Goal: Task Accomplishment & Management: Manage account settings

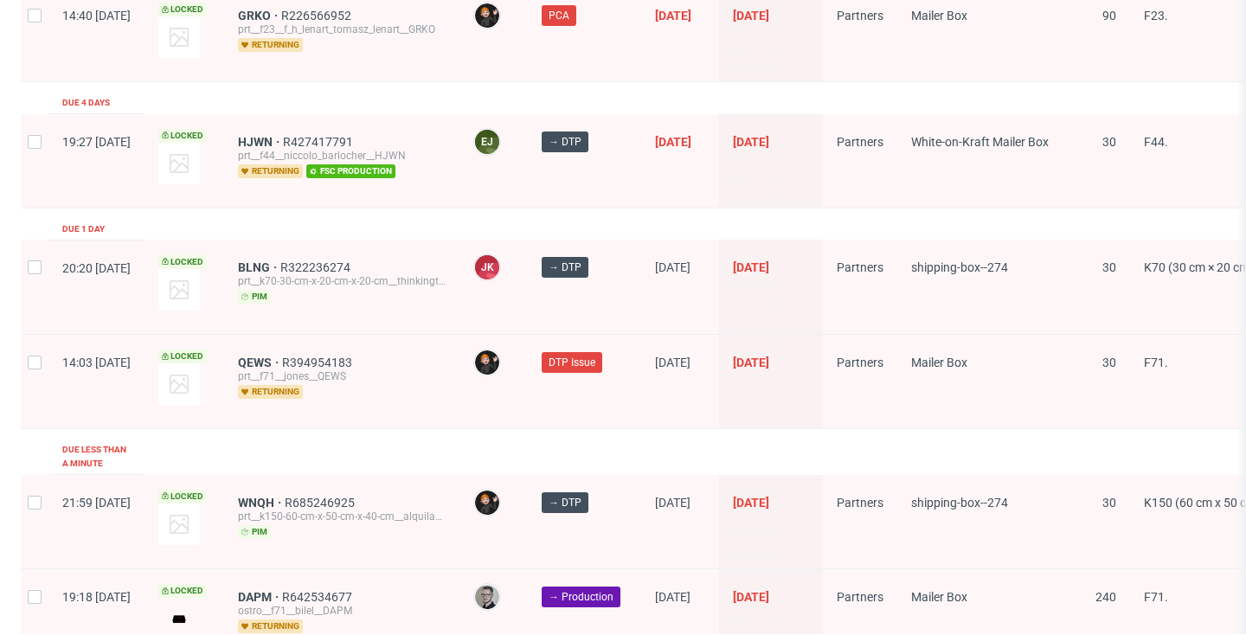
scroll to position [2913, 0]
click at [285, 496] on span "WNQH" at bounding box center [261, 503] width 47 height 14
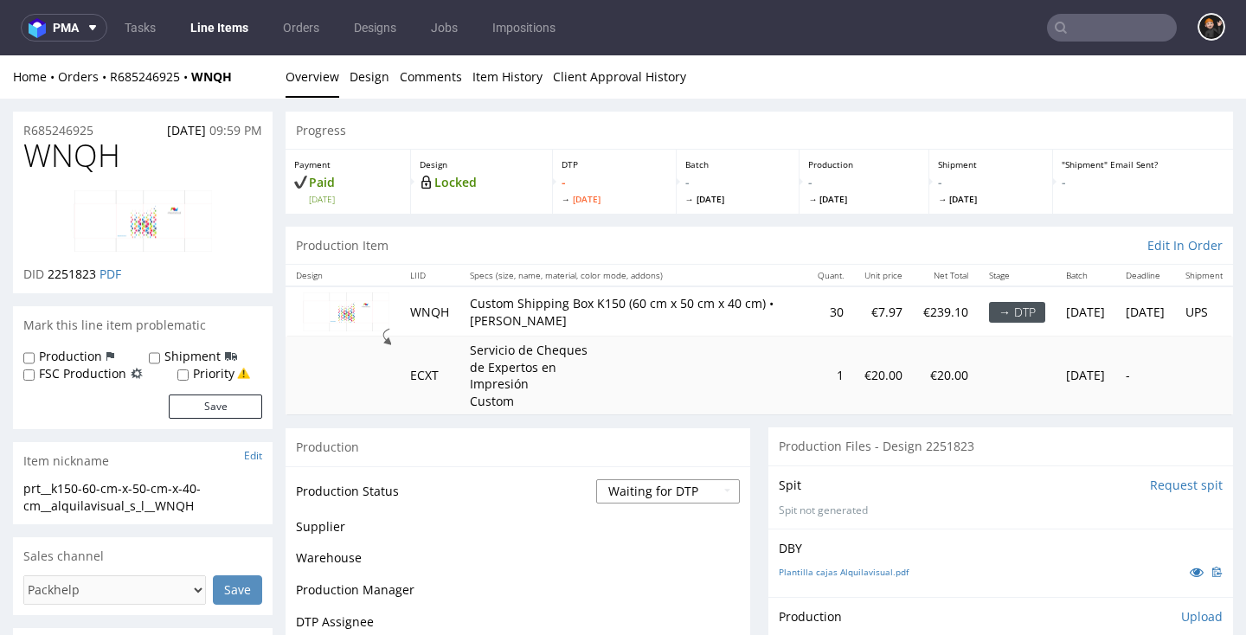
select select "dtp_in_process"
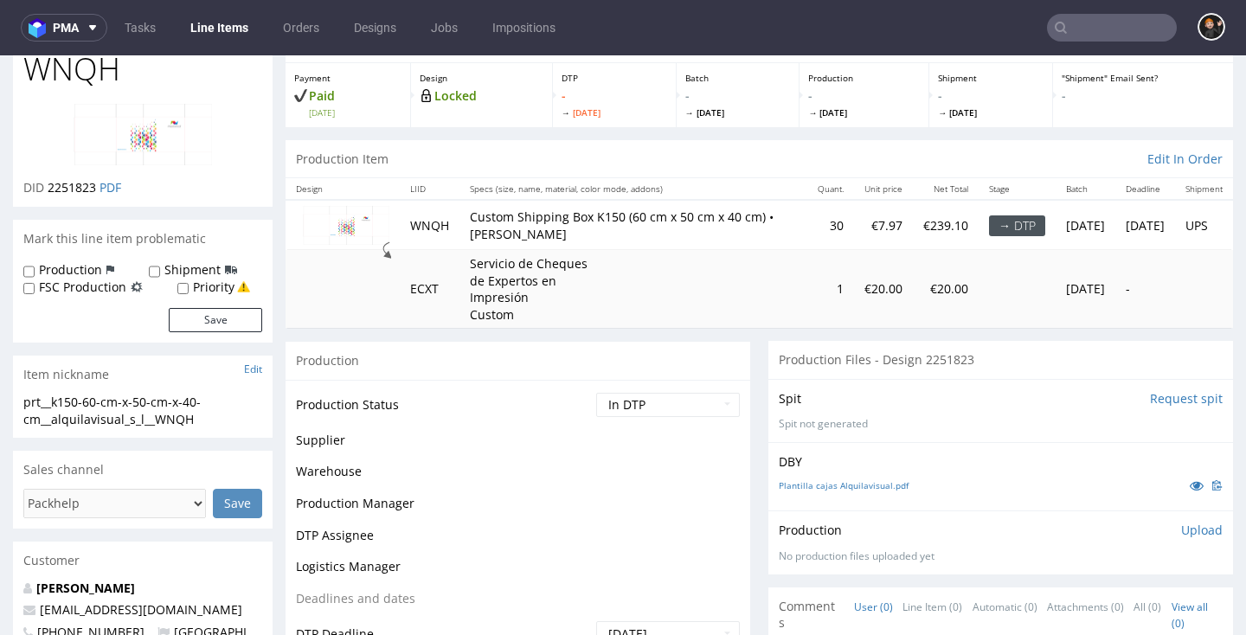
scroll to position [344, 0]
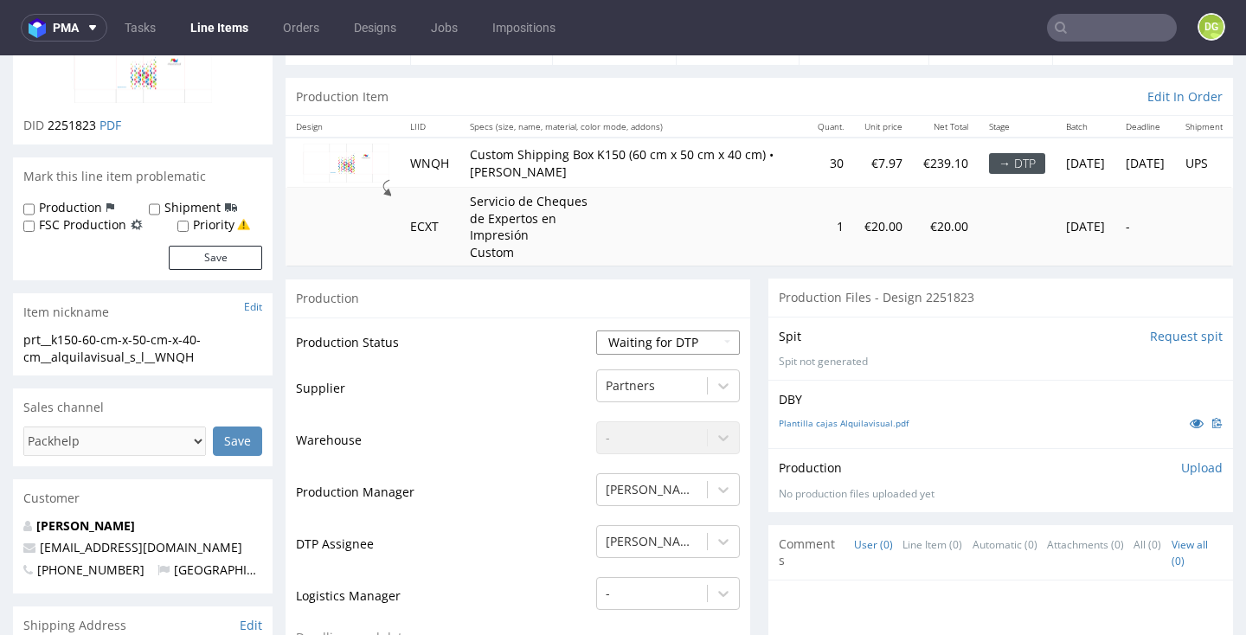
scroll to position [163, 0]
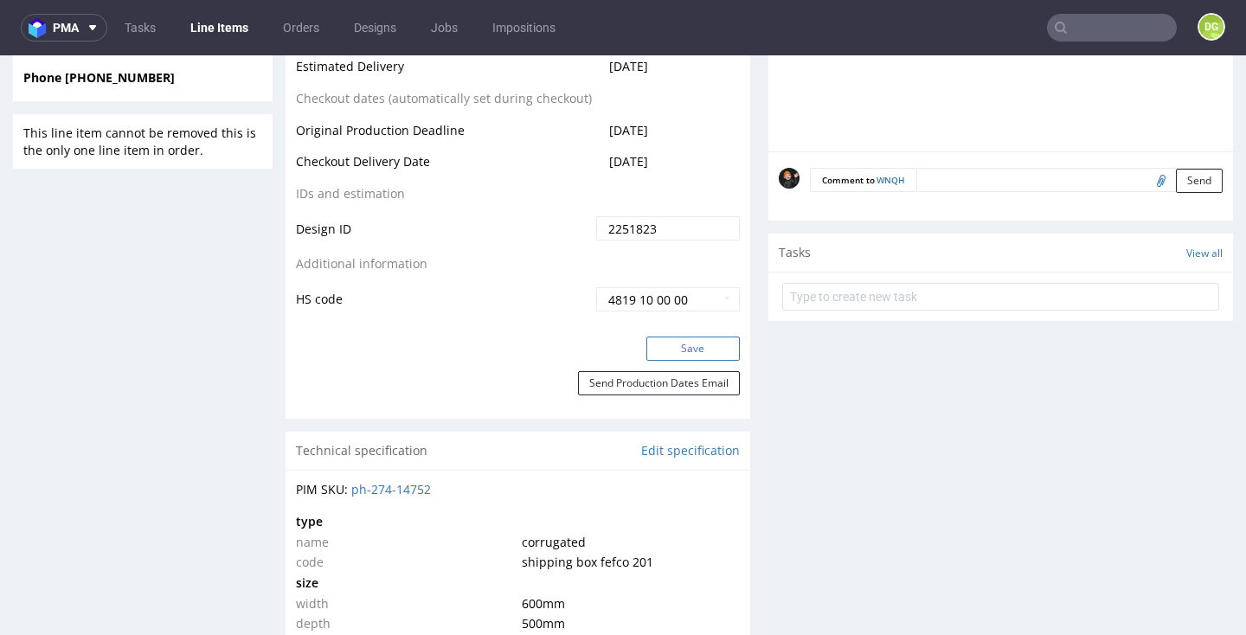
click at [683, 361] on button "Save" at bounding box center [692, 348] width 93 height 24
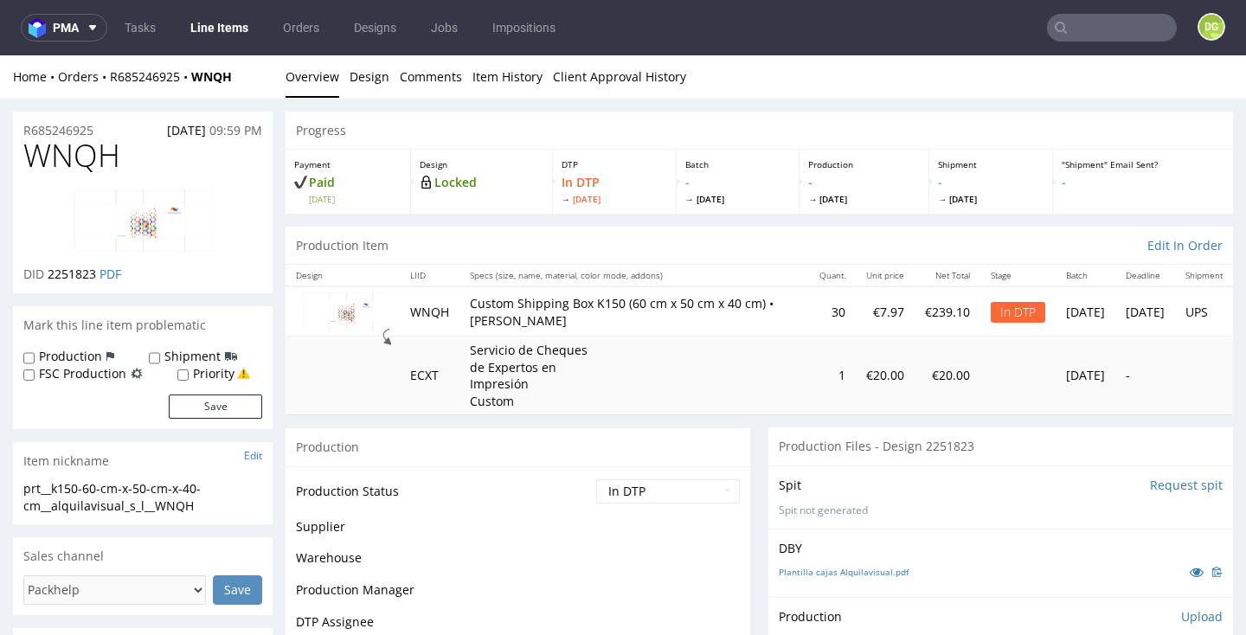
scroll to position [0, 0]
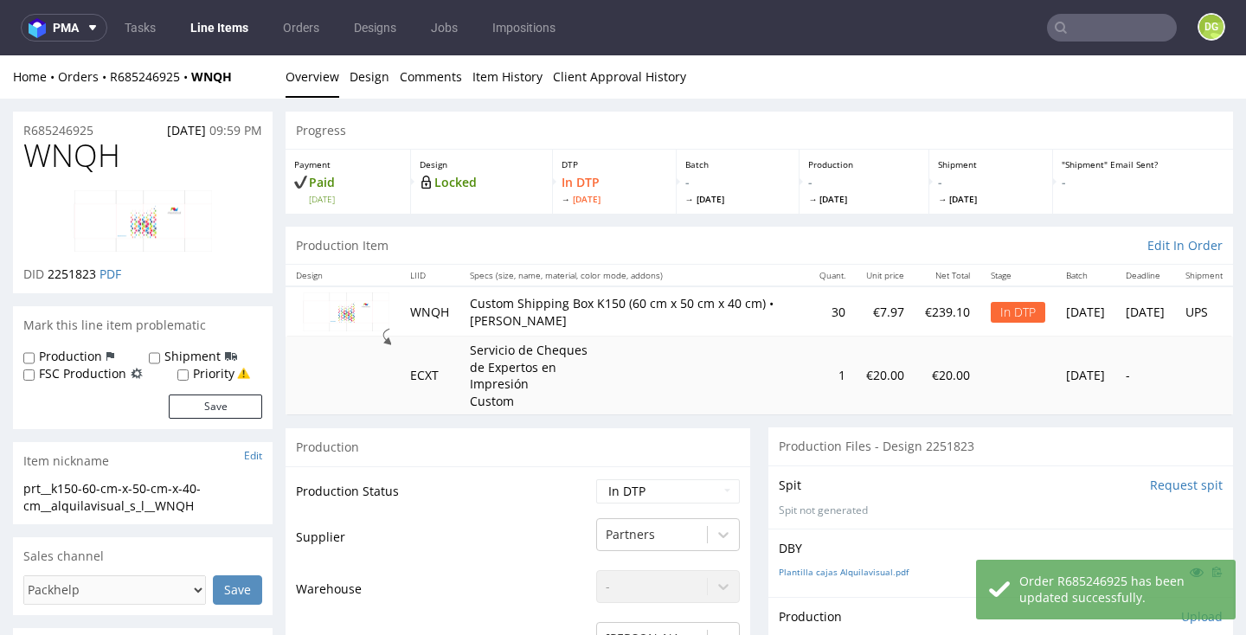
click at [95, 133] on section "R685246925 21.08.2025 09:59 PM WNQH DID 2251823 PDF" at bounding box center [142, 203] width 259 height 182
click at [93, 151] on span "WNQH" at bounding box center [71, 155] width 97 height 35
drag, startPoint x: 93, startPoint y: 151, endPoint x: 112, endPoint y: 150, distance: 19.1
click at [93, 151] on span "WNQH" at bounding box center [71, 155] width 97 height 35
copy span "WNQH"
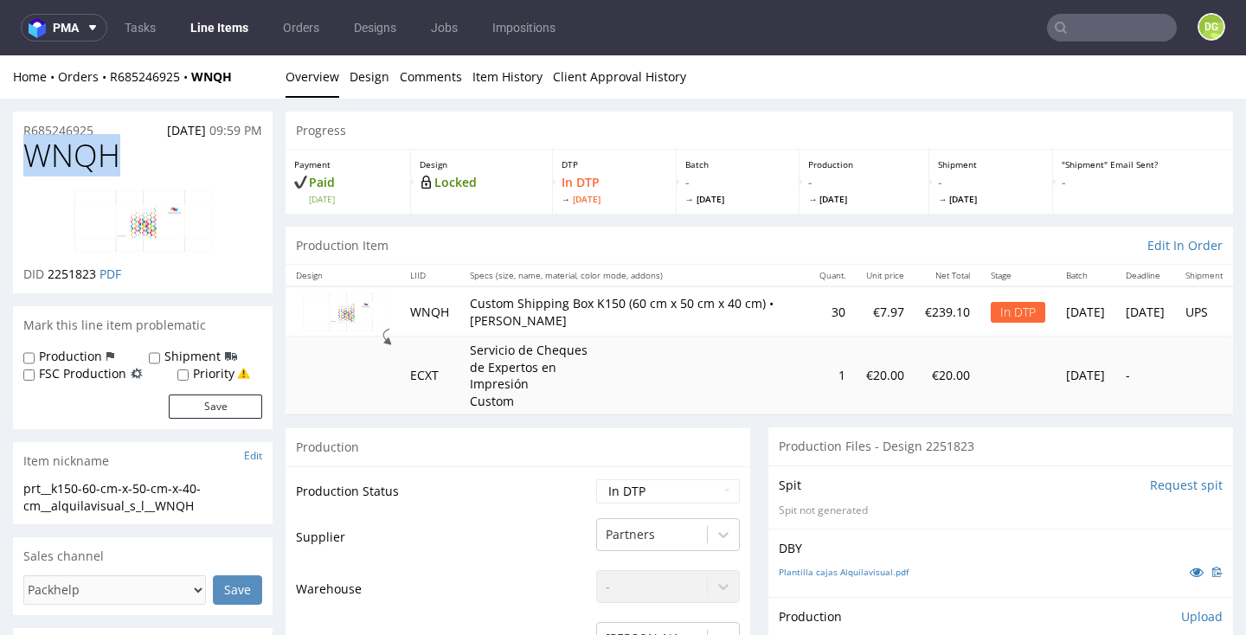
copy span "WNQH"
click at [122, 271] on div "DID 2251823 PDF" at bounding box center [142, 274] width 239 height 17
click at [114, 272] on link "PDF" at bounding box center [110, 274] width 22 height 16
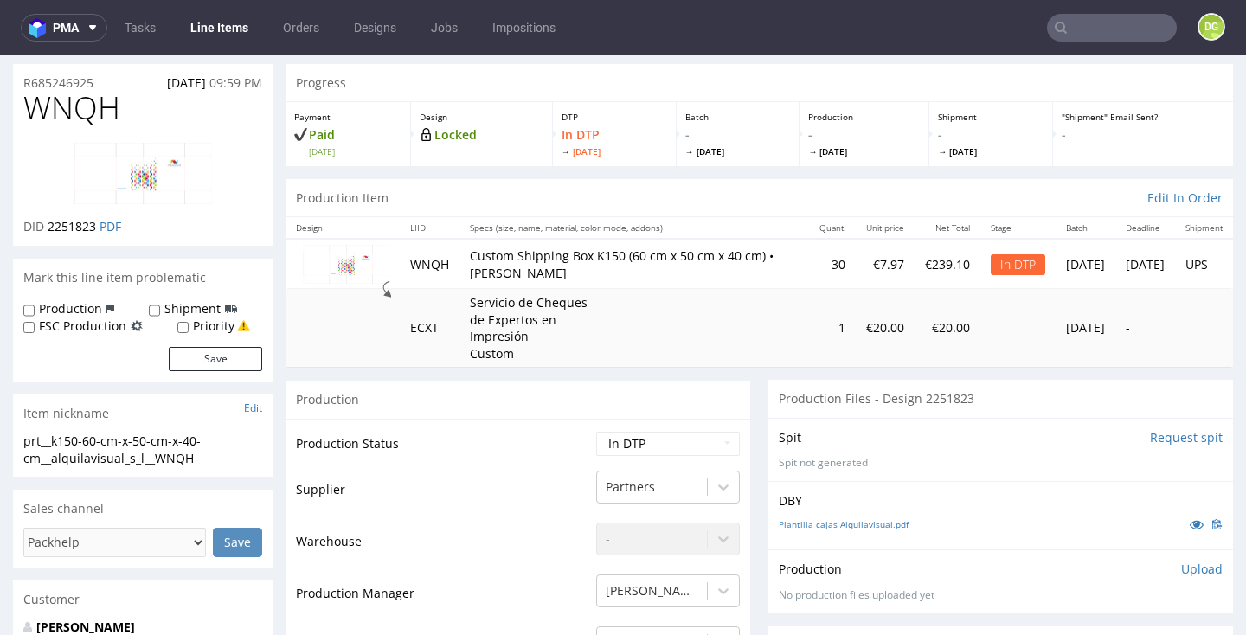
scroll to position [59, 0]
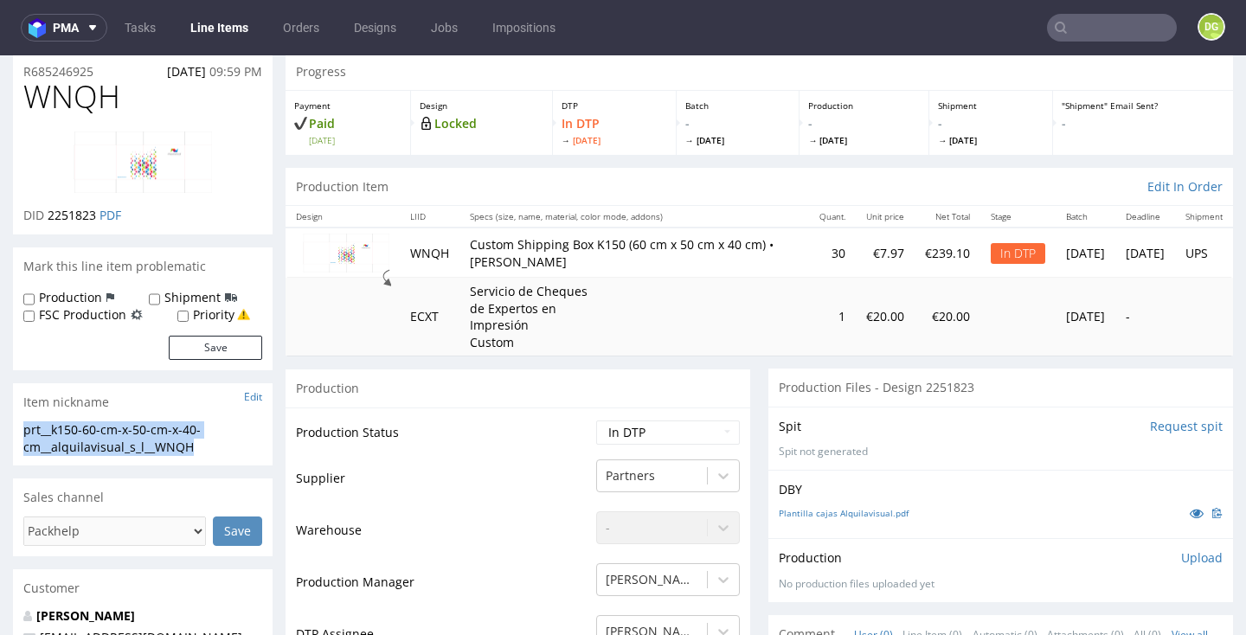
drag, startPoint x: 197, startPoint y: 445, endPoint x: 16, endPoint y: 426, distance: 181.7
click at [16, 426] on div "prt__k150-60-cm-x-50-cm-x-40-cm__alquilavisual_s_l__WNQH prt__k150-60-cm-x-50-c…" at bounding box center [142, 443] width 259 height 44
copy div "prt__k150-60-cm-x-50-cm-x-40-cm__alquilavisual_s_l__WNQH"
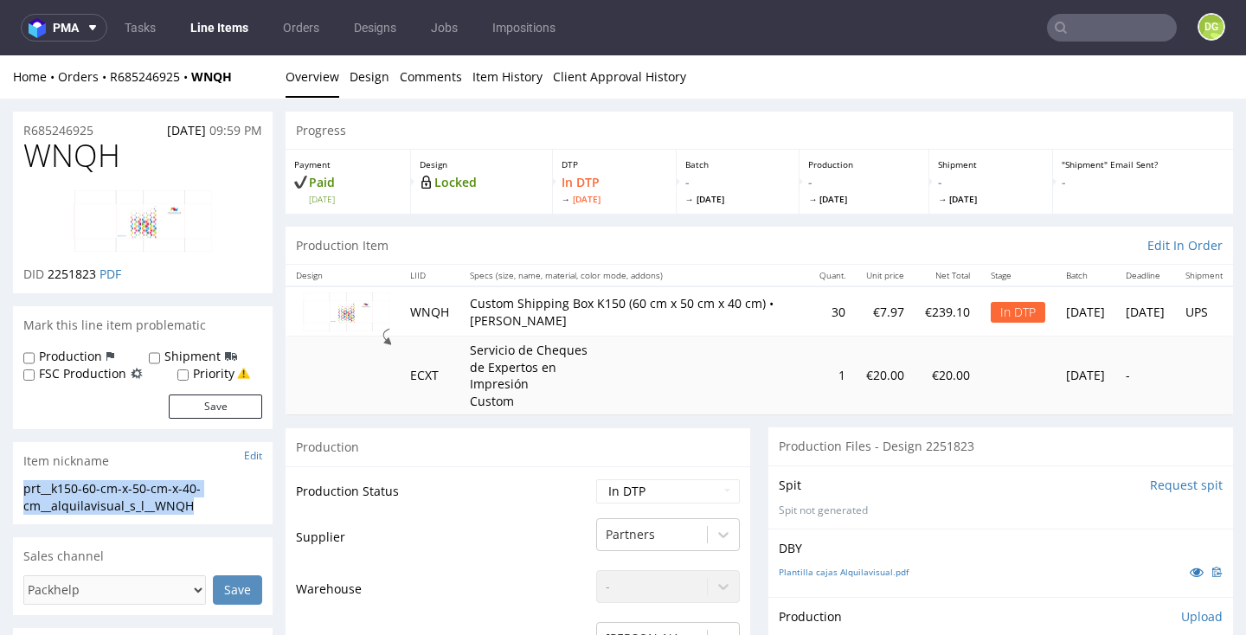
scroll to position [-2, 0]
click at [509, 477] on td "Production Status" at bounding box center [444, 496] width 296 height 39
select select "dtp_ca_needed"
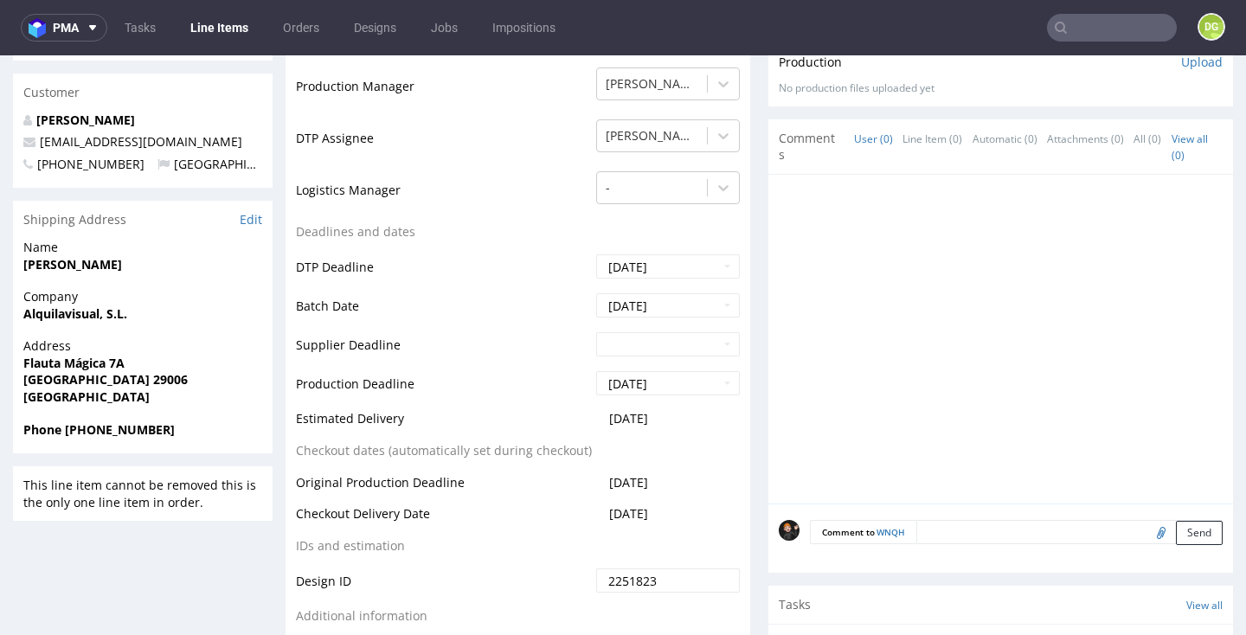
scroll to position [714, 0]
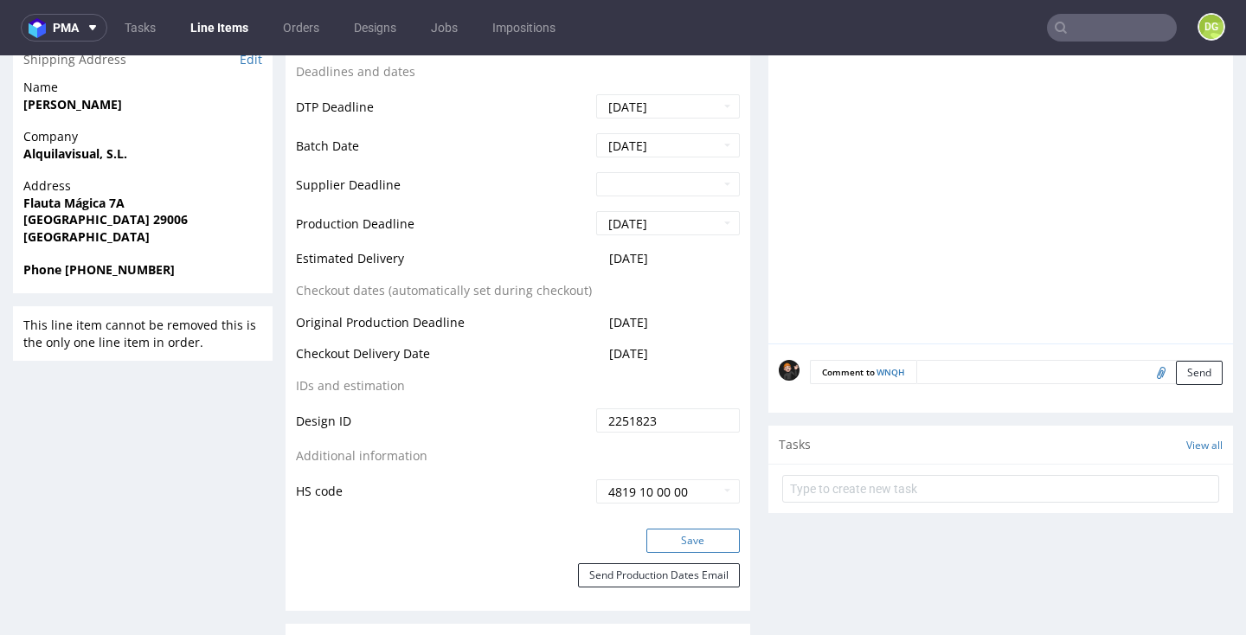
click at [708, 537] on button "Save" at bounding box center [692, 540] width 93 height 24
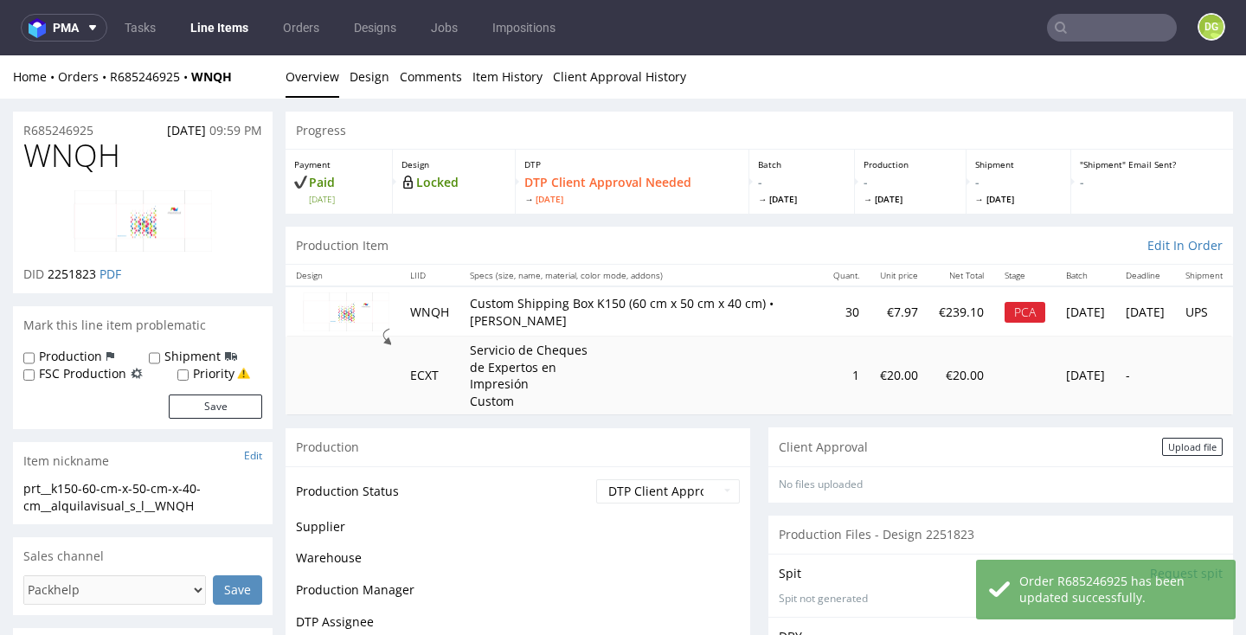
scroll to position [0, 0]
drag, startPoint x: 1187, startPoint y: 440, endPoint x: 1178, endPoint y: 434, distance: 10.6
click at [1187, 440] on div "Upload file" at bounding box center [1192, 447] width 61 height 18
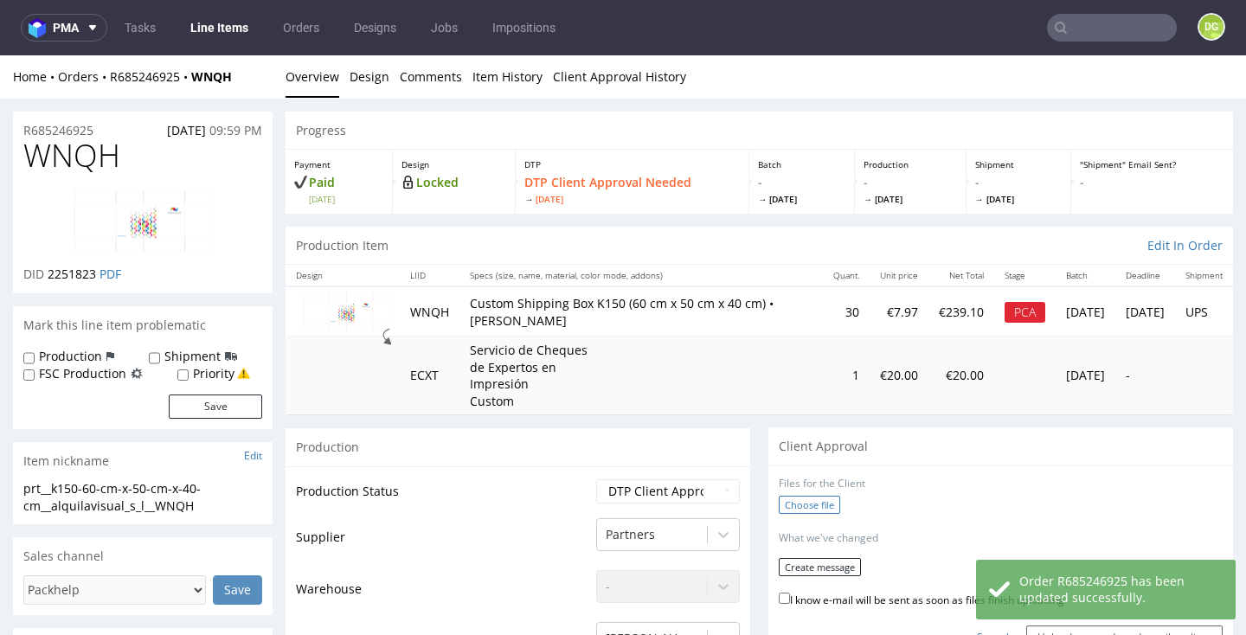
click at [800, 504] on label "Choose file" at bounding box center [808, 505] width 61 height 18
click at [0, 55] on input "Choose file" at bounding box center [0, 55] width 0 height 0
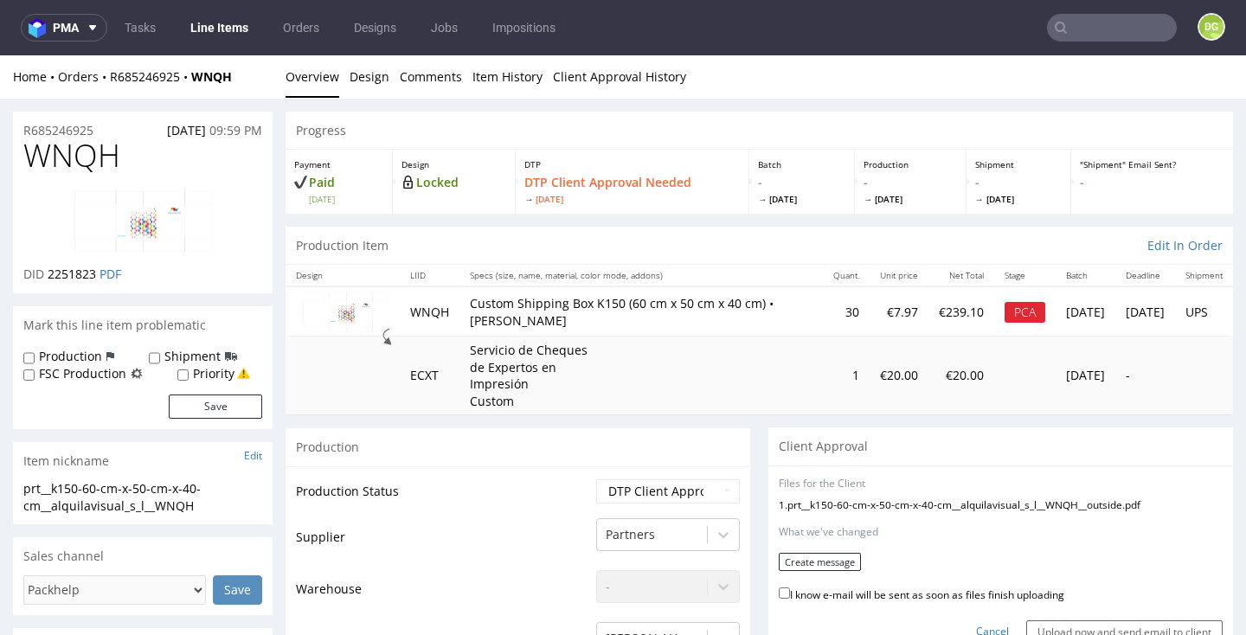
click at [923, 586] on label "I know e-mail will be sent as soon as files finish uploading" at bounding box center [920, 593] width 285 height 19
click at [790, 587] on input "I know e-mail will be sent as soon as files finish uploading" at bounding box center [783, 592] width 11 height 11
checkbox input "true"
click at [799, 561] on button "Create message" at bounding box center [819, 562] width 82 height 18
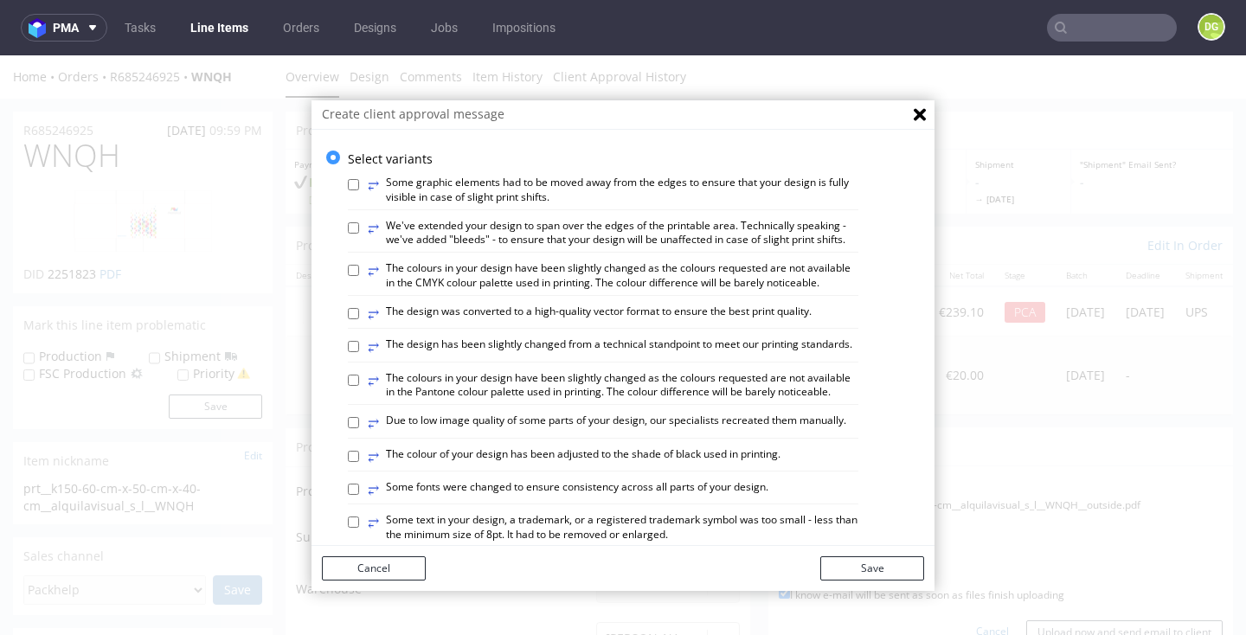
click at [644, 341] on label "⥂ The design has been slightly changed from a technical standpoint to meet our …" at bounding box center [610, 346] width 484 height 19
click at [359, 341] on input "⥂ The design has been slightly changed from a technical standpoint to meet our …" at bounding box center [353, 346] width 11 height 11
checkbox input "true"
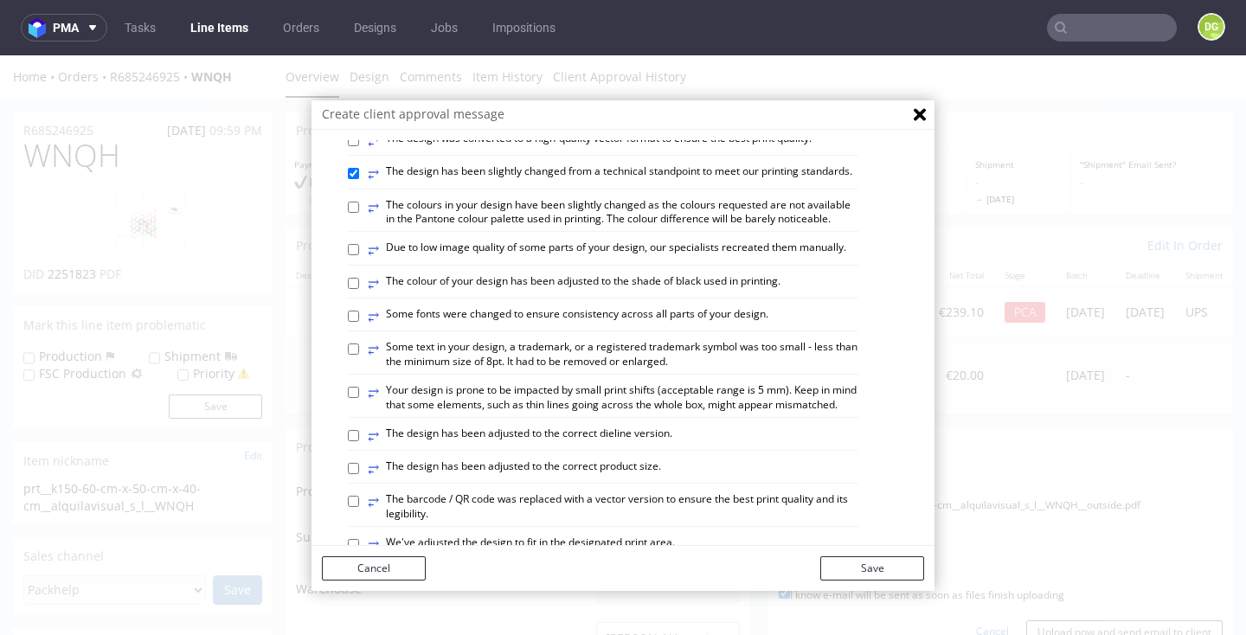
click at [613, 427] on label "⥂ The design has been adjusted to the correct dieline version." at bounding box center [520, 435] width 304 height 19
click at [359, 430] on input "⥂ The design has been adjusted to the correct dieline version." at bounding box center [353, 435] width 11 height 11
checkbox input "true"
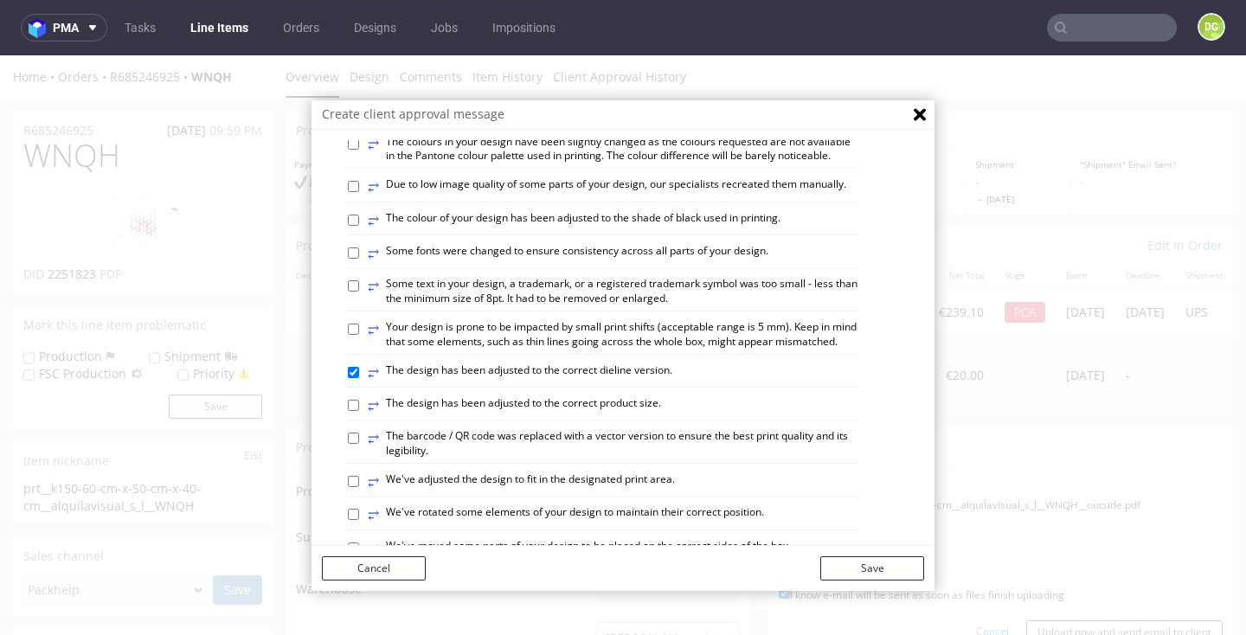
scroll to position [259, 0]
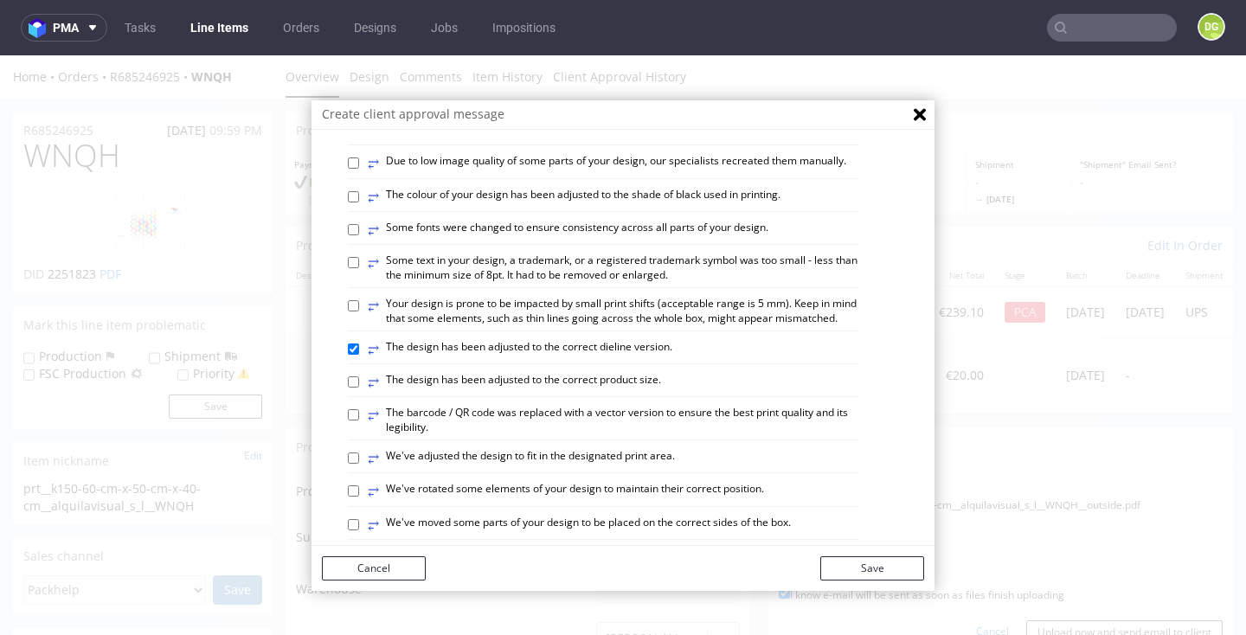
click at [606, 450] on label "⥂ We've adjusted the design to fit in the designated print area." at bounding box center [521, 458] width 307 height 19
click at [359, 452] on input "⥂ We've adjusted the design to fit in the designated print area." at bounding box center [353, 457] width 11 height 11
checkbox input "true"
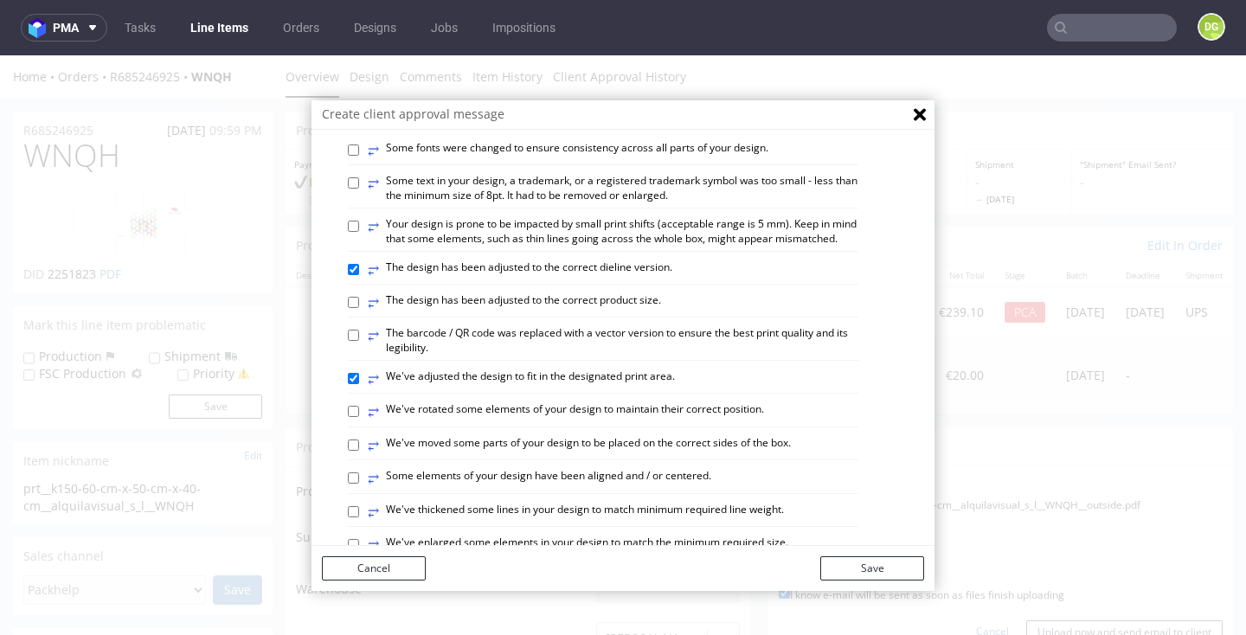
click at [656, 469] on label "⥂ Some elements of your design have been aligned and / or centered." at bounding box center [539, 478] width 343 height 19
click at [359, 472] on input "⥂ Some elements of your design have been aligned and / or centered." at bounding box center [353, 477] width 11 height 11
checkbox input "true"
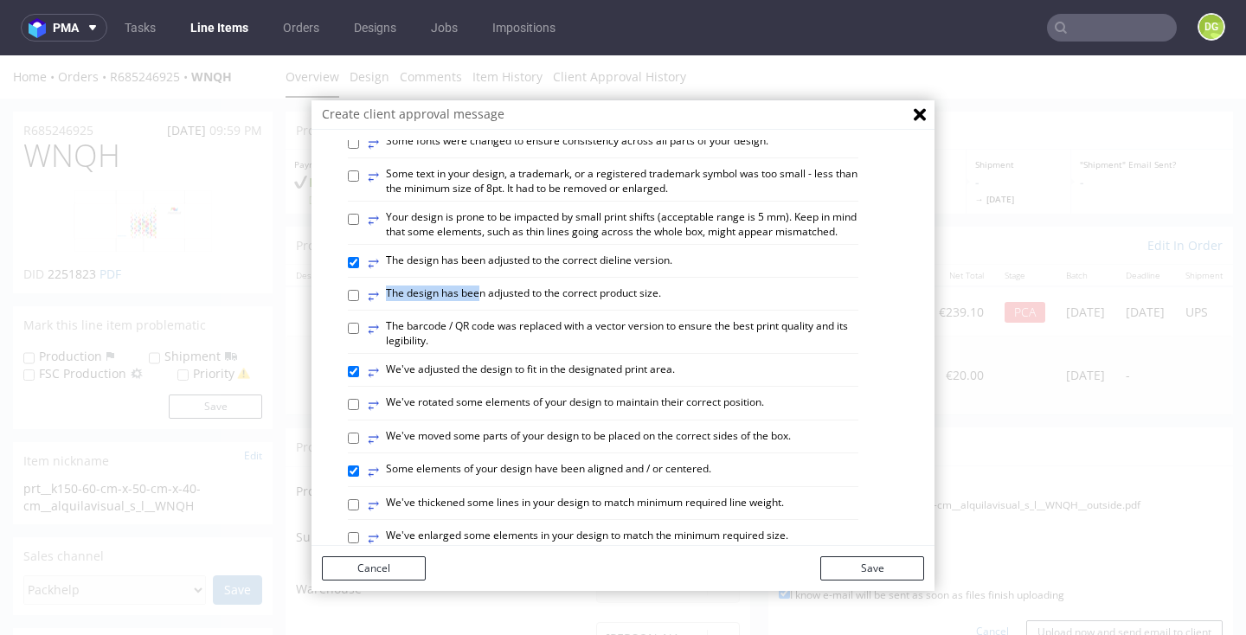
drag, startPoint x: 465, startPoint y: 274, endPoint x: 476, endPoint y: 279, distance: 11.6
click at [473, 279] on div "⥂ Some graphic elements had to be moved away from the edges to ensure that your…" at bounding box center [636, 482] width 576 height 1322
click at [478, 286] on label "⥂ The design has been adjusted to the correct product size." at bounding box center [514, 295] width 293 height 19
click at [359, 290] on input "⥂ The design has been adjusted to the correct product size." at bounding box center [353, 295] width 11 height 11
checkbox input "true"
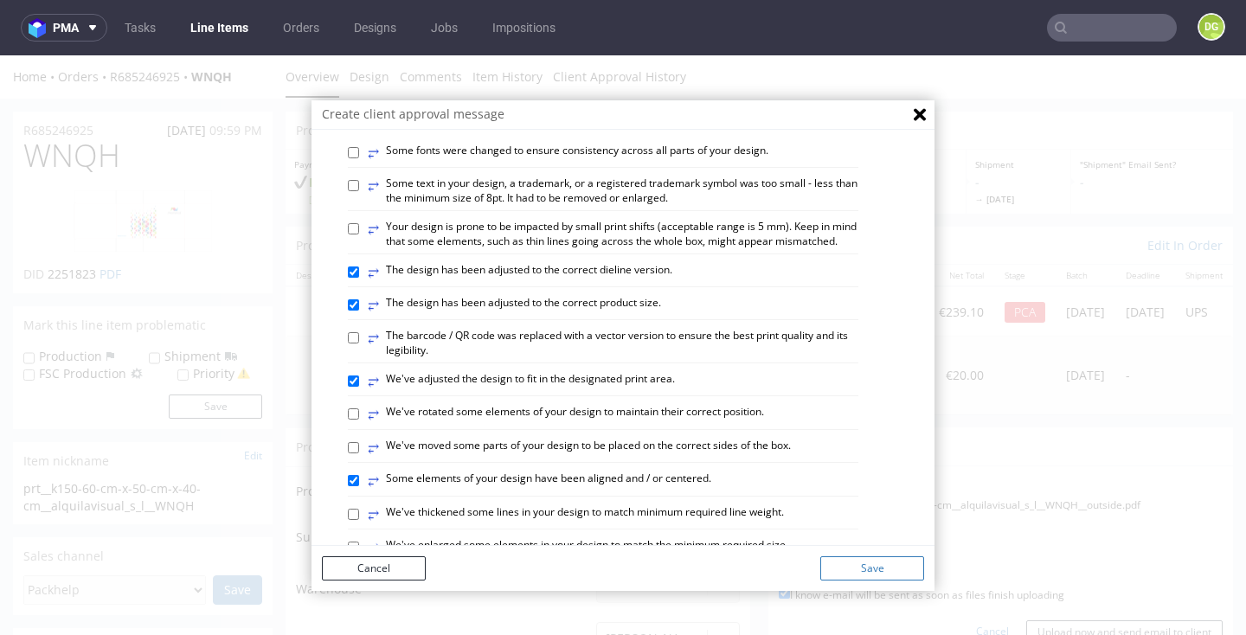
scroll to position [3, 0]
click at [862, 563] on button "Save" at bounding box center [872, 566] width 104 height 24
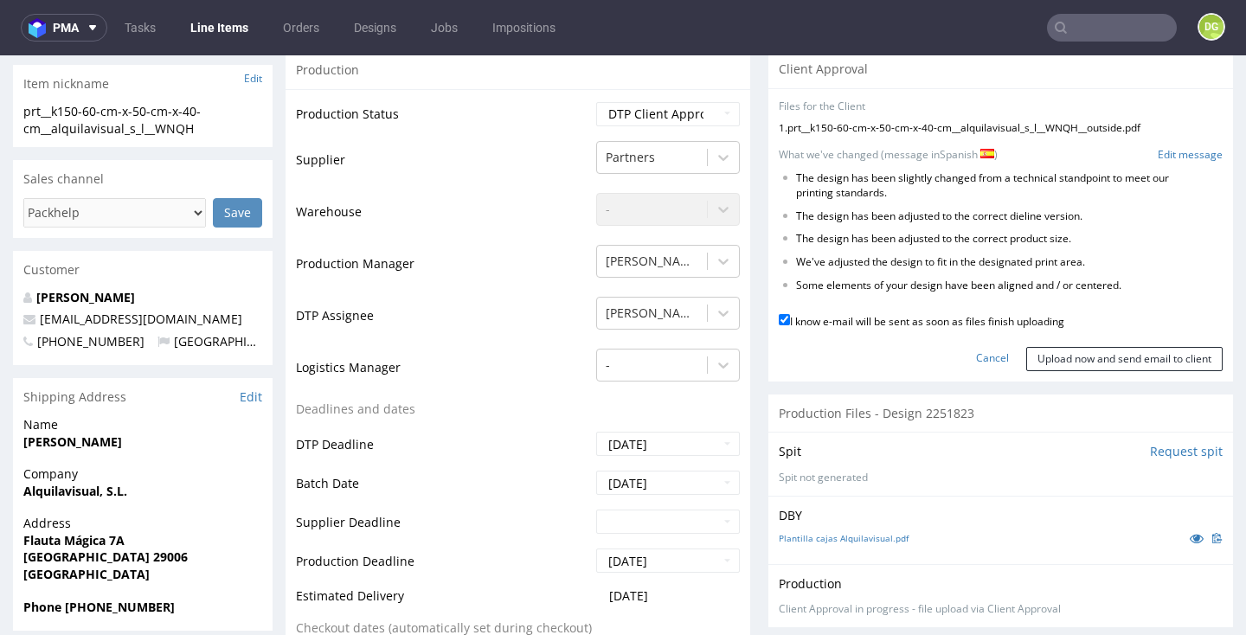
scroll to position [420, 0]
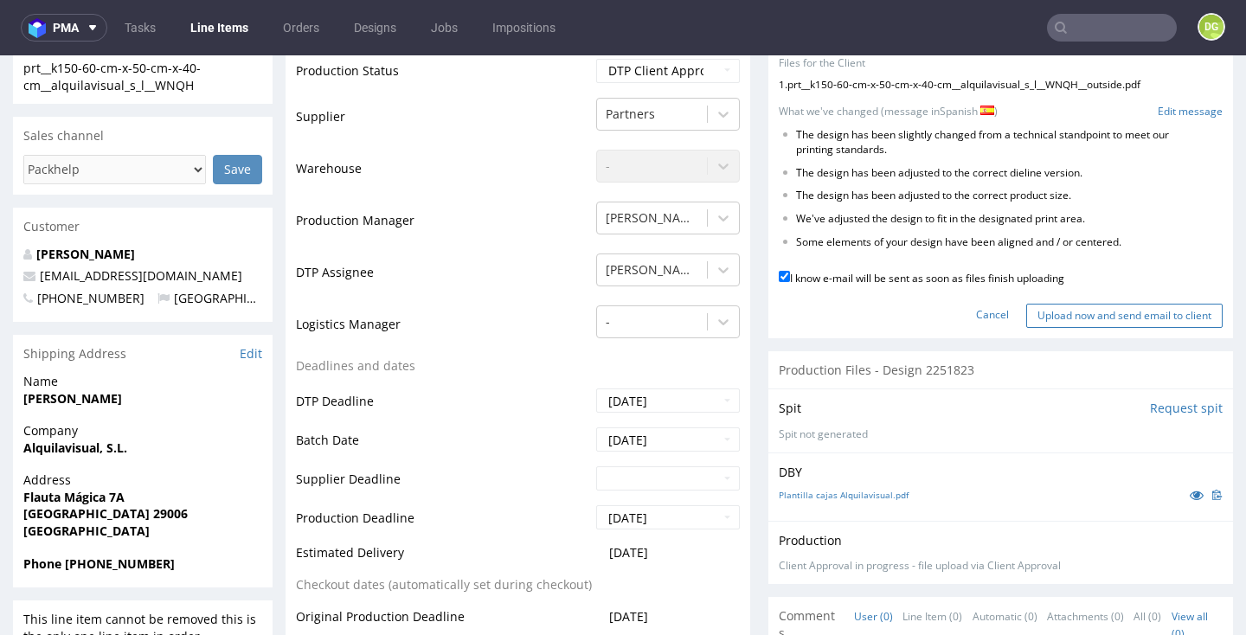
click at [1116, 311] on input "Upload now and send email to client" at bounding box center [1124, 316] width 196 height 24
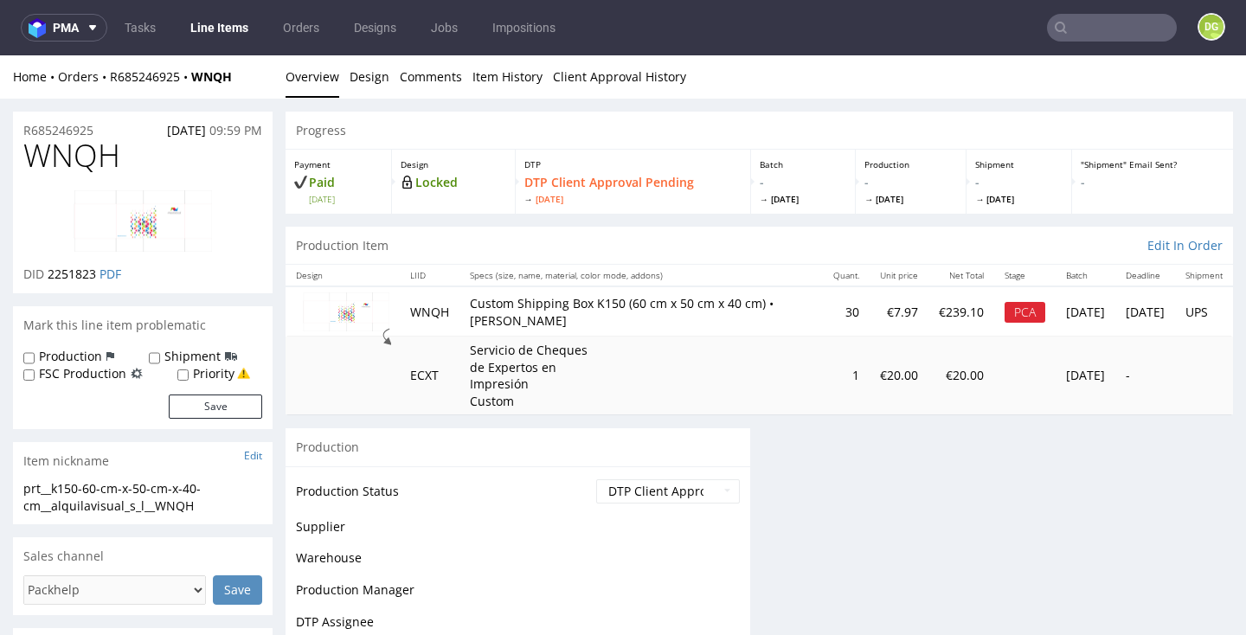
scroll to position [0, 0]
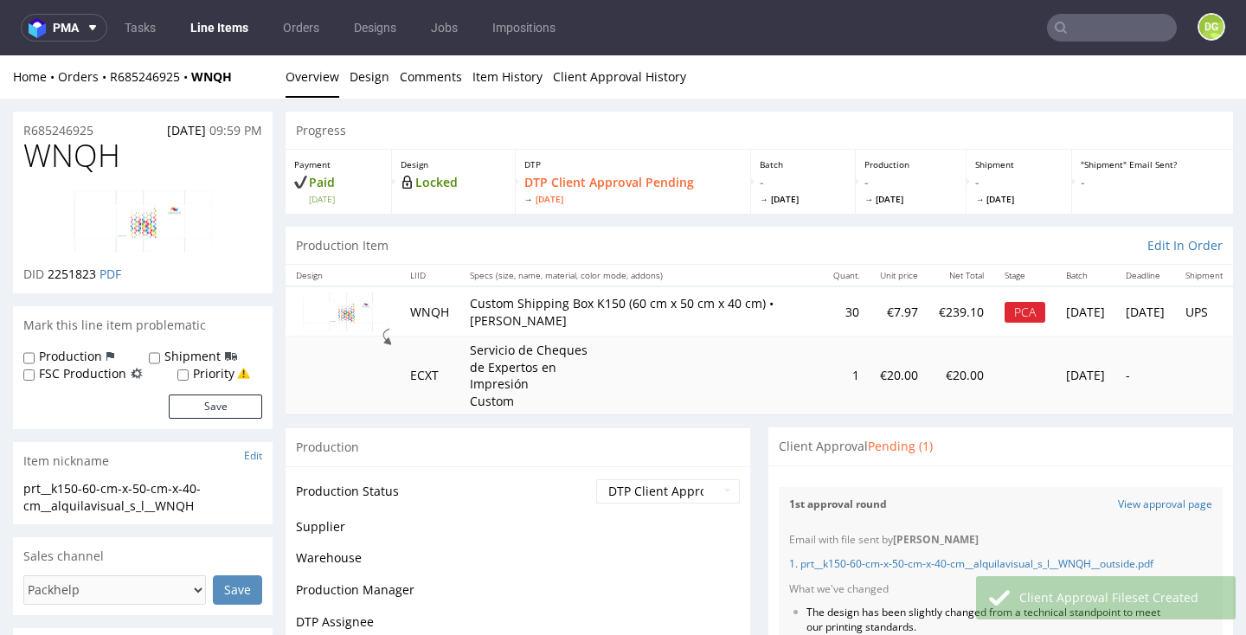
click at [222, 30] on link "Line Items" at bounding box center [219, 28] width 79 height 28
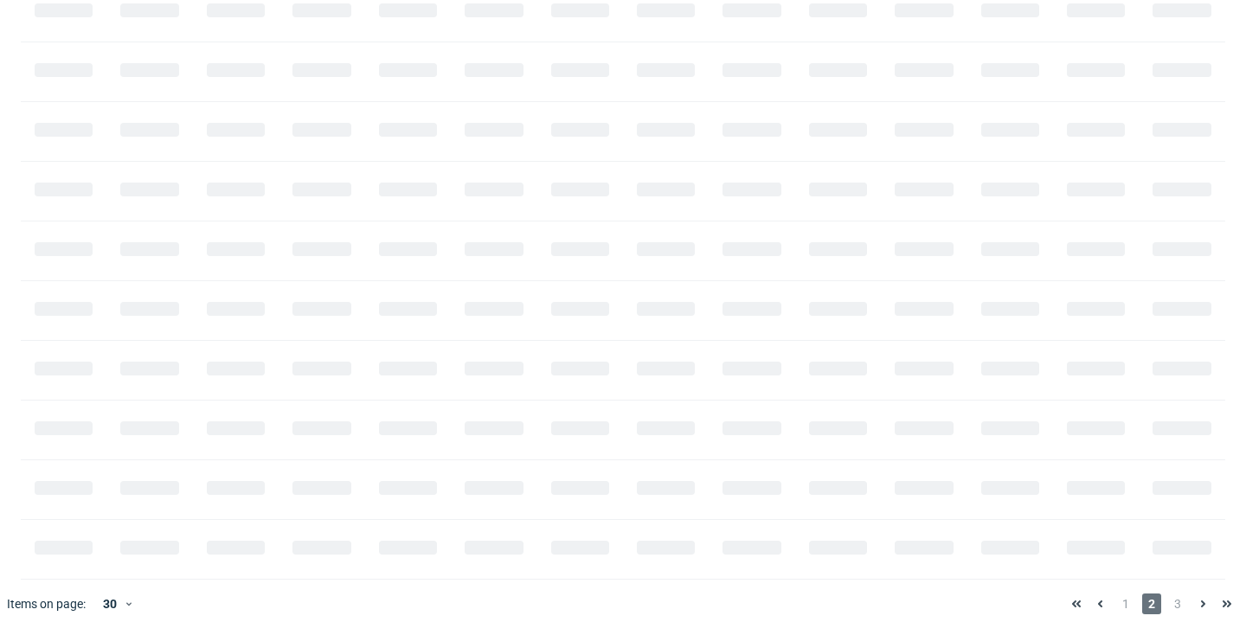
scroll to position [0, 2085]
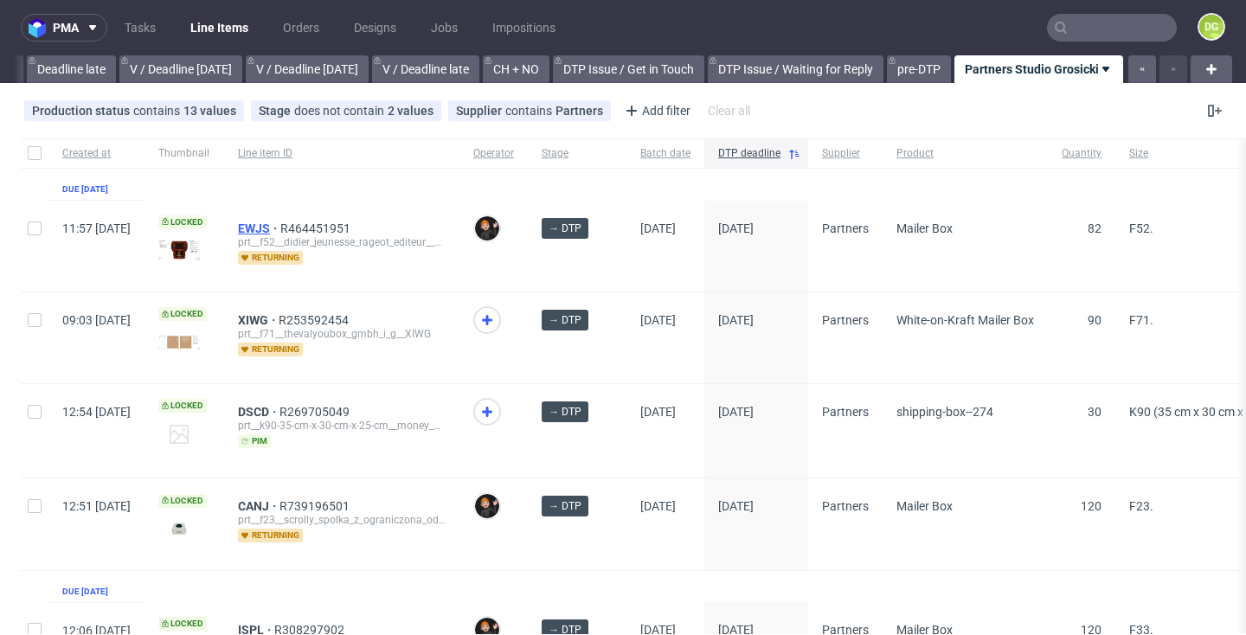
click at [280, 227] on span "EWJS" at bounding box center [259, 228] width 42 height 14
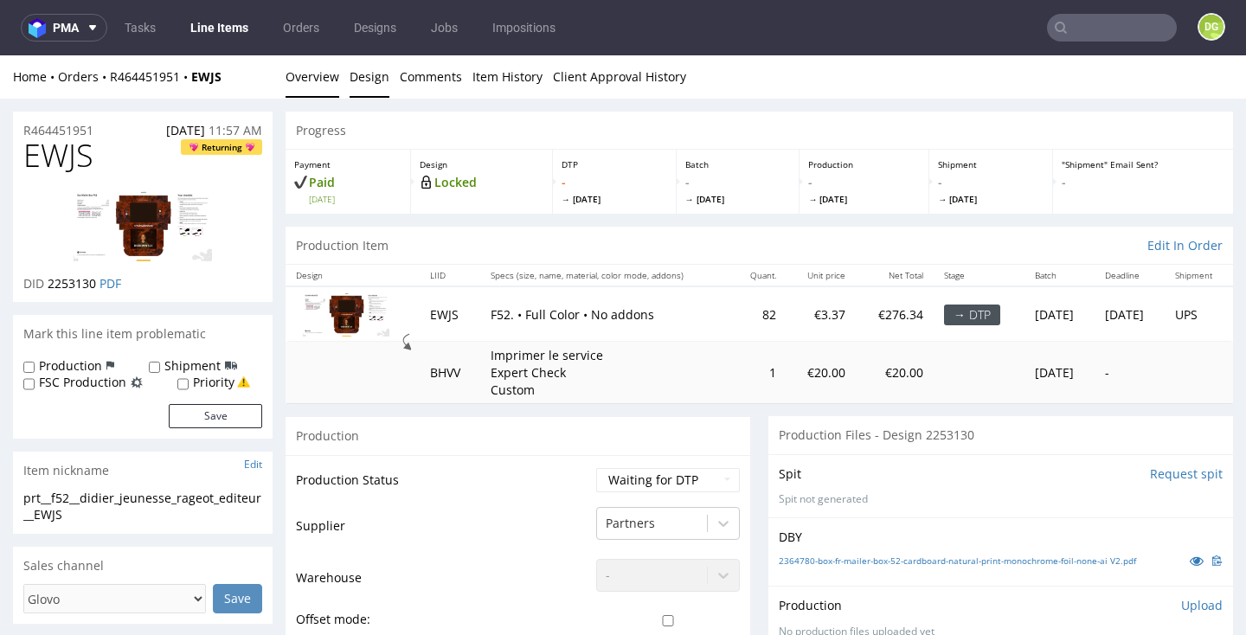
click at [355, 61] on link "Design" at bounding box center [369, 76] width 40 height 42
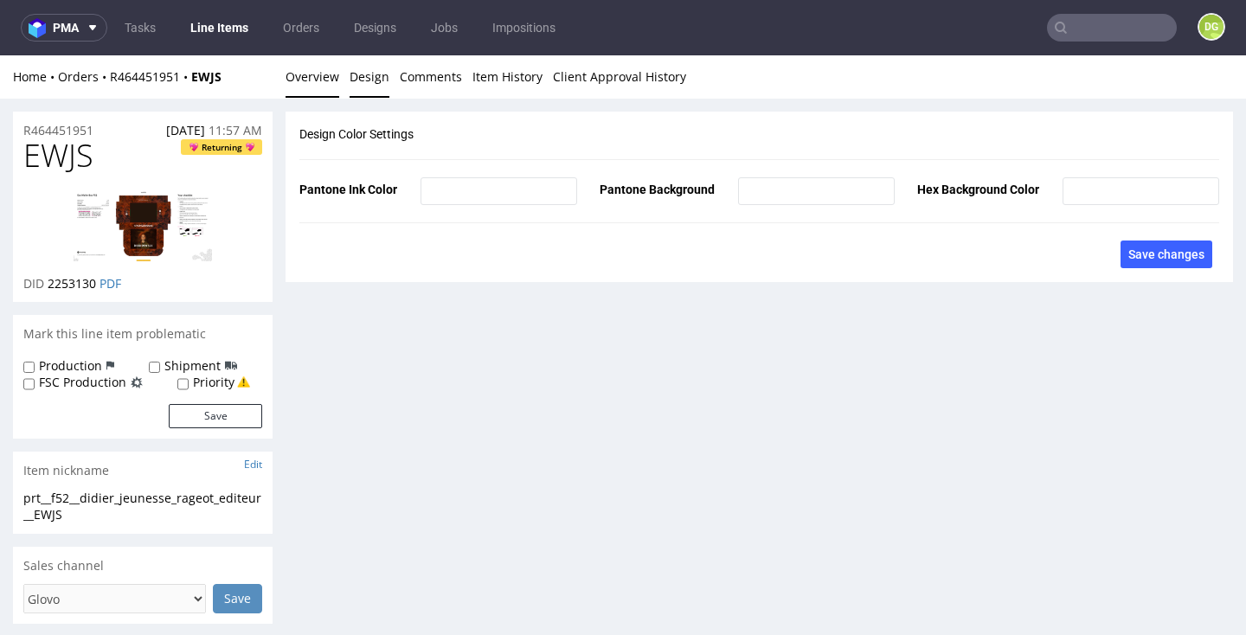
click at [333, 81] on link "Overview" at bounding box center [312, 76] width 54 height 42
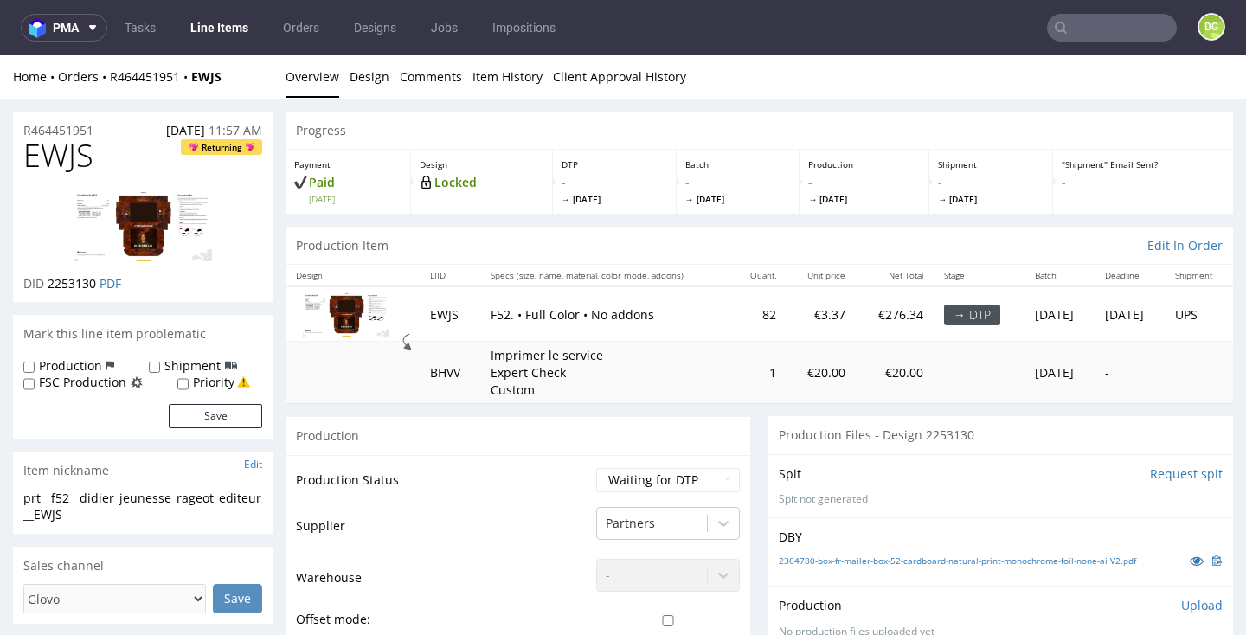
click at [247, 31] on link "Line Items" at bounding box center [219, 28] width 79 height 28
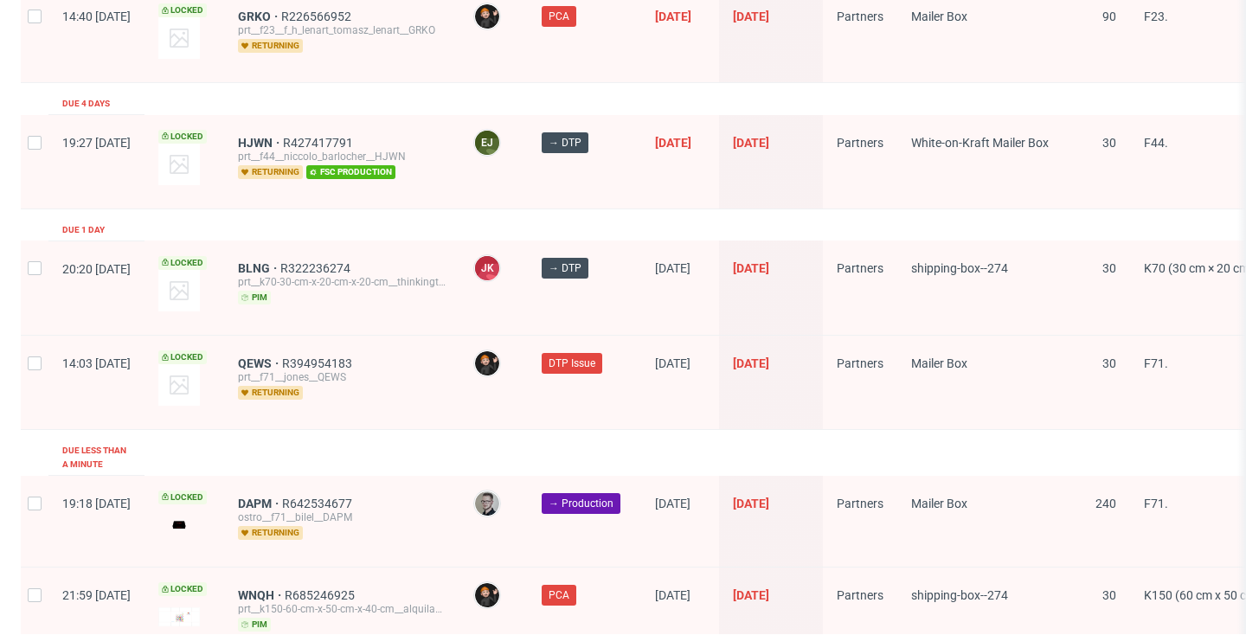
scroll to position [2911, 0]
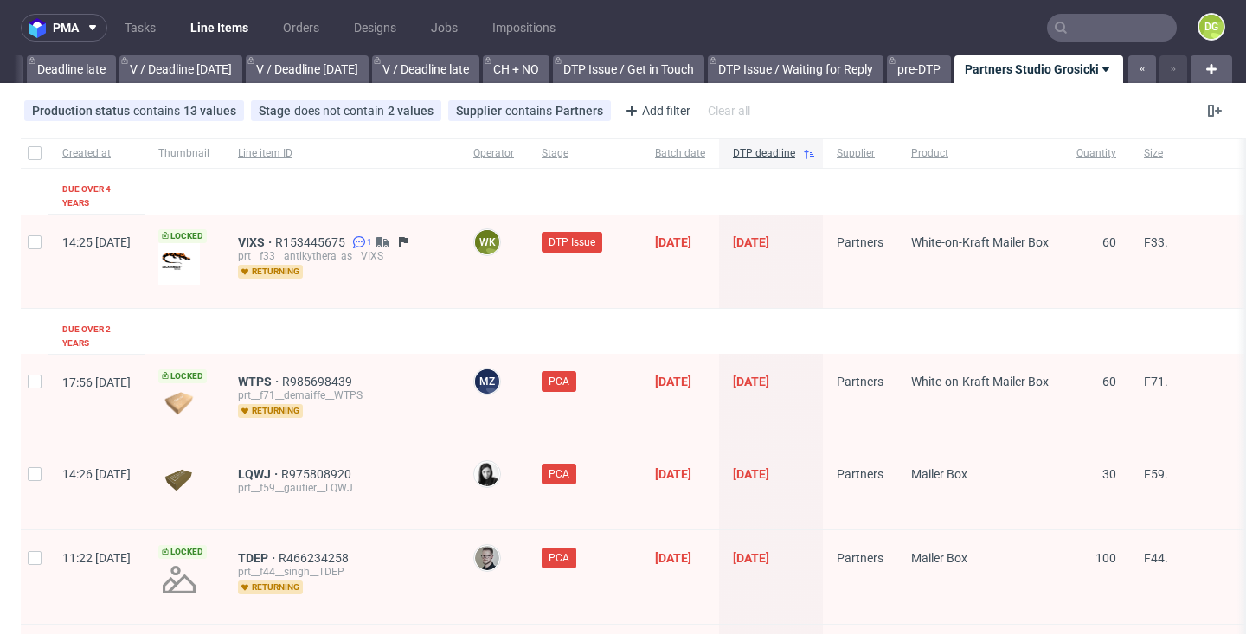
scroll to position [0, 2085]
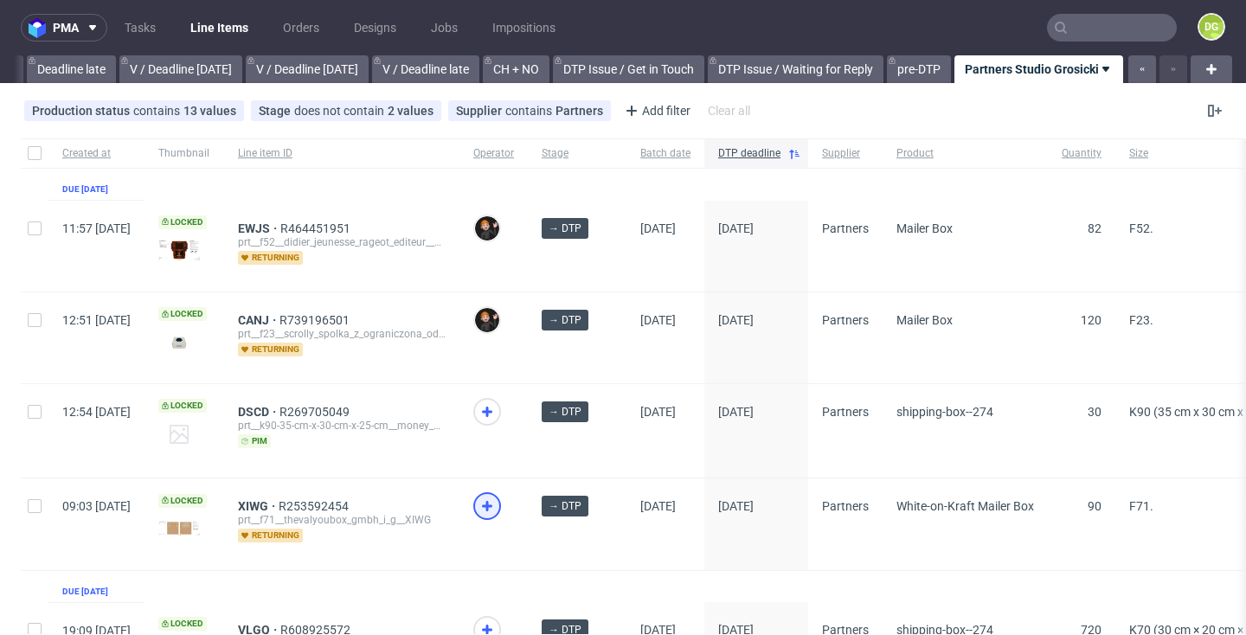
click at [497, 503] on icon at bounding box center [487, 506] width 21 height 21
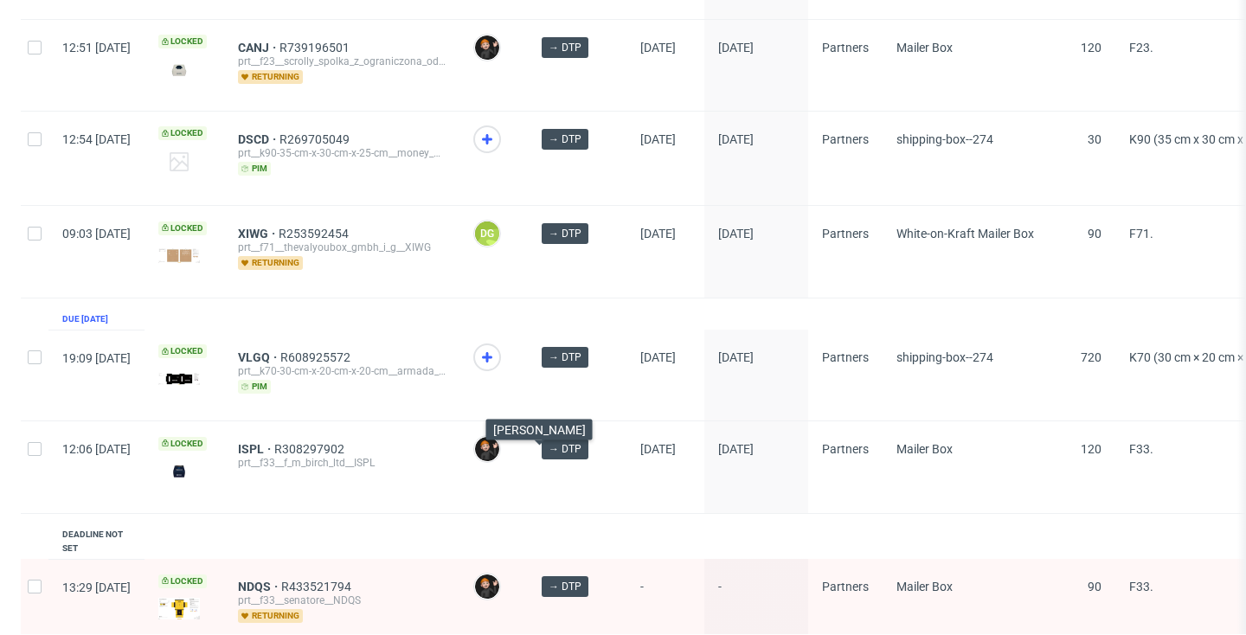
scroll to position [273, 0]
click at [497, 359] on icon at bounding box center [487, 356] width 21 height 21
click at [280, 354] on span "VLGQ" at bounding box center [259, 356] width 42 height 14
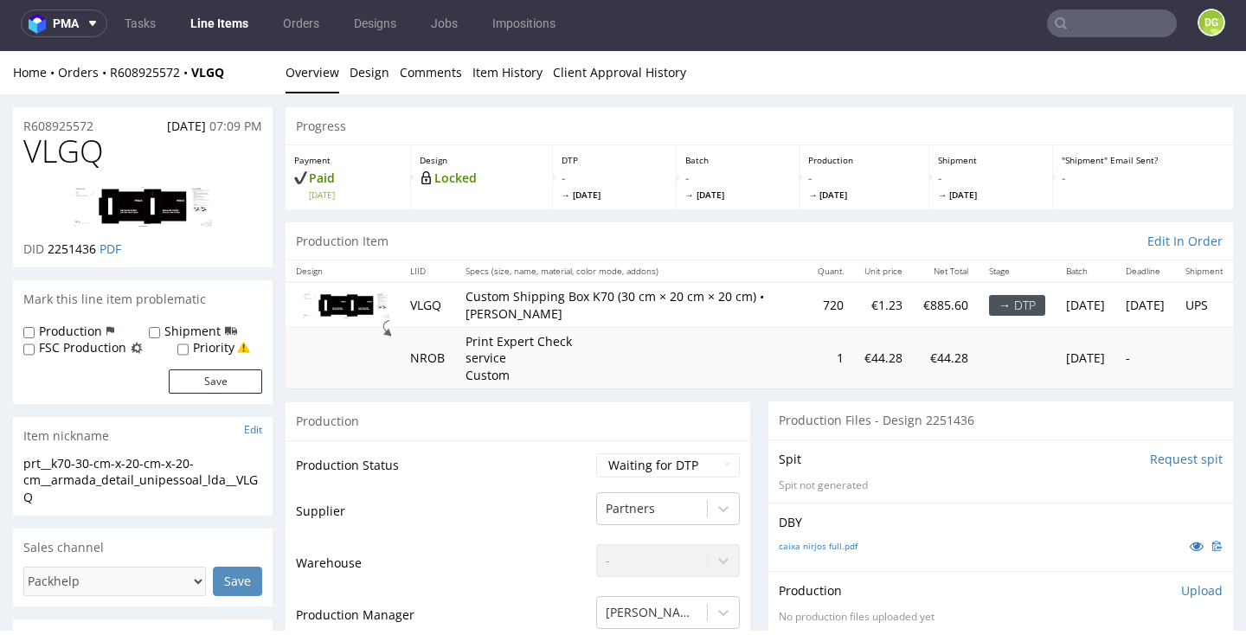
click at [653, 451] on td "Waiting for Artwork Waiting for Diecut Waiting for Mockup Waiting for DTP Waiti…" at bounding box center [666, 470] width 148 height 39
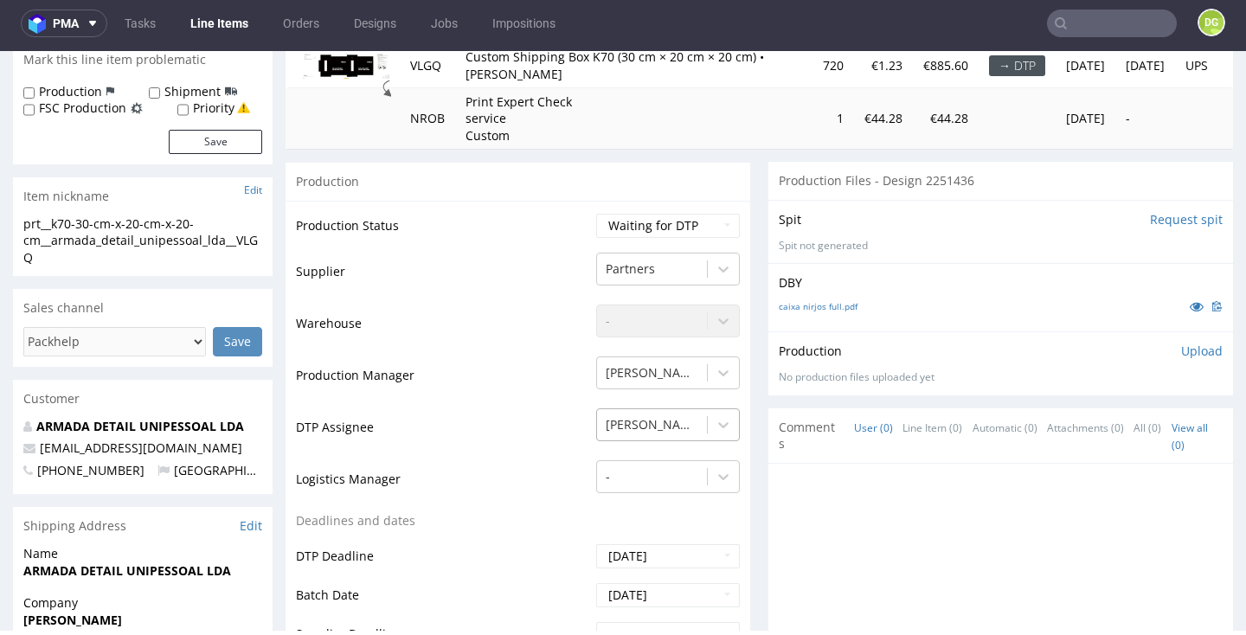
click at [657, 419] on div "[PERSON_NAME]" at bounding box center [652, 425] width 110 height 28
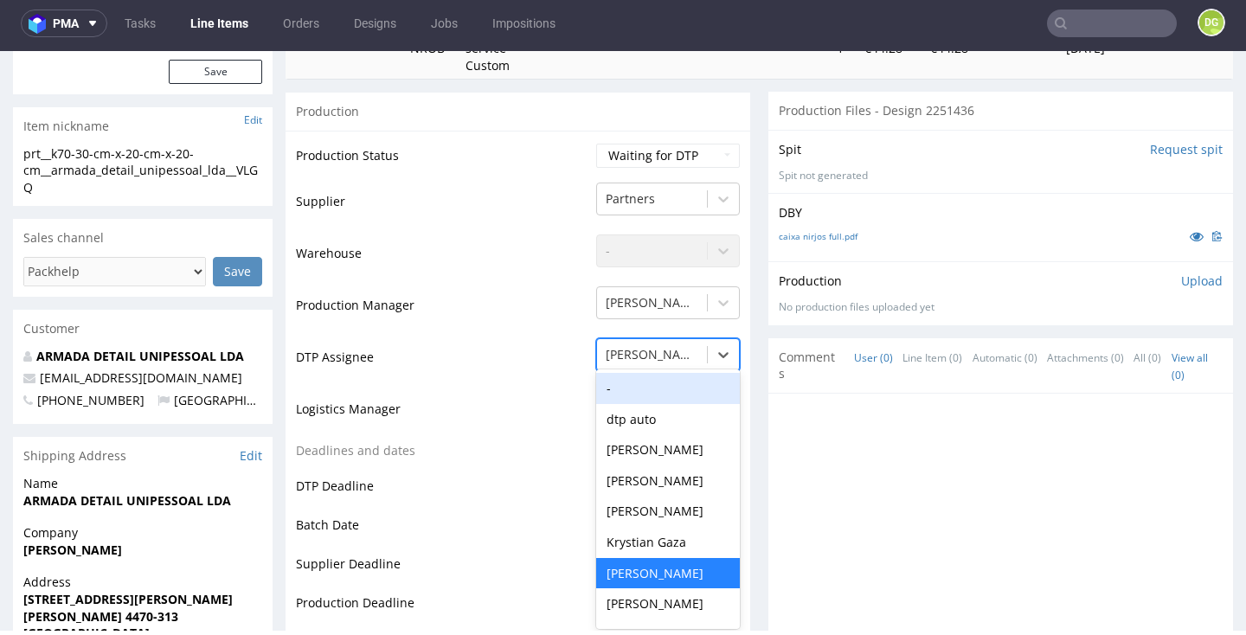
click at [498, 388] on td "Logistics Manager" at bounding box center [444, 414] width 296 height 52
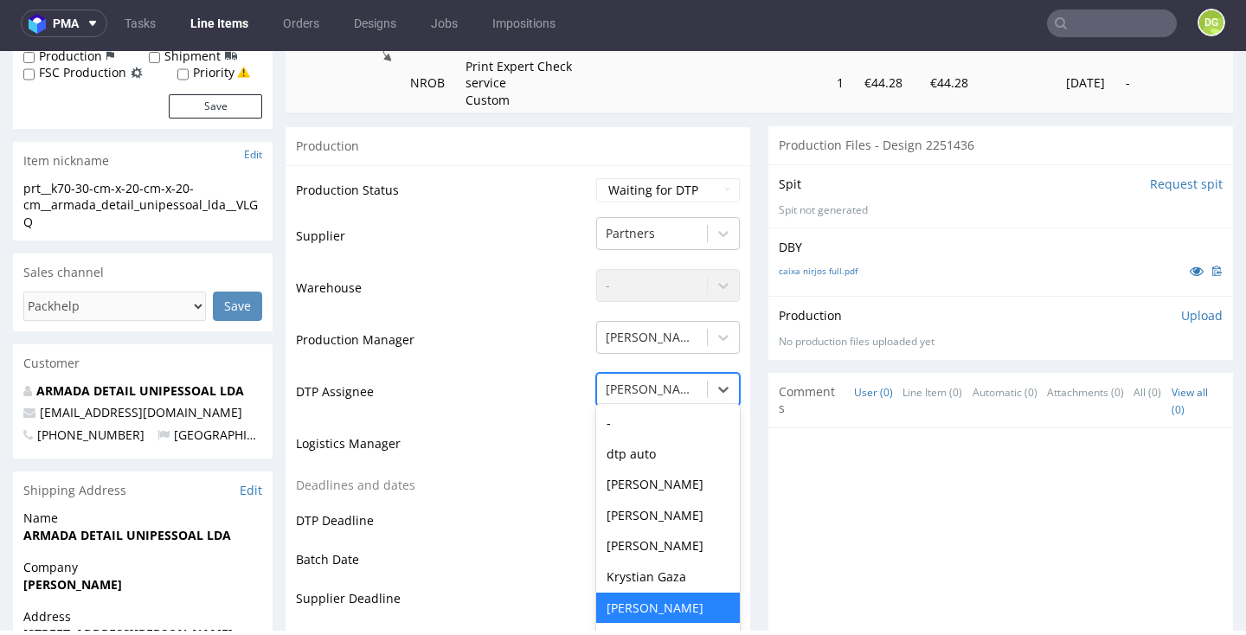
click at [663, 375] on div "[PERSON_NAME]" at bounding box center [652, 389] width 110 height 28
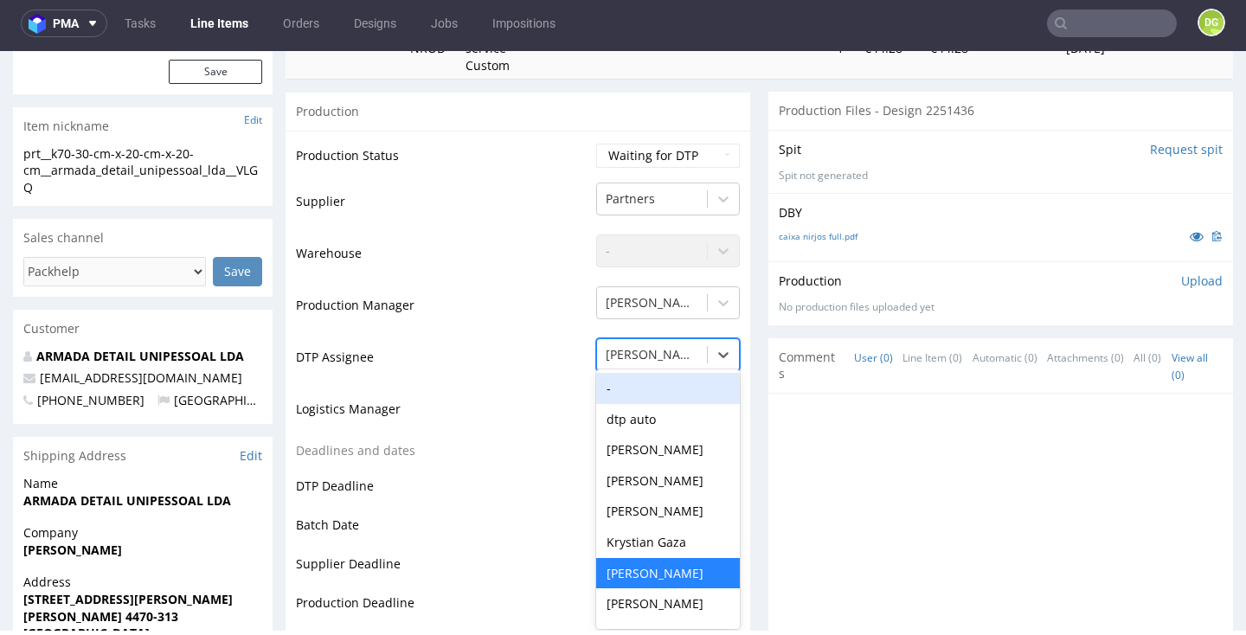
click at [644, 376] on div "-" at bounding box center [668, 388] width 144 height 31
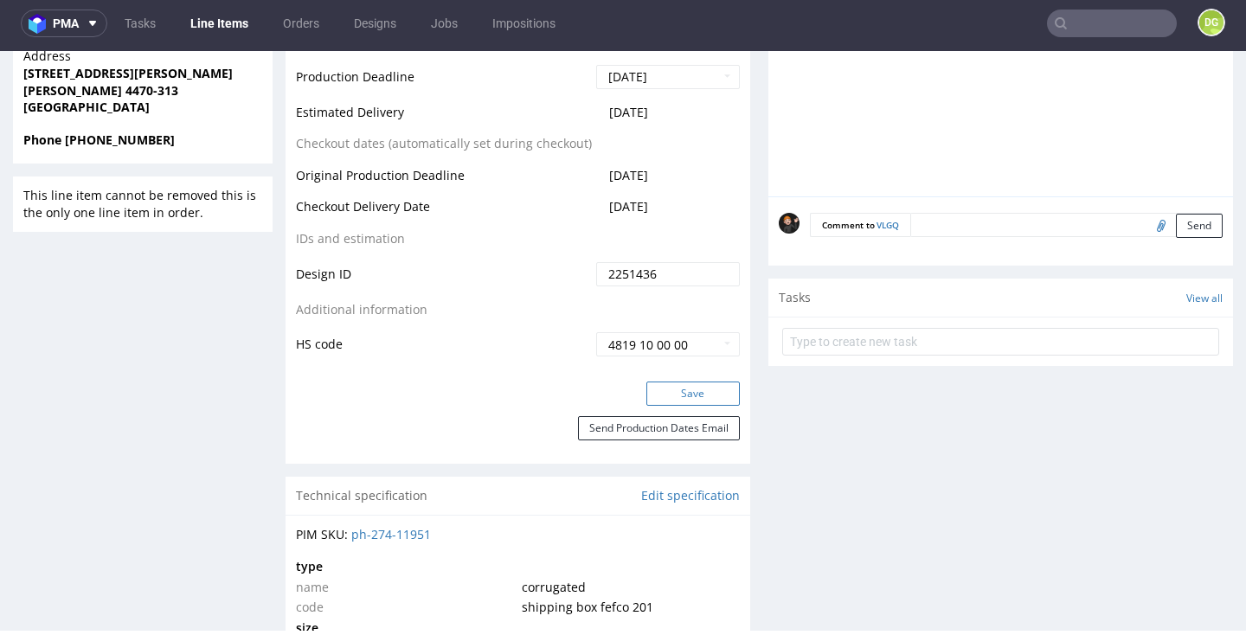
click at [694, 381] on button "Save" at bounding box center [692, 393] width 93 height 24
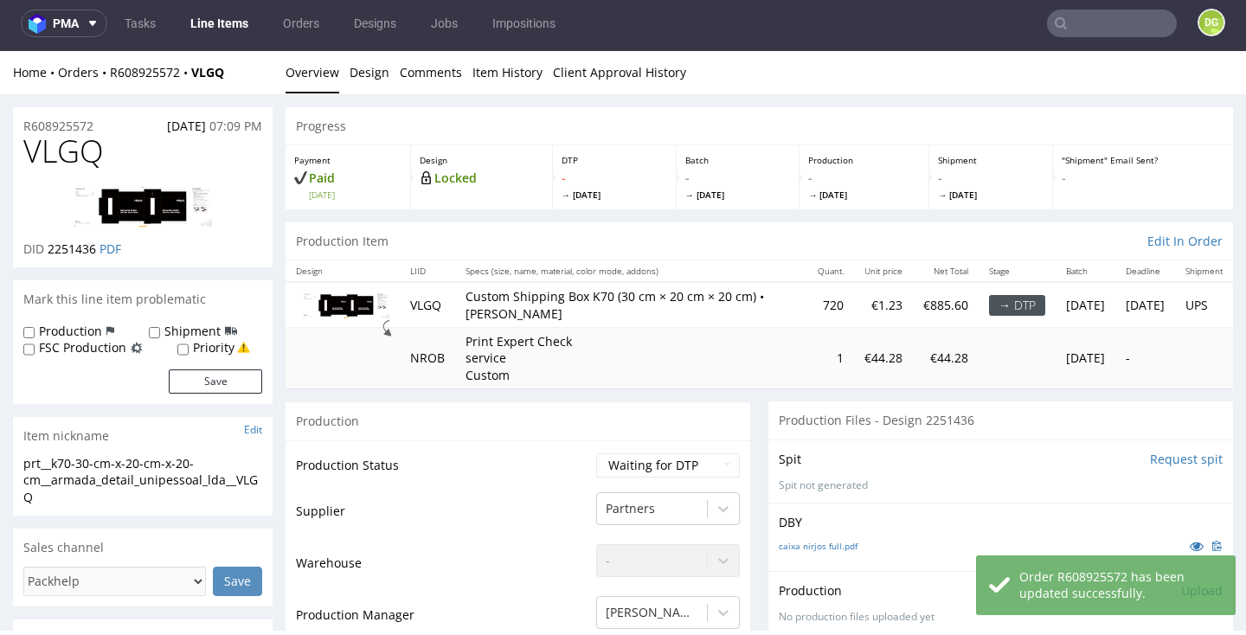
click at [214, 35] on link "Line Items" at bounding box center [219, 24] width 79 height 28
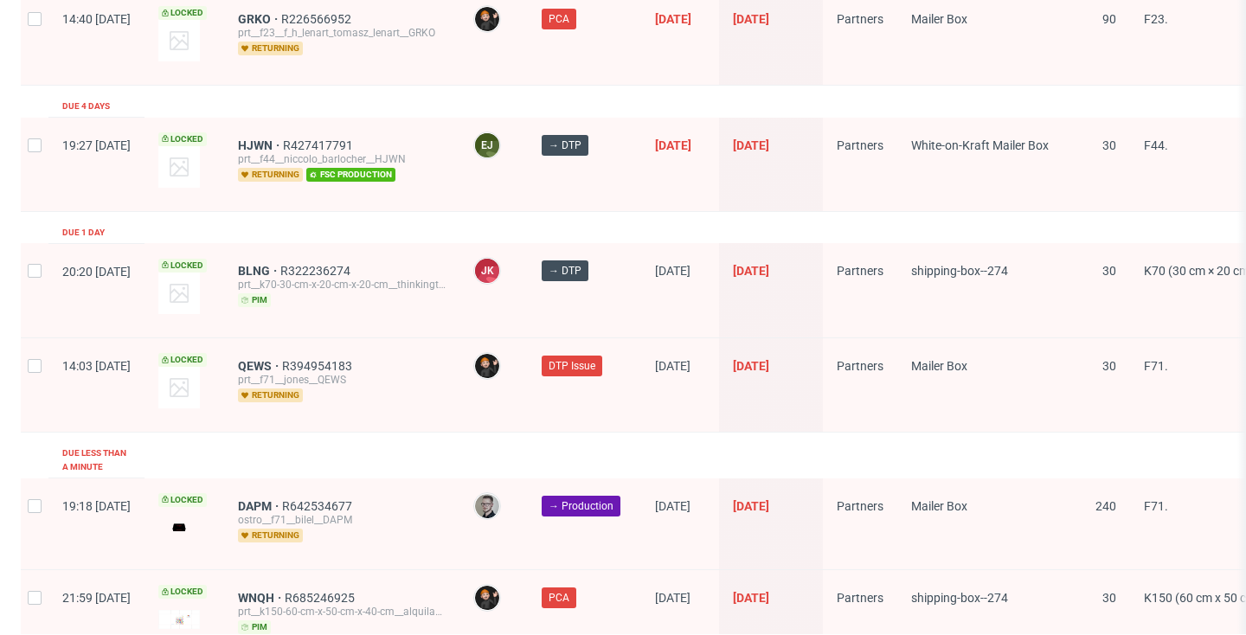
click at [1062, 478] on div "Mailer Box" at bounding box center [979, 523] width 165 height 91
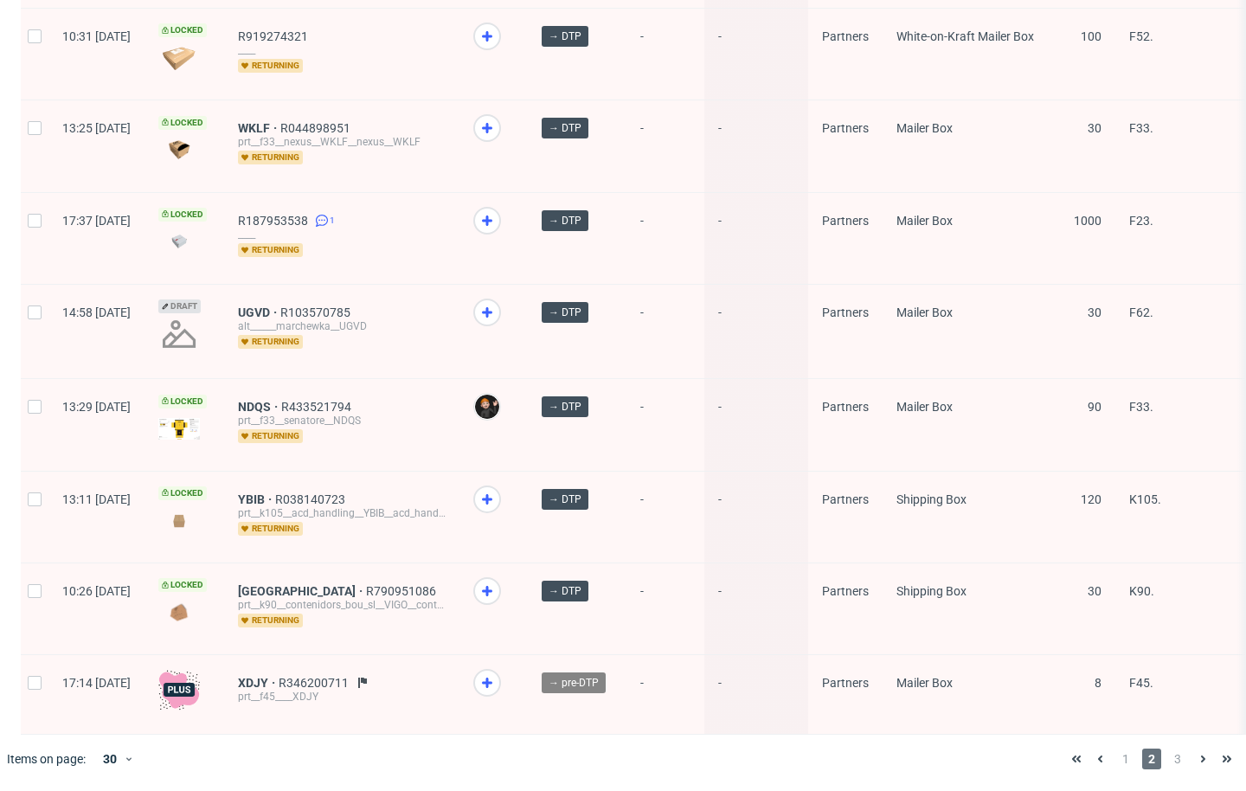
scroll to position [1, 0]
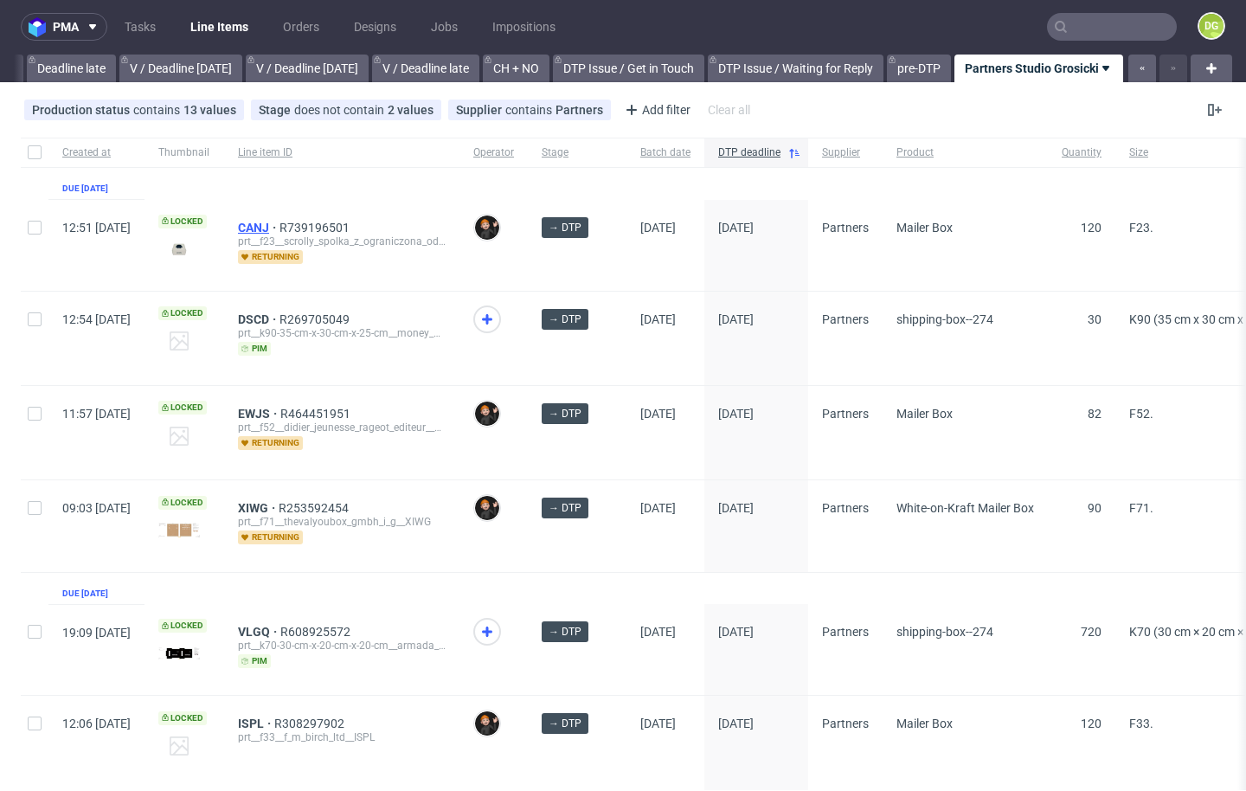
click at [279, 227] on span "CANJ" at bounding box center [259, 228] width 42 height 14
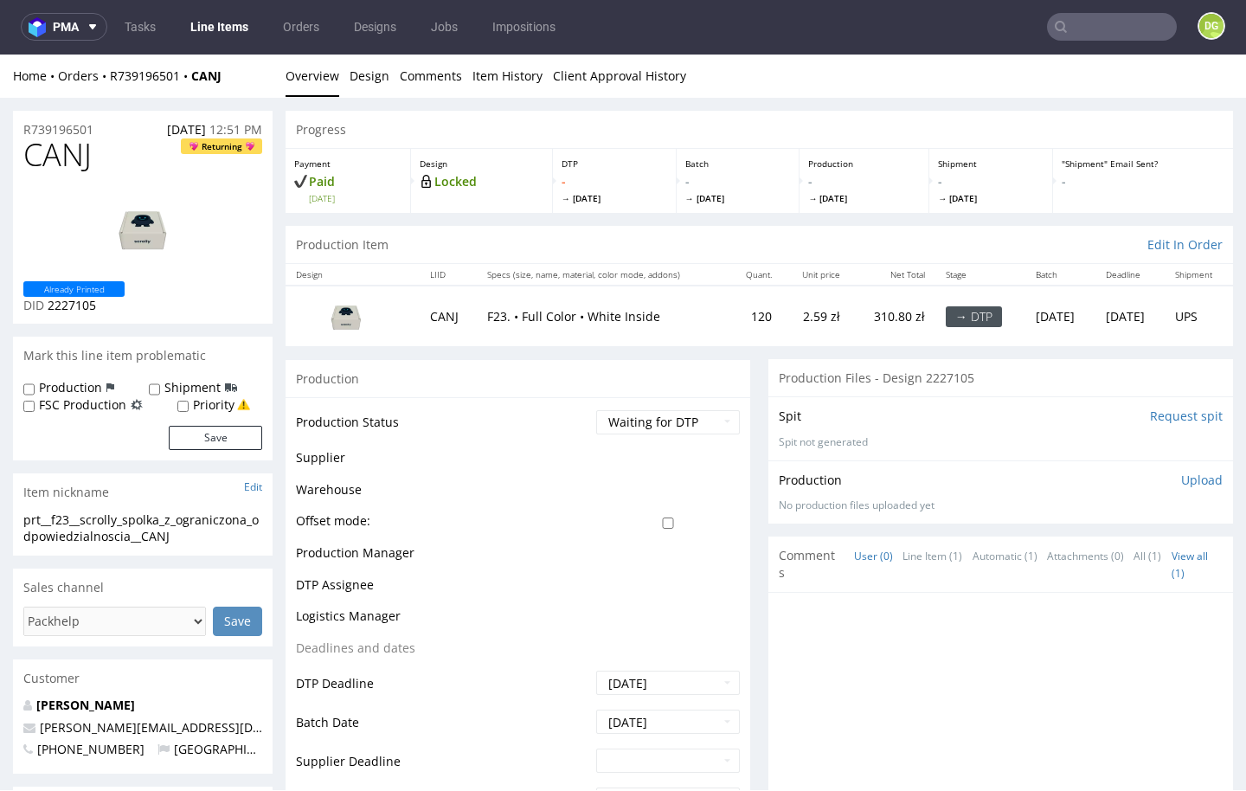
drag, startPoint x: 669, startPoint y: 420, endPoint x: 648, endPoint y: 484, distance: 66.7
click at [669, 421] on select "Waiting for Artwork Waiting for Diecut Waiting for Mockup Waiting for DTP Waiti…" at bounding box center [668, 422] width 144 height 24
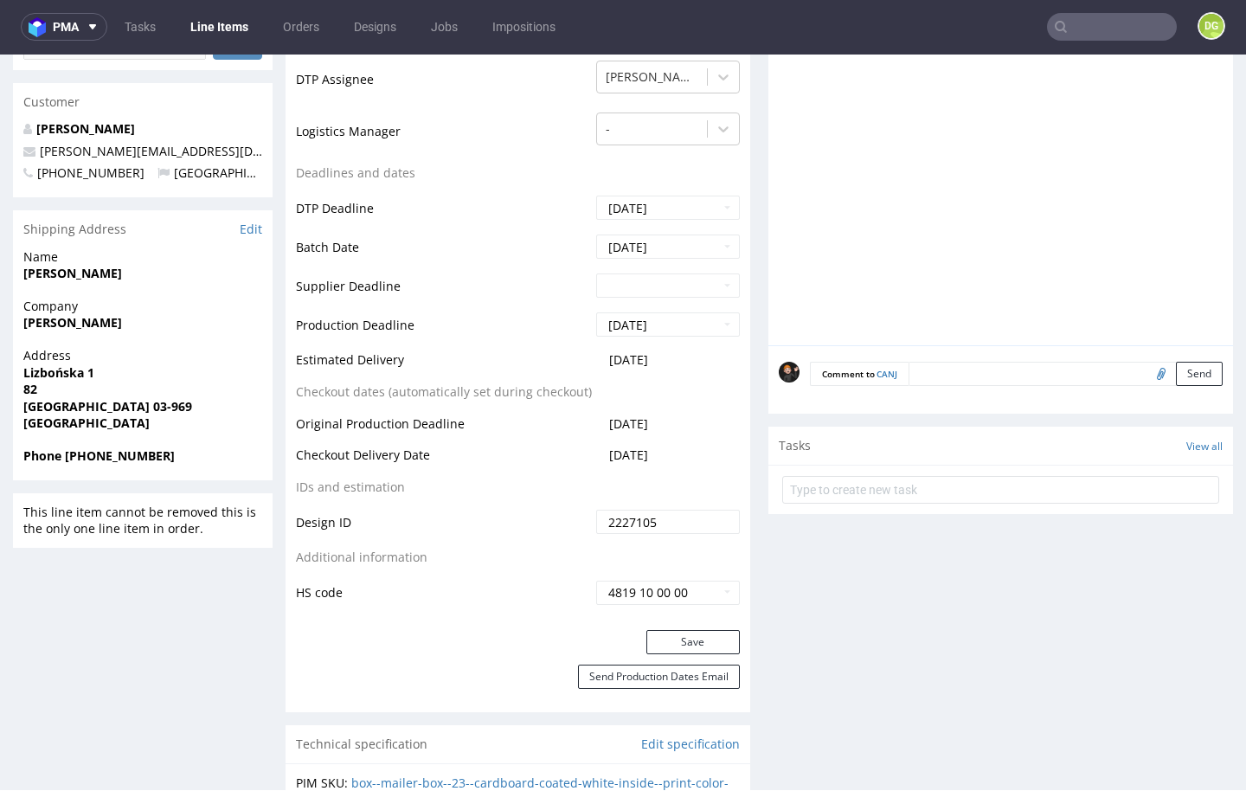
scroll to position [621, 0]
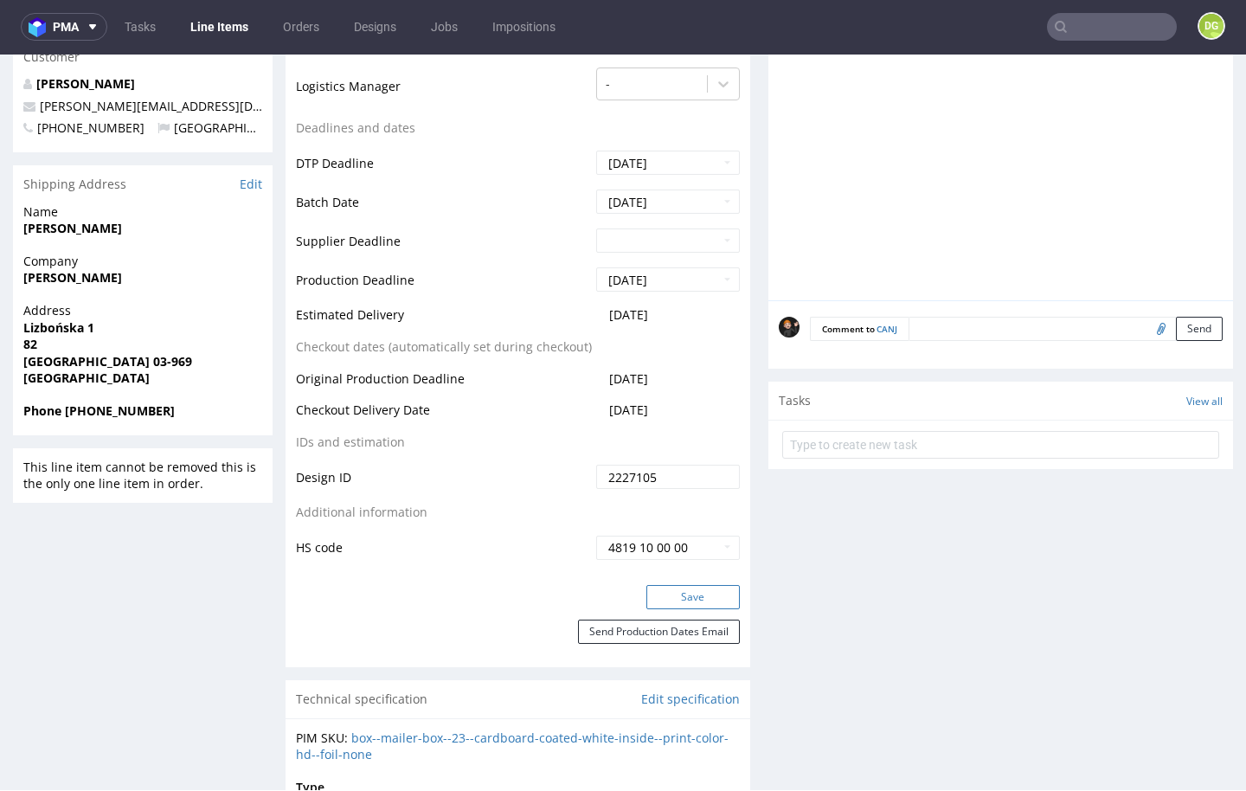
drag, startPoint x: 696, startPoint y: 594, endPoint x: 692, endPoint y: 586, distance: 8.9
click at [697, 594] on button "Save" at bounding box center [692, 597] width 93 height 24
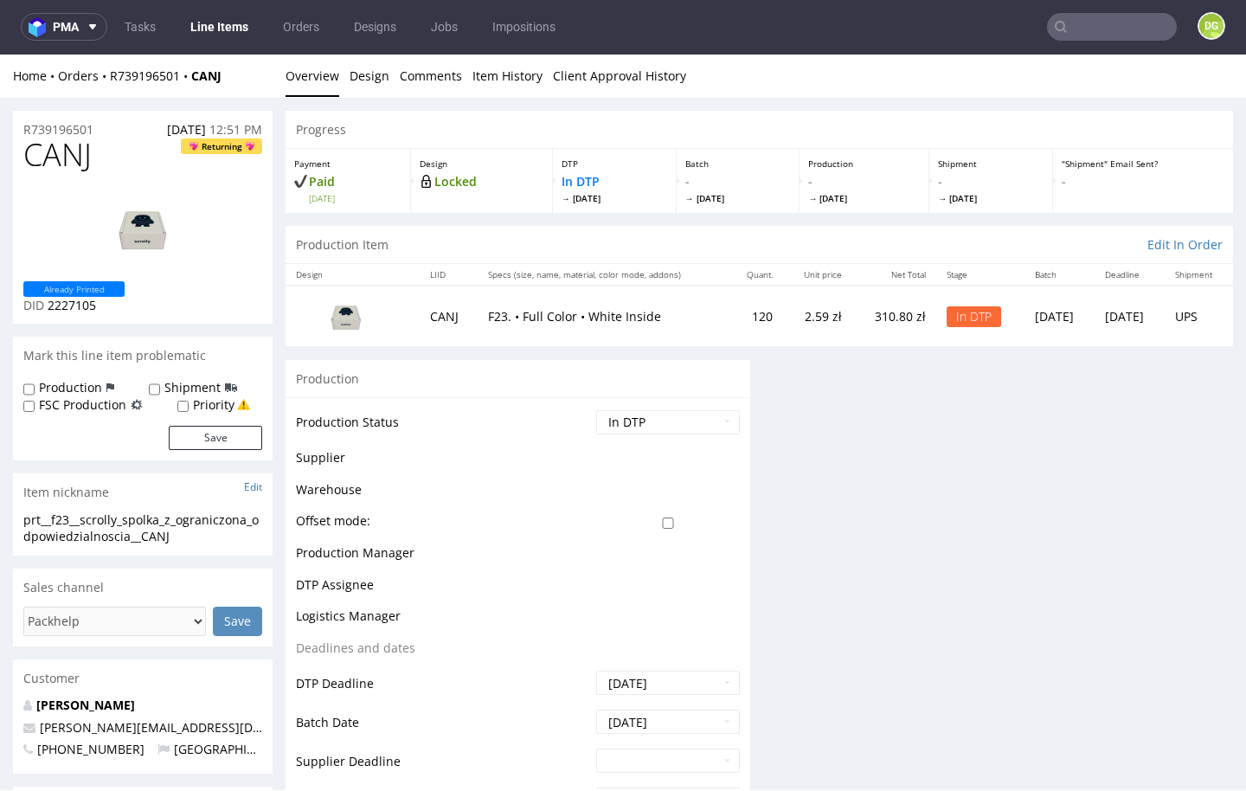
scroll to position [0, 0]
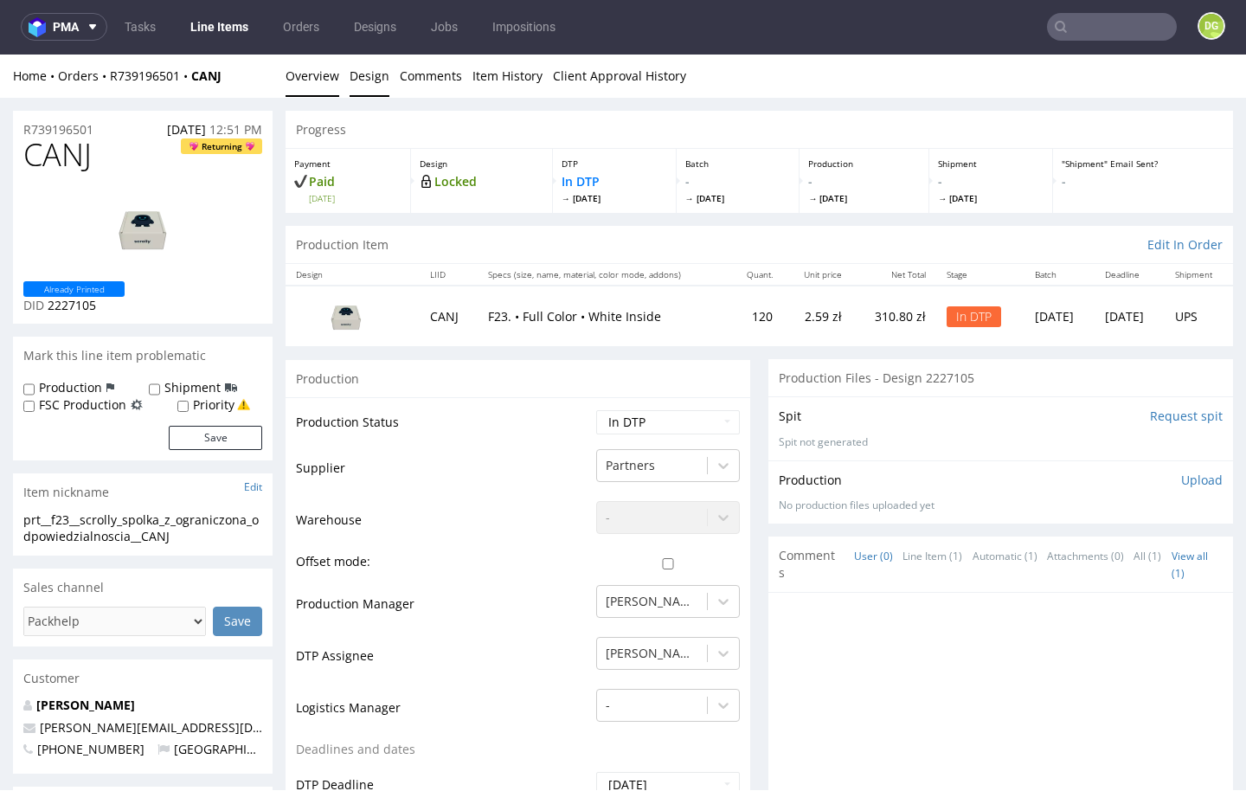
click at [355, 80] on link "Design" at bounding box center [369, 75] width 40 height 42
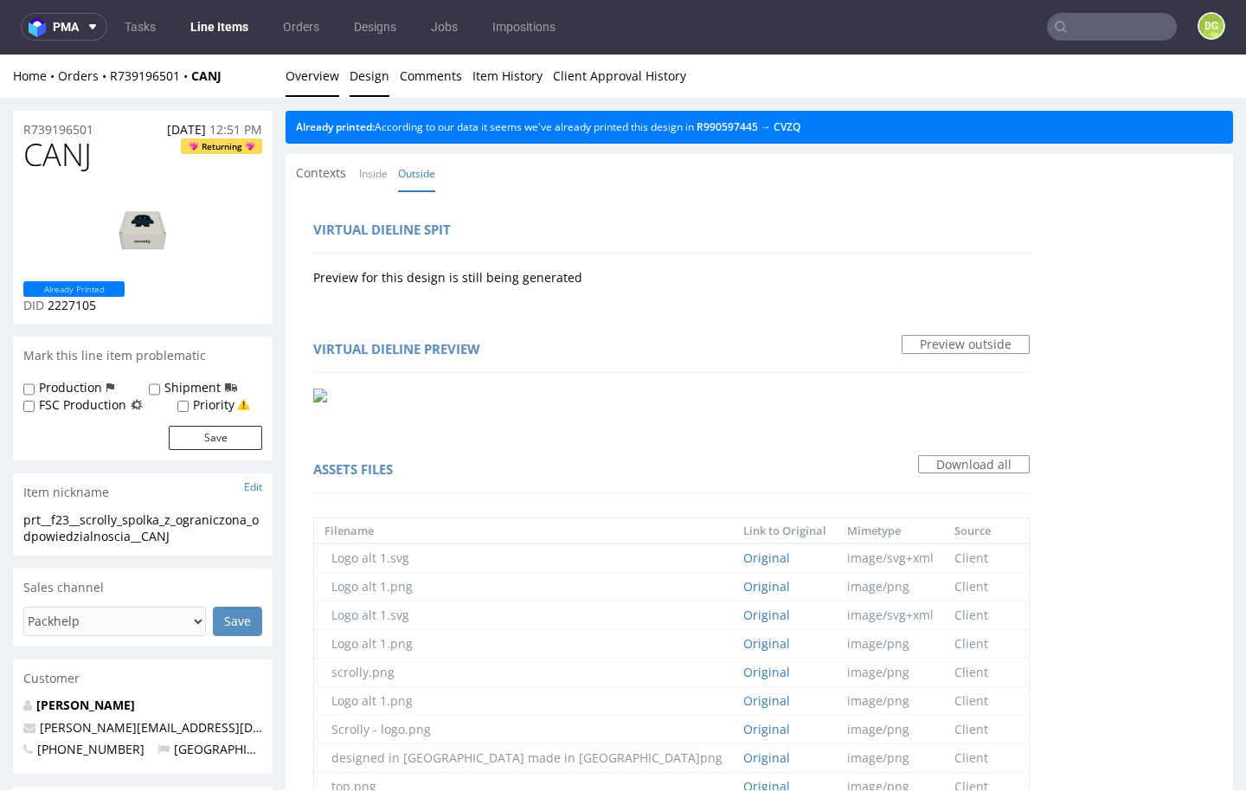
click at [326, 80] on link "Overview" at bounding box center [312, 75] width 54 height 42
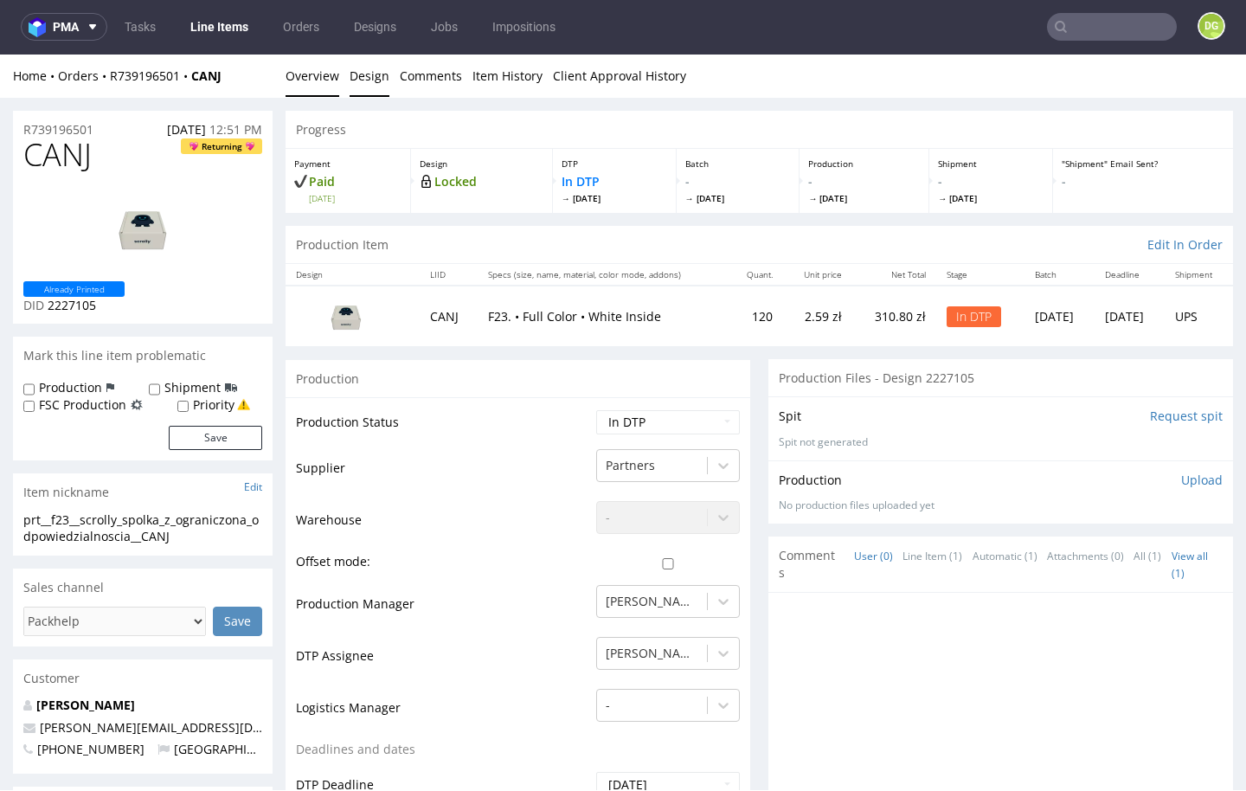
click at [362, 78] on link "Design" at bounding box center [369, 75] width 40 height 42
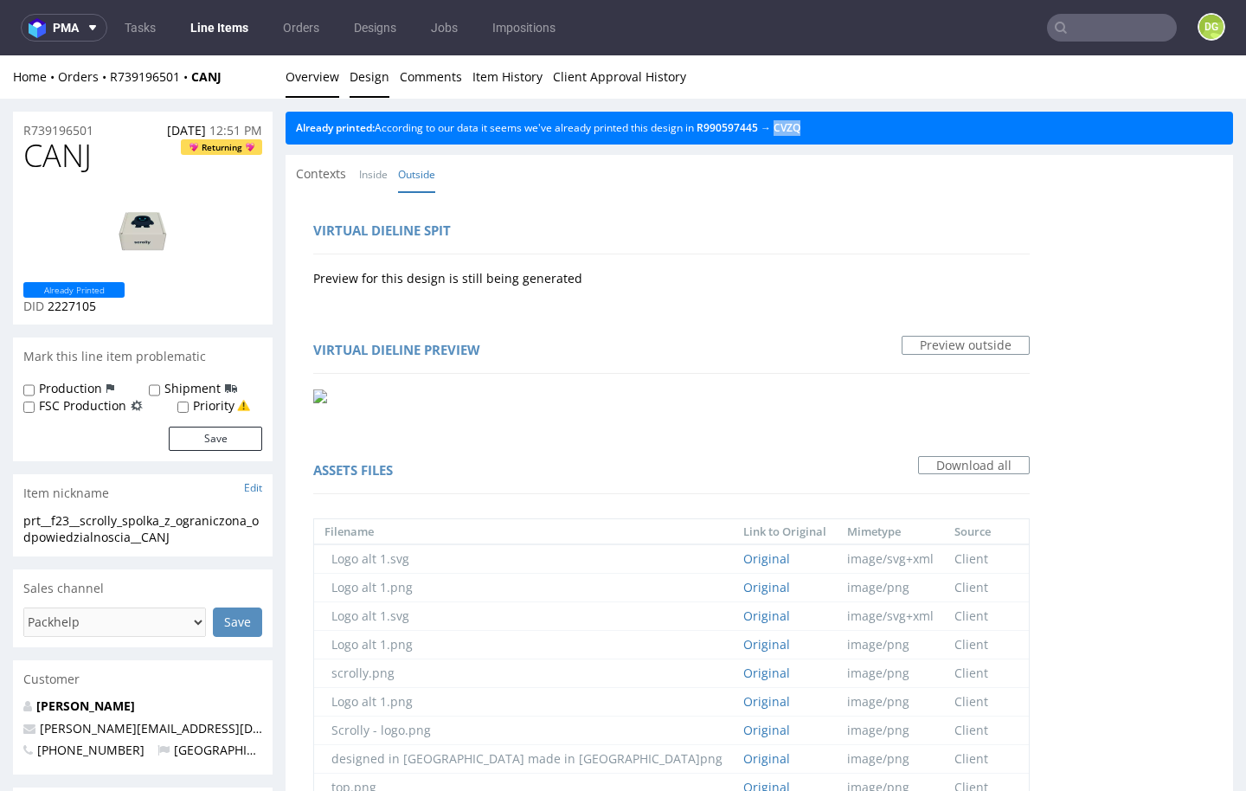
click at [318, 72] on link "Overview" at bounding box center [312, 76] width 54 height 42
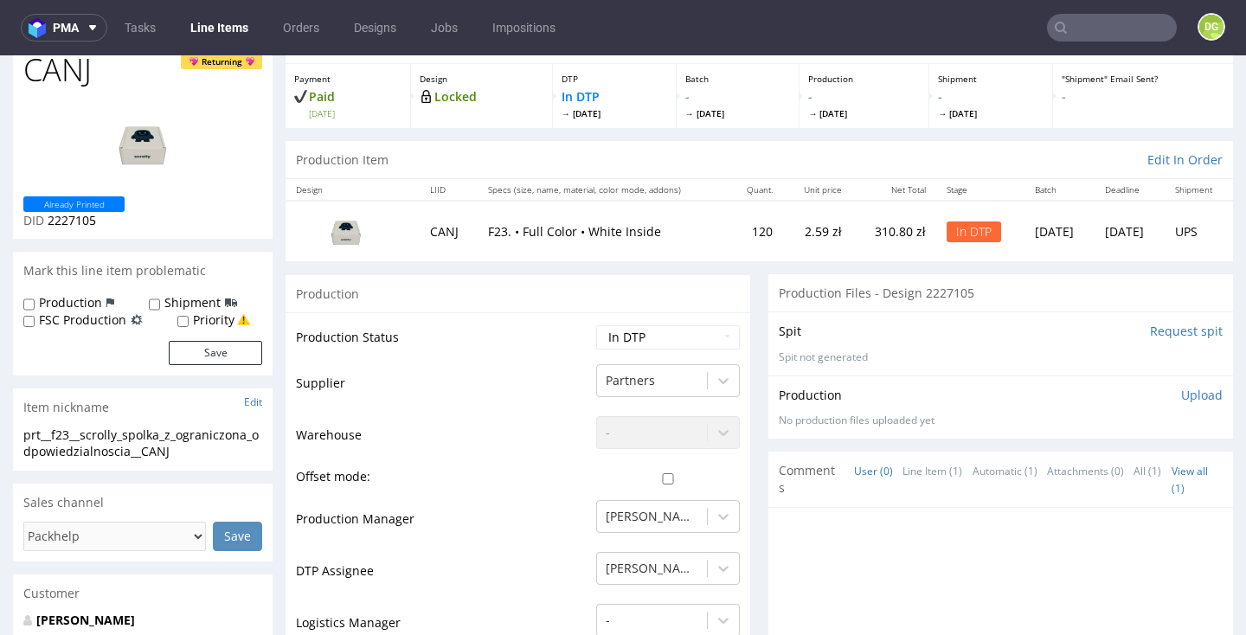
scroll to position [105, 0]
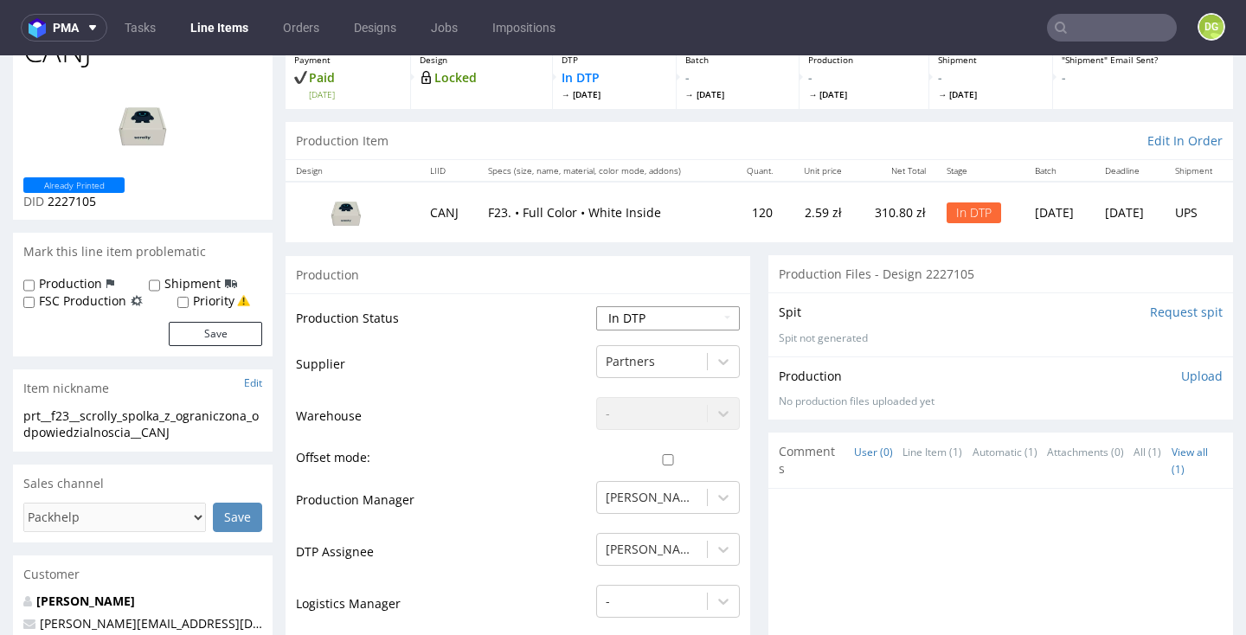
select select "dtp_ca_needed"
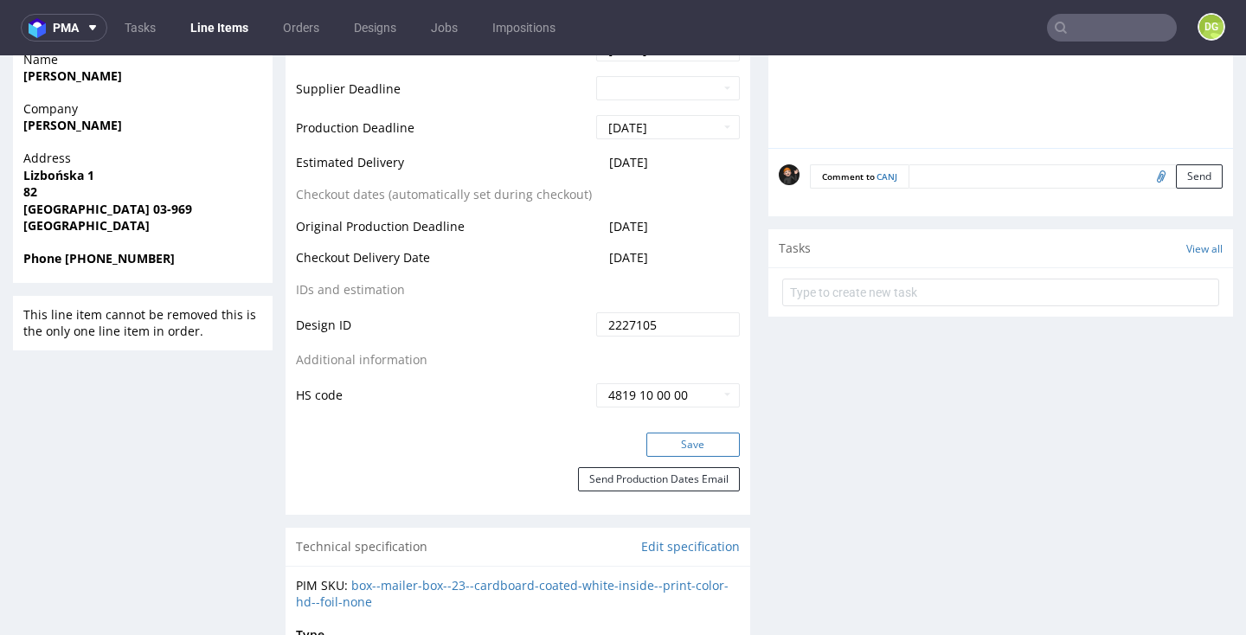
click at [676, 438] on button "Save" at bounding box center [692, 444] width 93 height 24
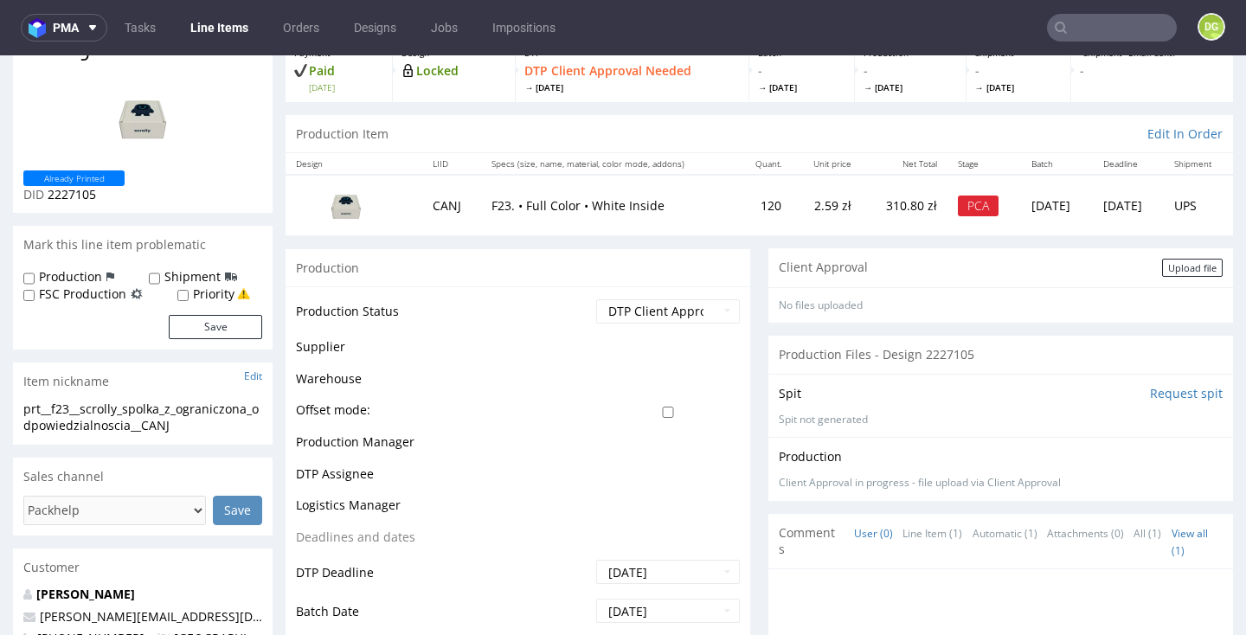
scroll to position [112, 0]
click at [1144, 269] on div "Client Approval Upload file" at bounding box center [1000, 266] width 464 height 39
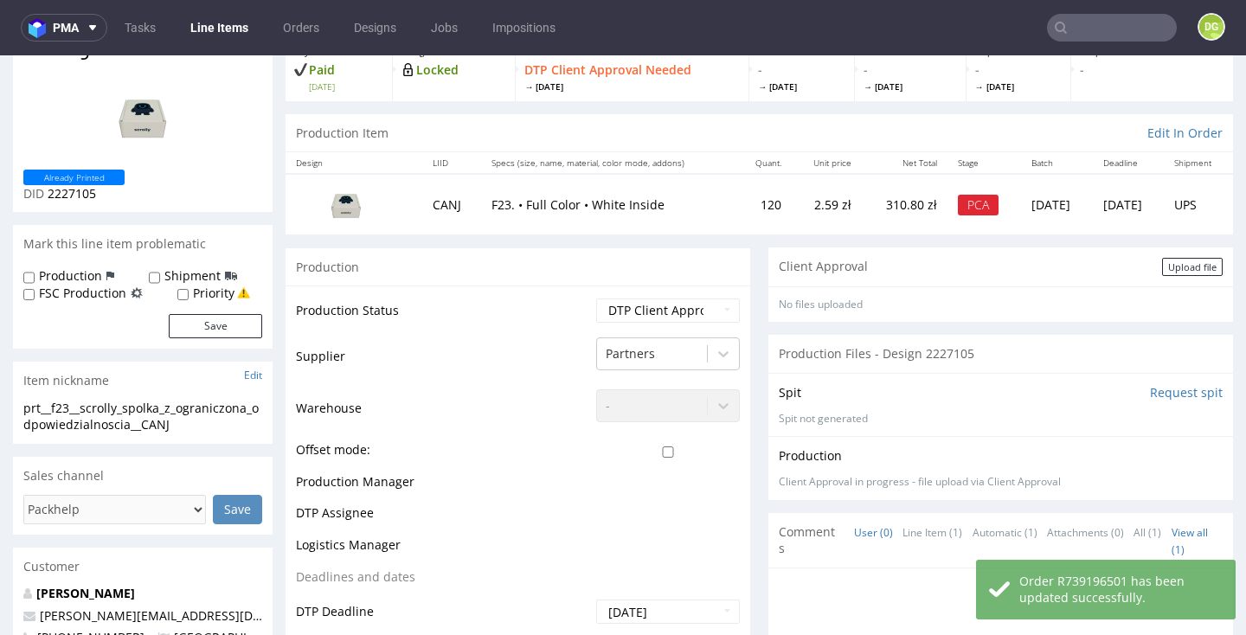
click at [1187, 266] on div "Upload file" at bounding box center [1192, 267] width 61 height 18
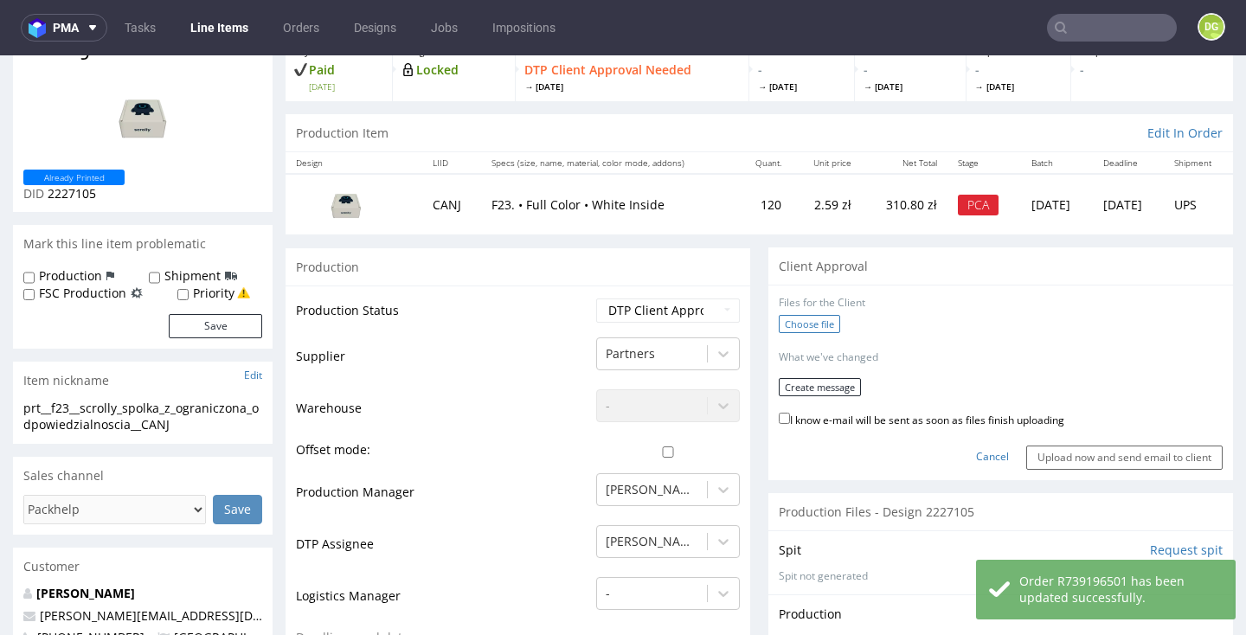
click at [804, 315] on label "Choose file" at bounding box center [808, 324] width 61 height 18
click at [0, 55] on input "Choose file" at bounding box center [0, 55] width 0 height 0
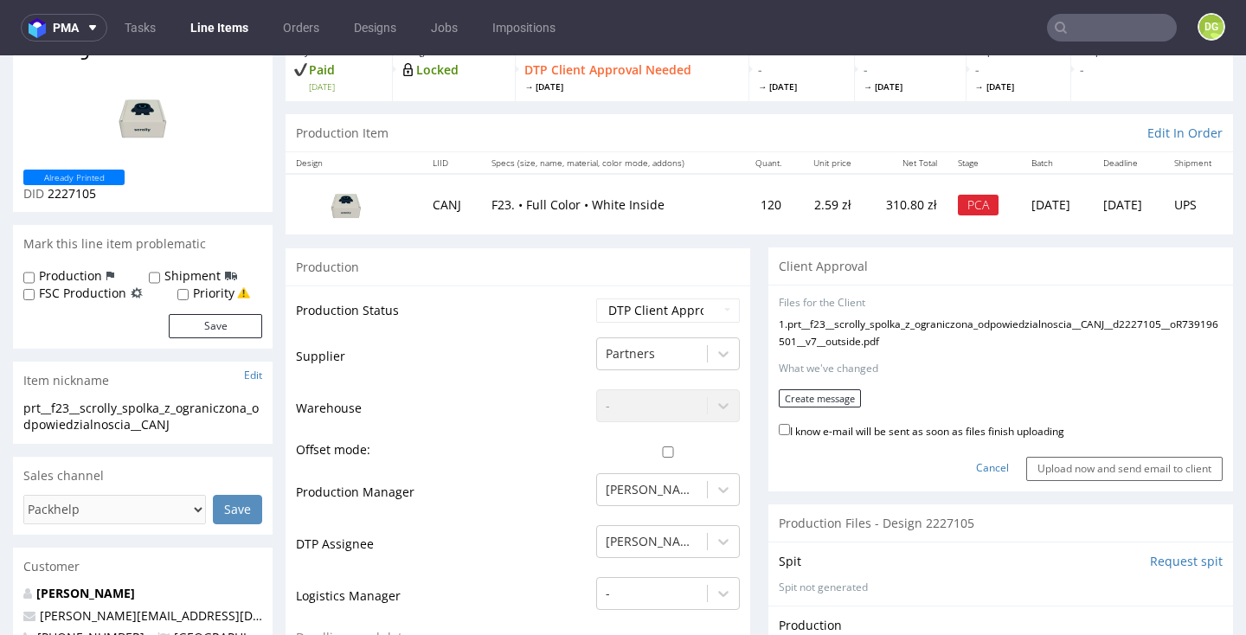
click at [850, 439] on label "I know e-mail will be sent as soon as files finish uploading" at bounding box center [920, 429] width 285 height 19
click at [790, 435] on input "I know e-mail will be sent as soon as files finish uploading" at bounding box center [783, 429] width 11 height 11
checkbox input "true"
click at [817, 400] on form "Files for the Client 1 . prt__f23__scrolly_spolka_z_ograniczona_odpowiedzialnos…" at bounding box center [1000, 388] width 444 height 185
click at [820, 407] on button "Create message" at bounding box center [819, 398] width 82 height 18
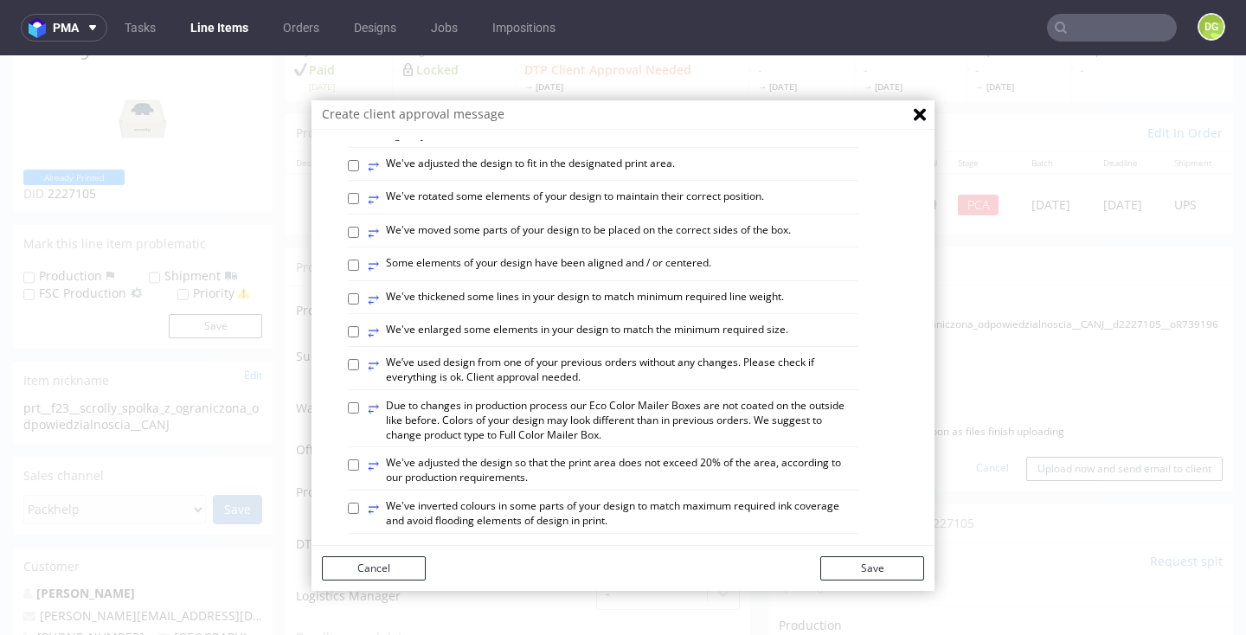
scroll to position [626, 0]
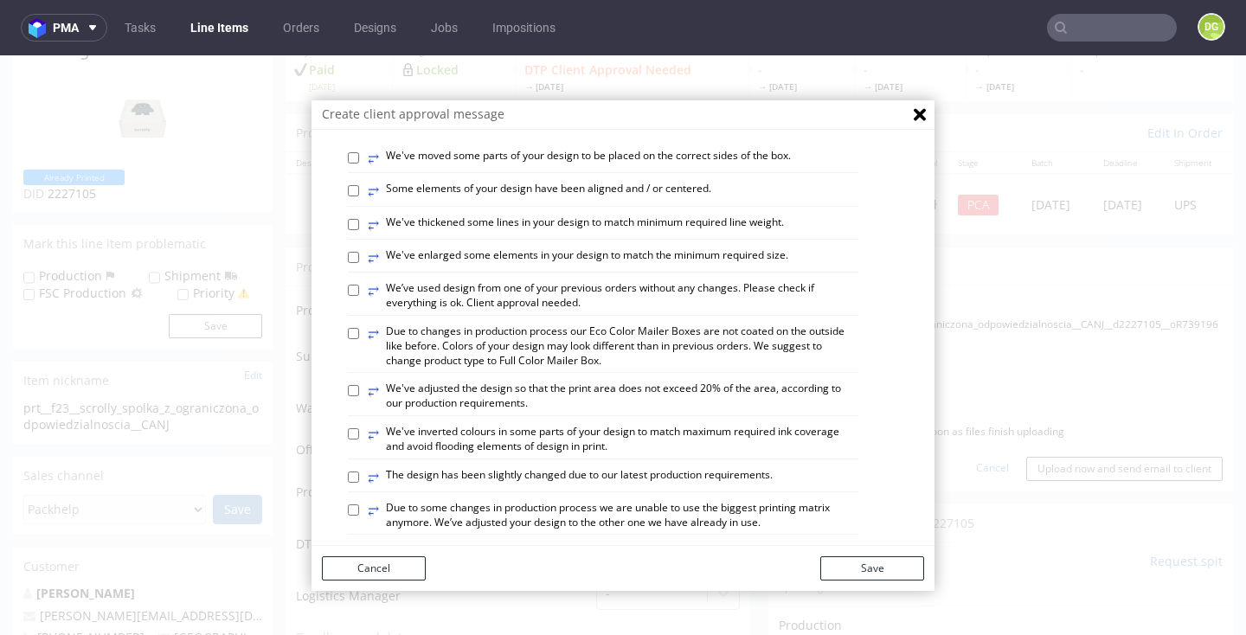
click at [458, 281] on label "⥂ We’ve used design from one of your previous orders without any changes. Pleas…" at bounding box center [613, 295] width 490 height 29
click at [359, 285] on input "⥂ We’ve used design from one of your previous orders without any changes. Pleas…" at bounding box center [353, 290] width 11 height 11
checkbox input "true"
click at [890, 567] on button "Save" at bounding box center [872, 568] width 104 height 24
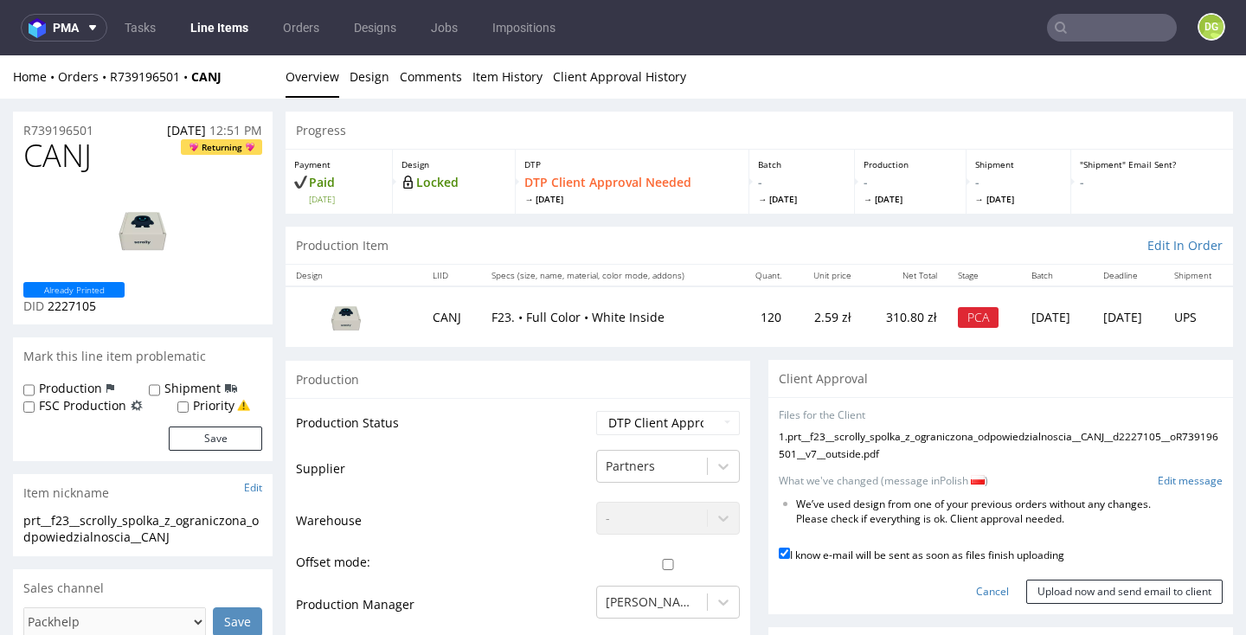
scroll to position [0, 0]
click at [1091, 598] on input "Upload now and send email to client" at bounding box center [1124, 592] width 196 height 24
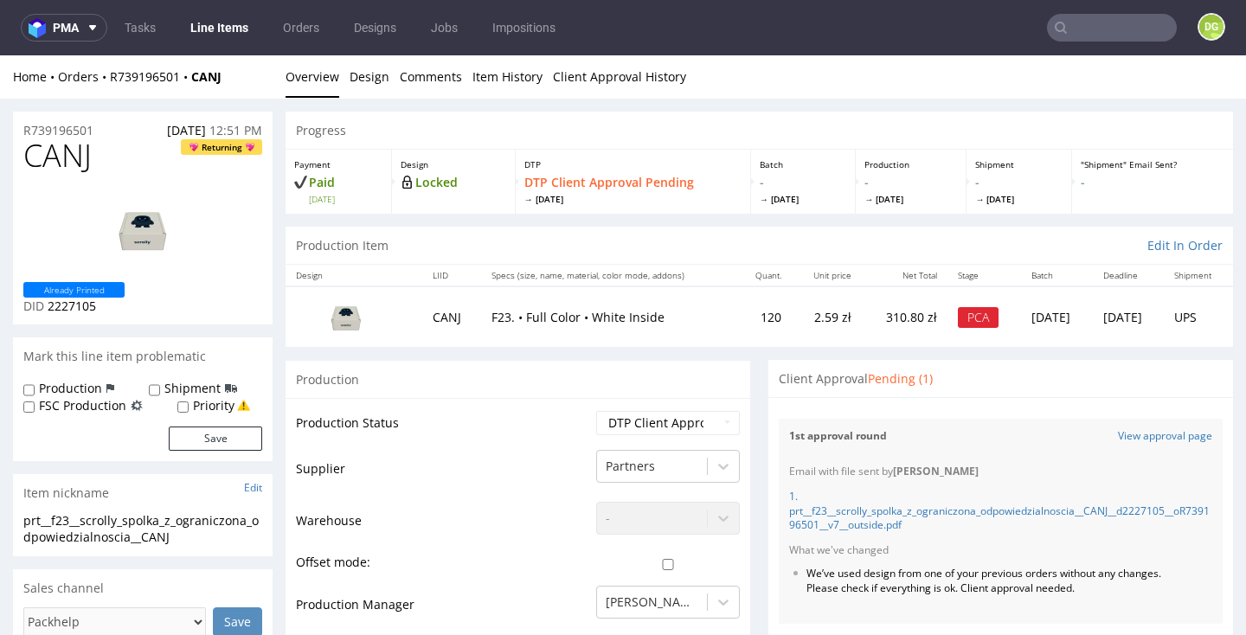
click at [224, 26] on link "Line Items" at bounding box center [219, 28] width 79 height 28
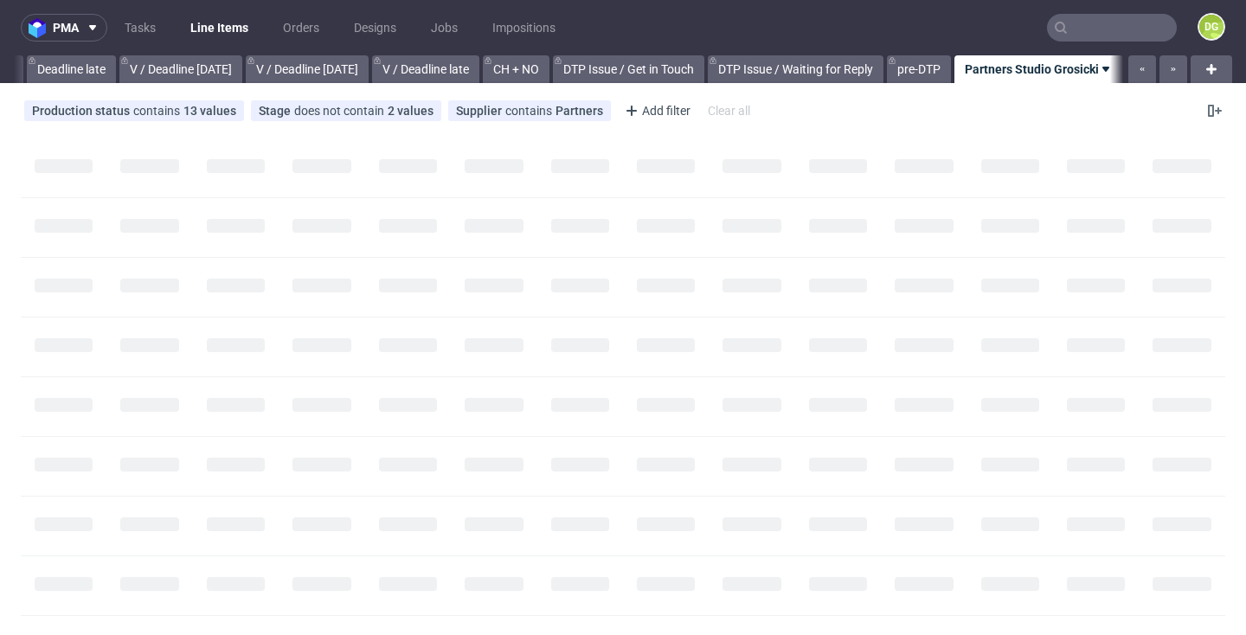
scroll to position [0, 2085]
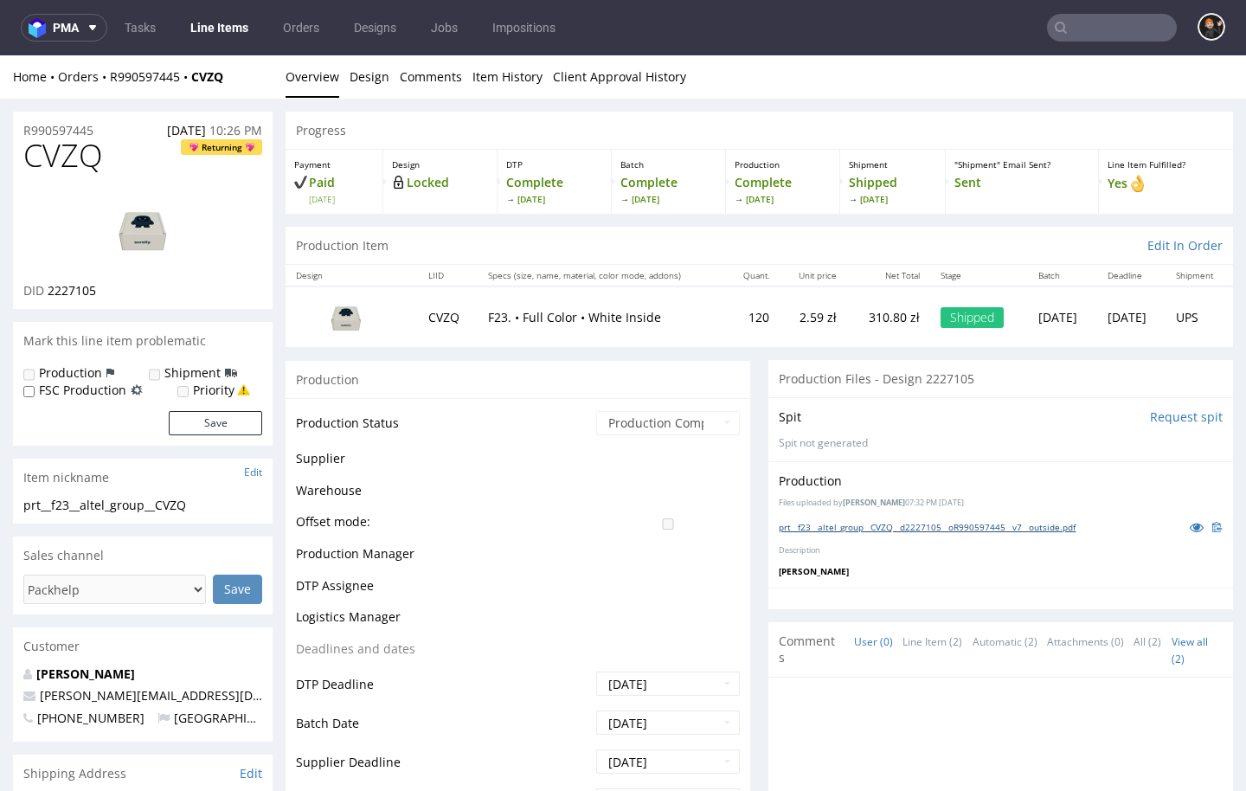
click at [936, 522] on link "prt__f23__altel_group__CVZQ__d2227105__oR990597445__v7__outside.pdf" at bounding box center [926, 527] width 297 height 12
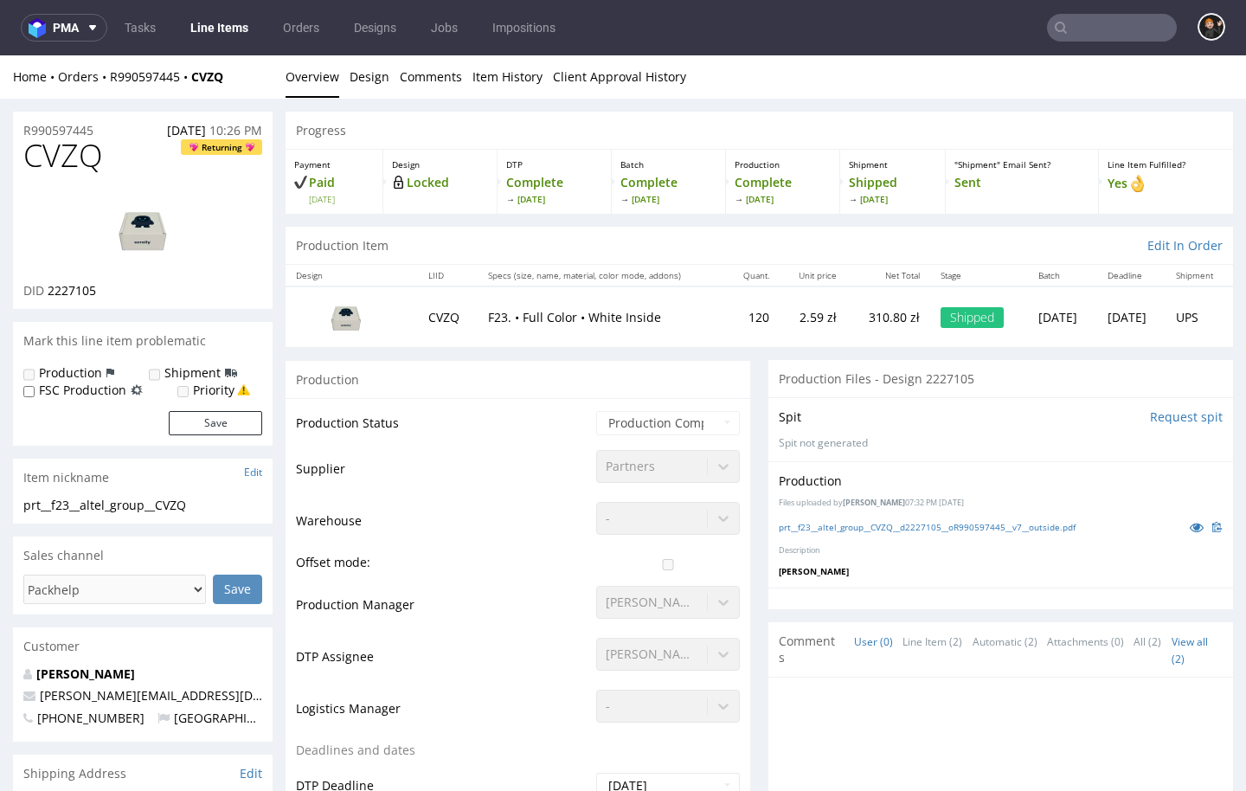
scroll to position [2, 0]
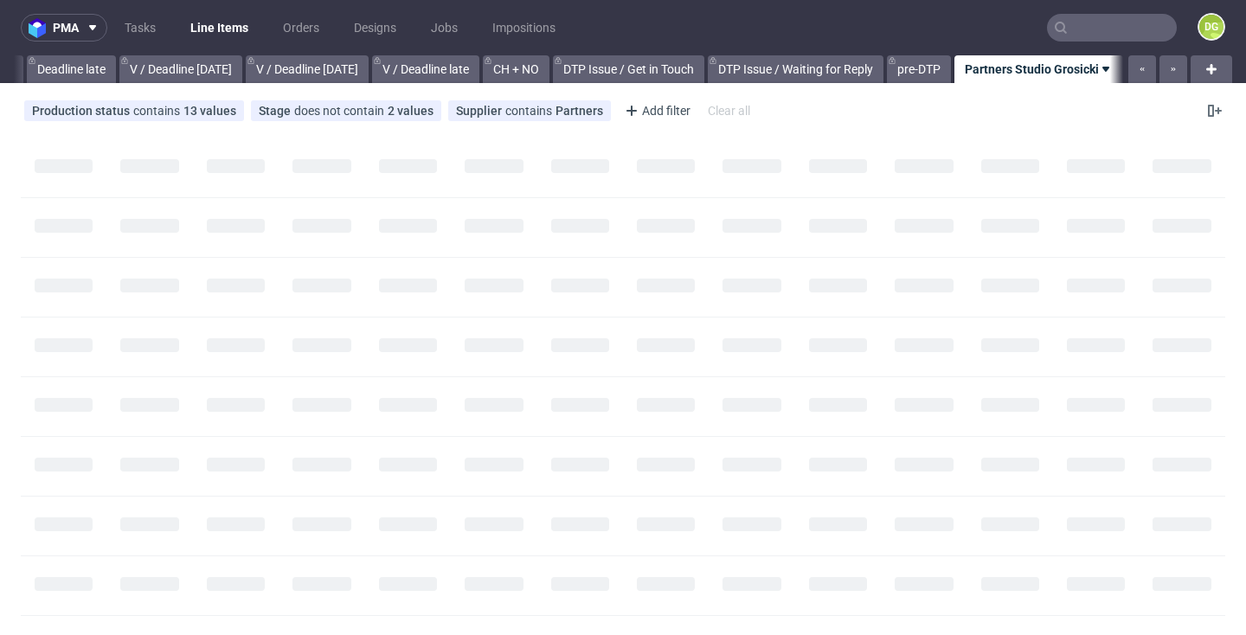
scroll to position [0, 2085]
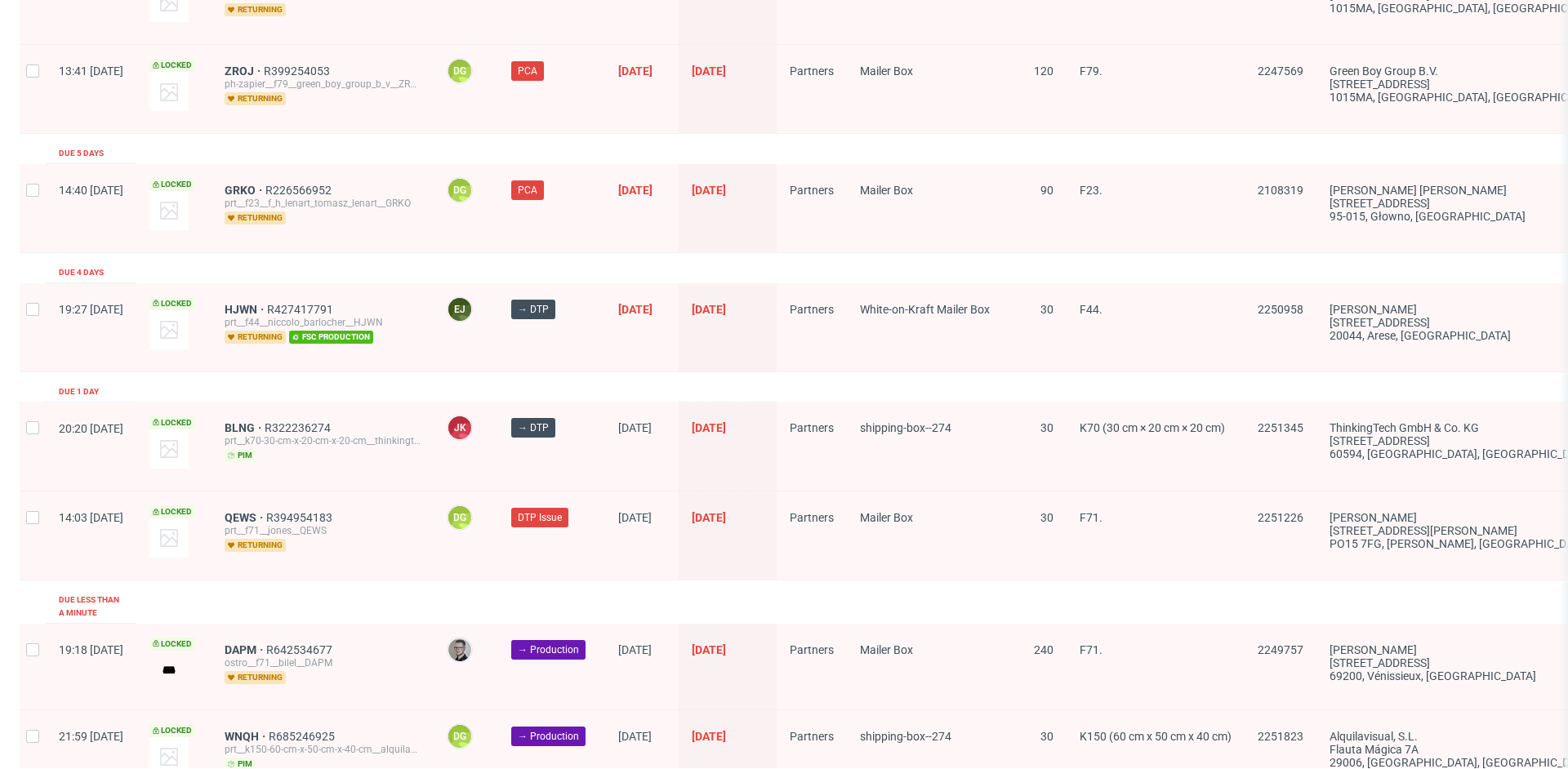
scroll to position [2572, 0]
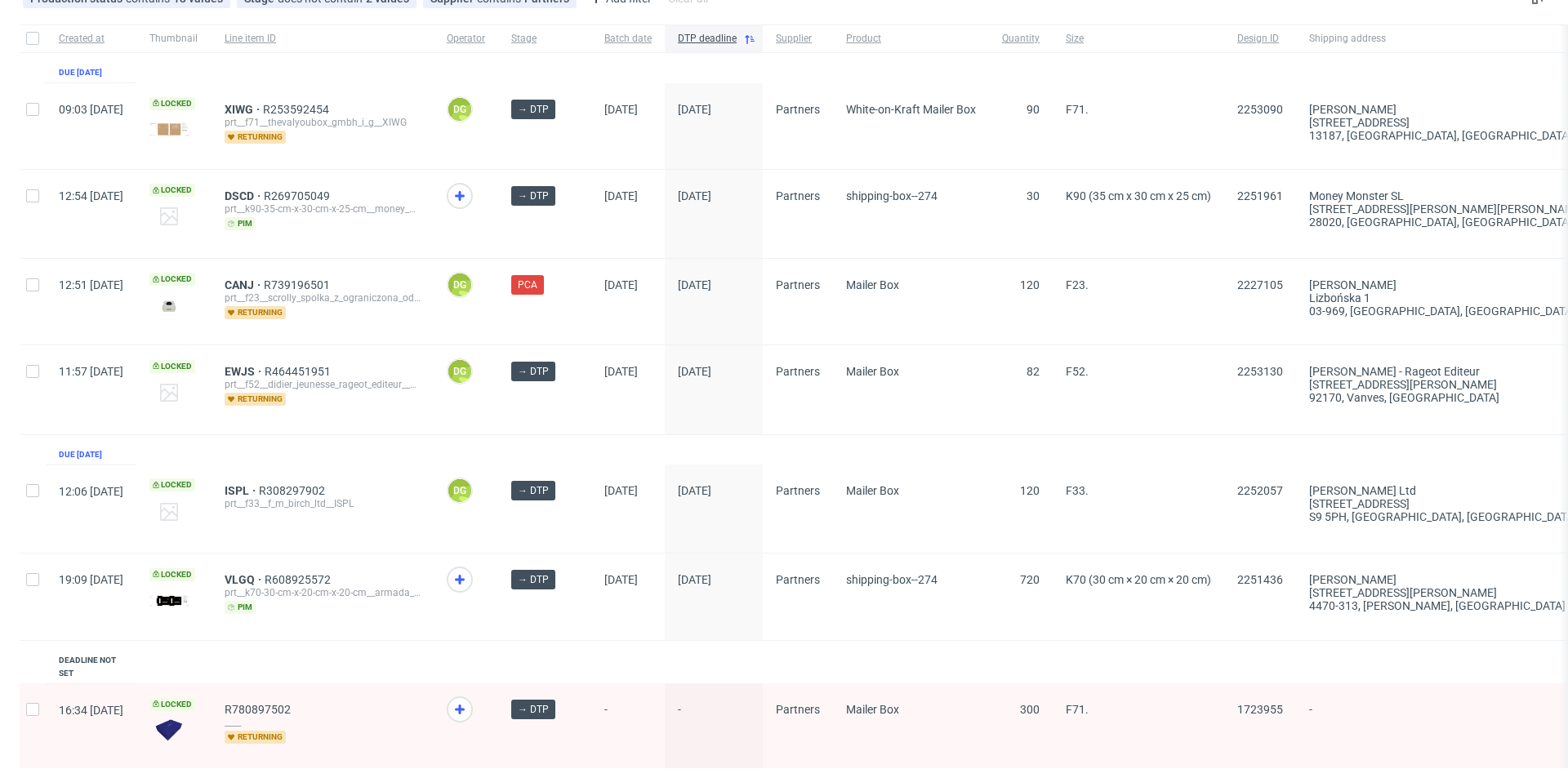
scroll to position [0, 1]
click at [263, 371] on span "EWJS" at bounding box center [244, 372] width 40 height 13
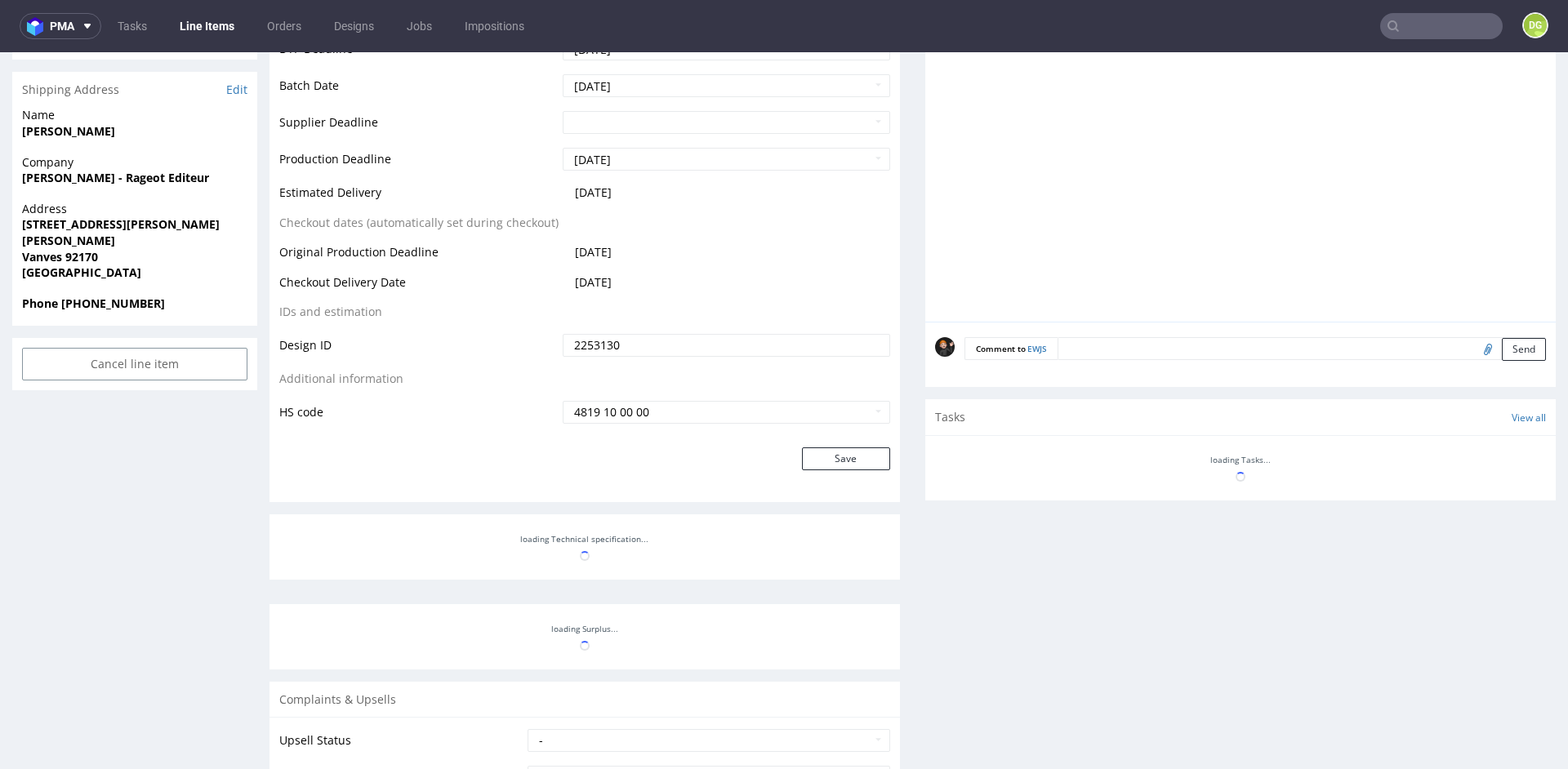
scroll to position [657, 0]
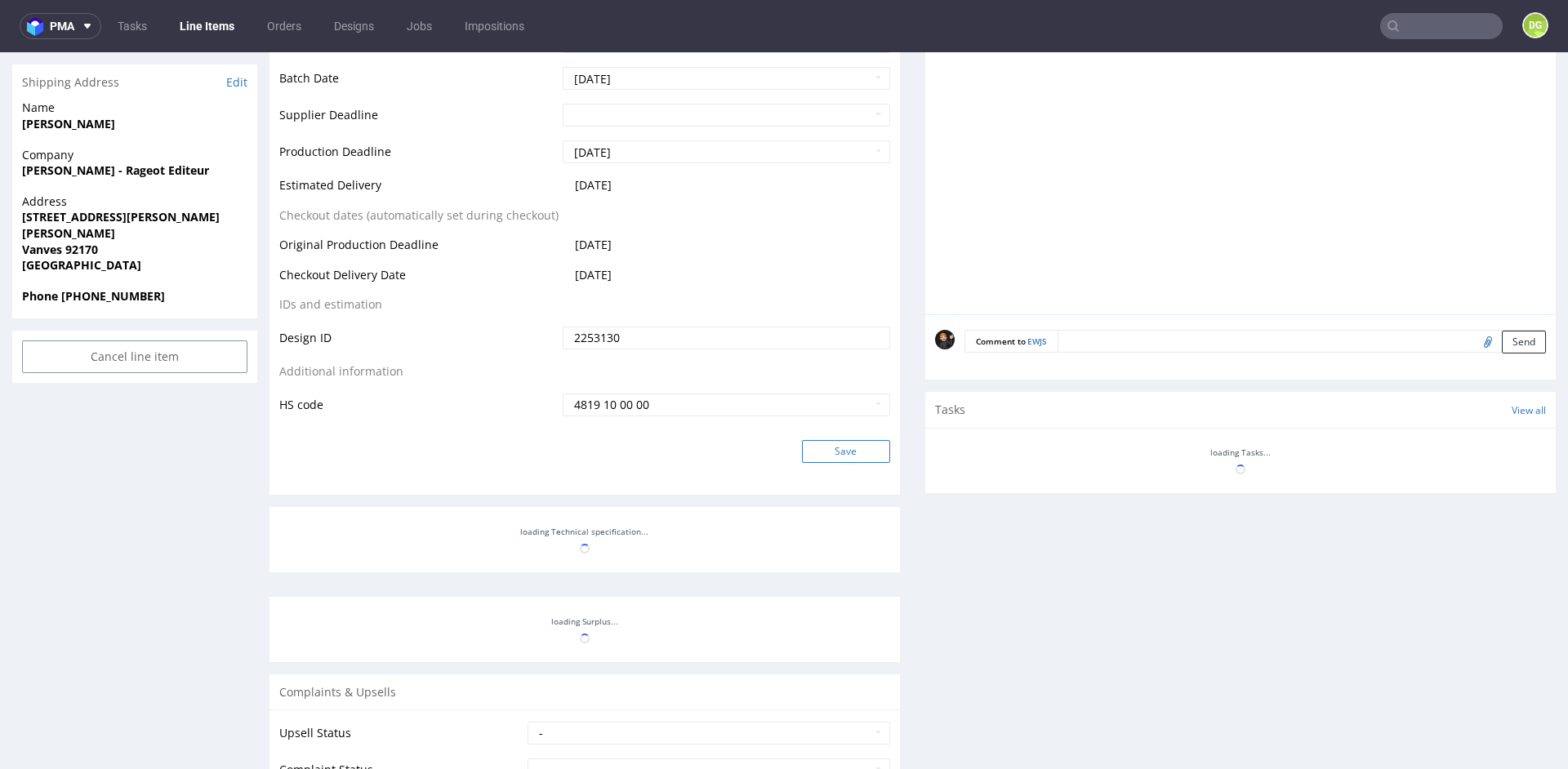
click at [842, 462] on button "Save" at bounding box center [845, 451] width 88 height 23
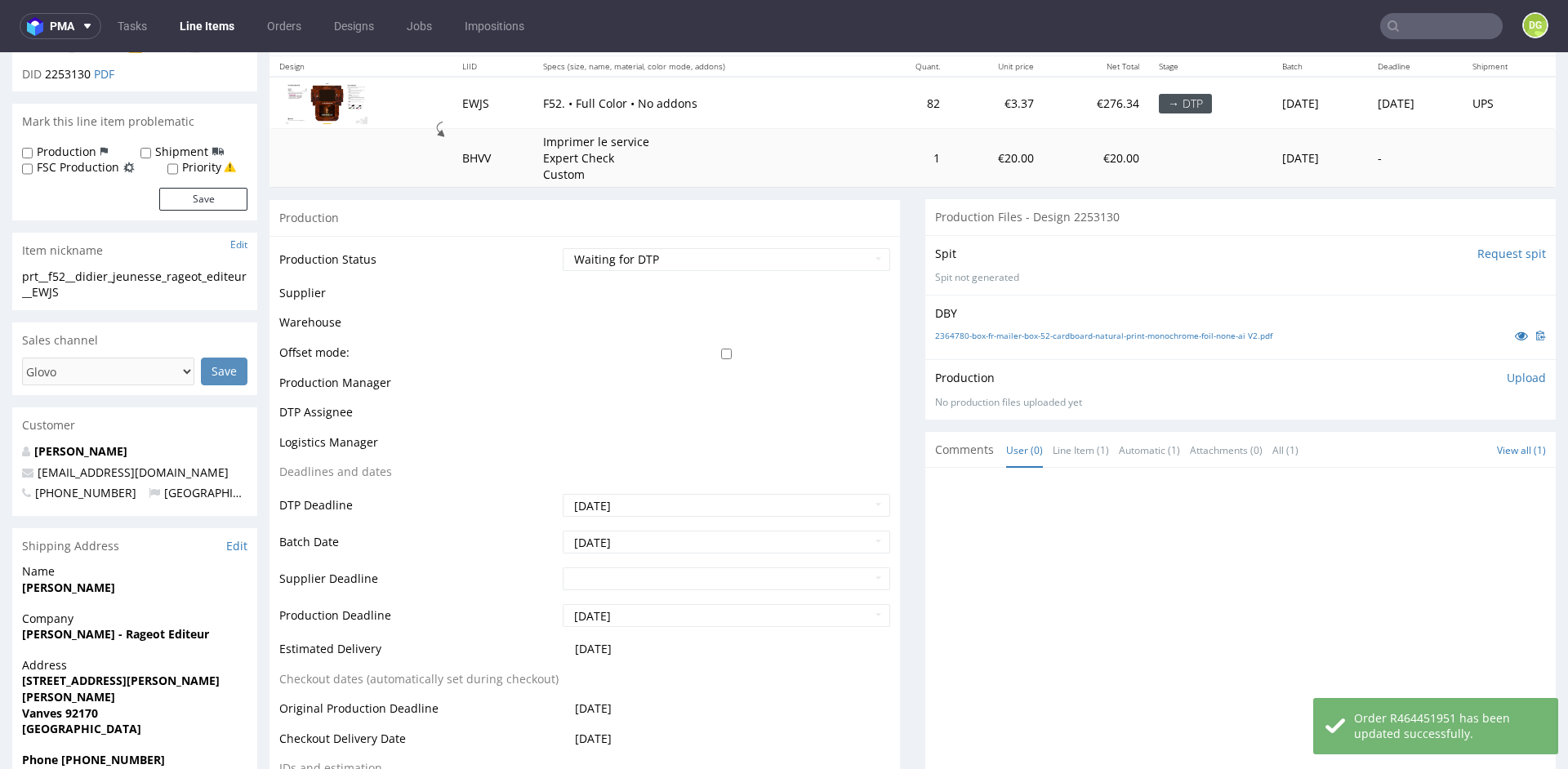
scroll to position [495, 0]
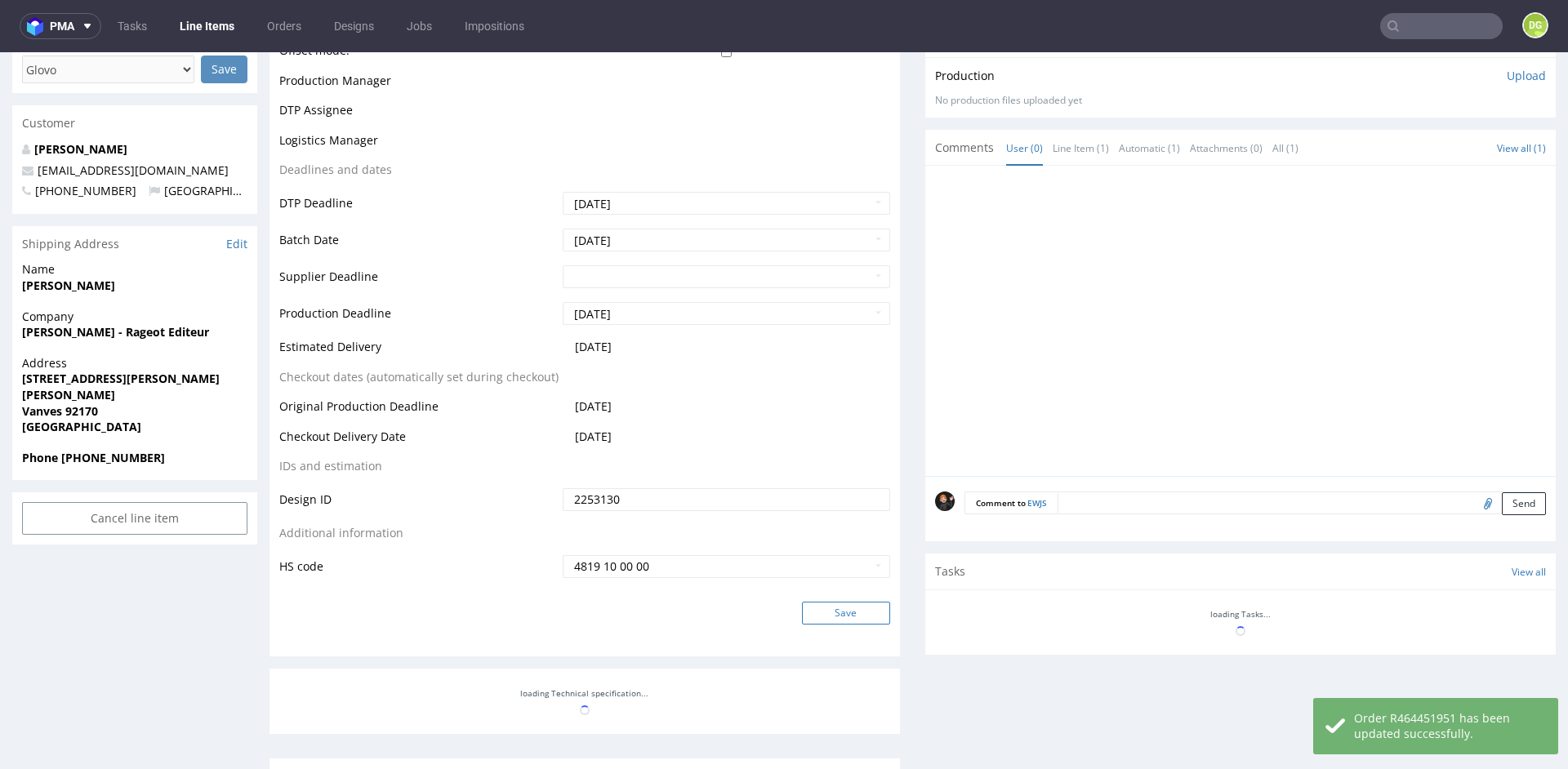
click at [838, 625] on button "Save" at bounding box center [845, 612] width 88 height 23
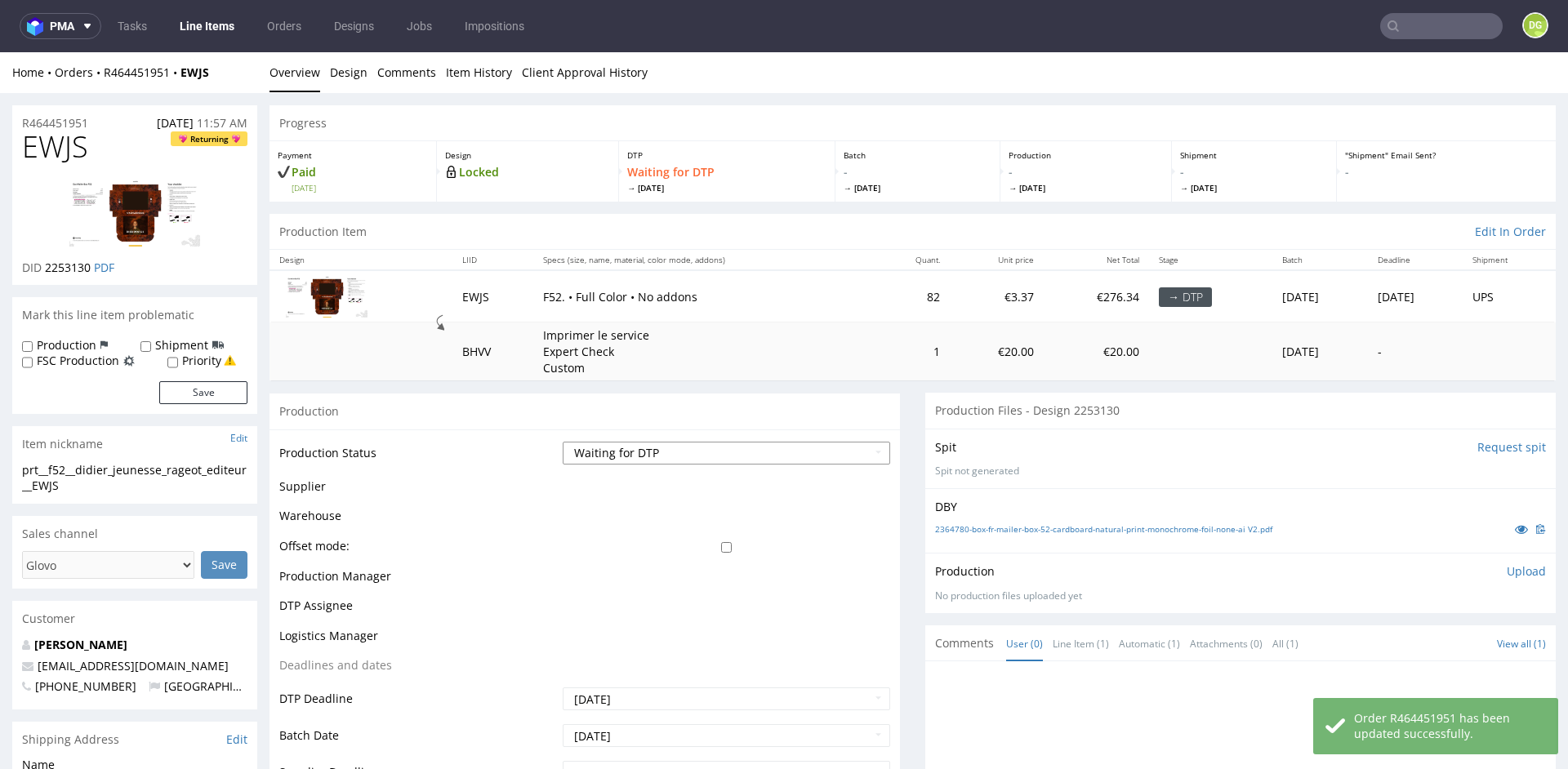
scroll to position [404, 0]
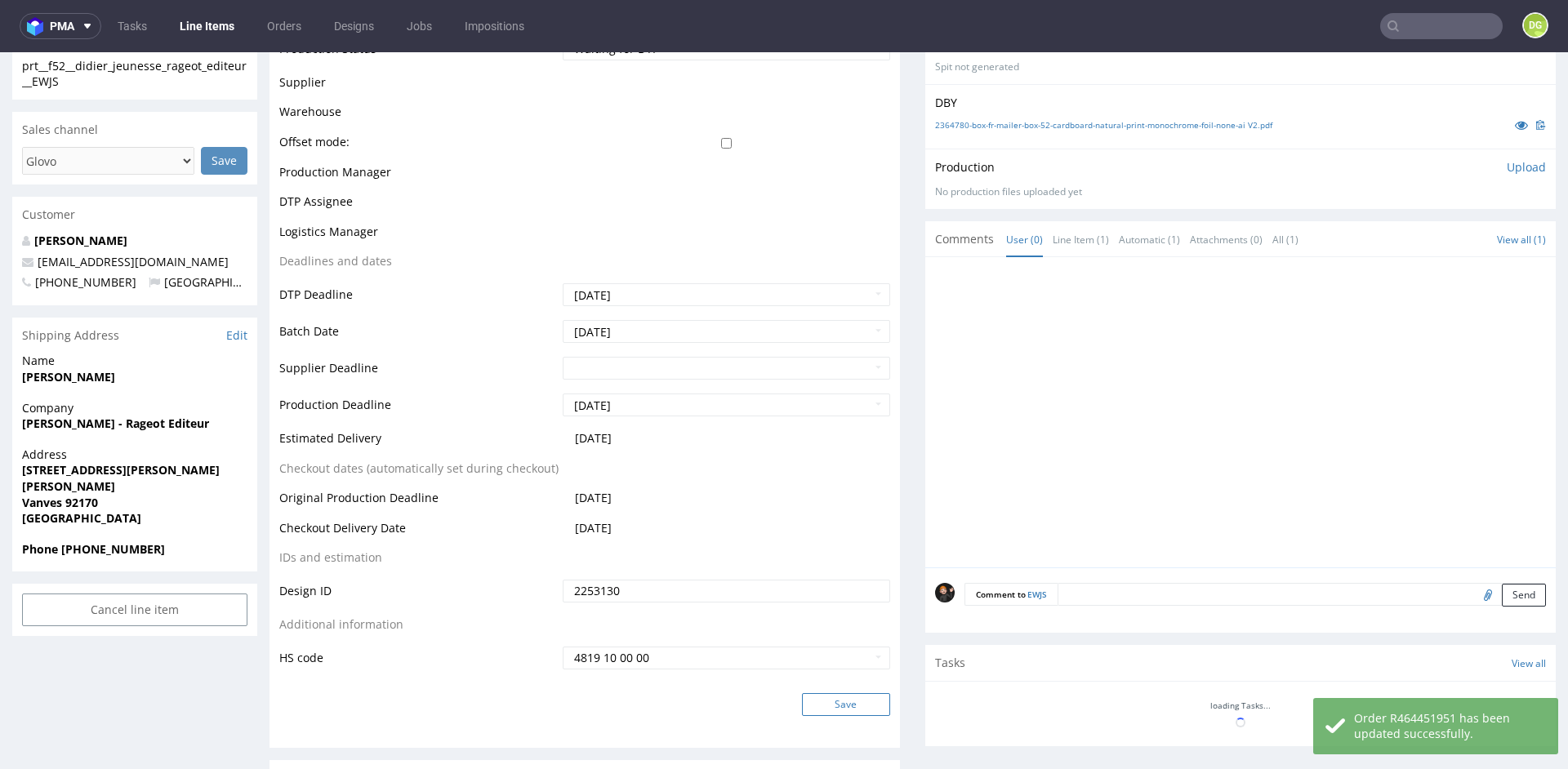
click at [853, 716] on button "Save" at bounding box center [845, 704] width 88 height 23
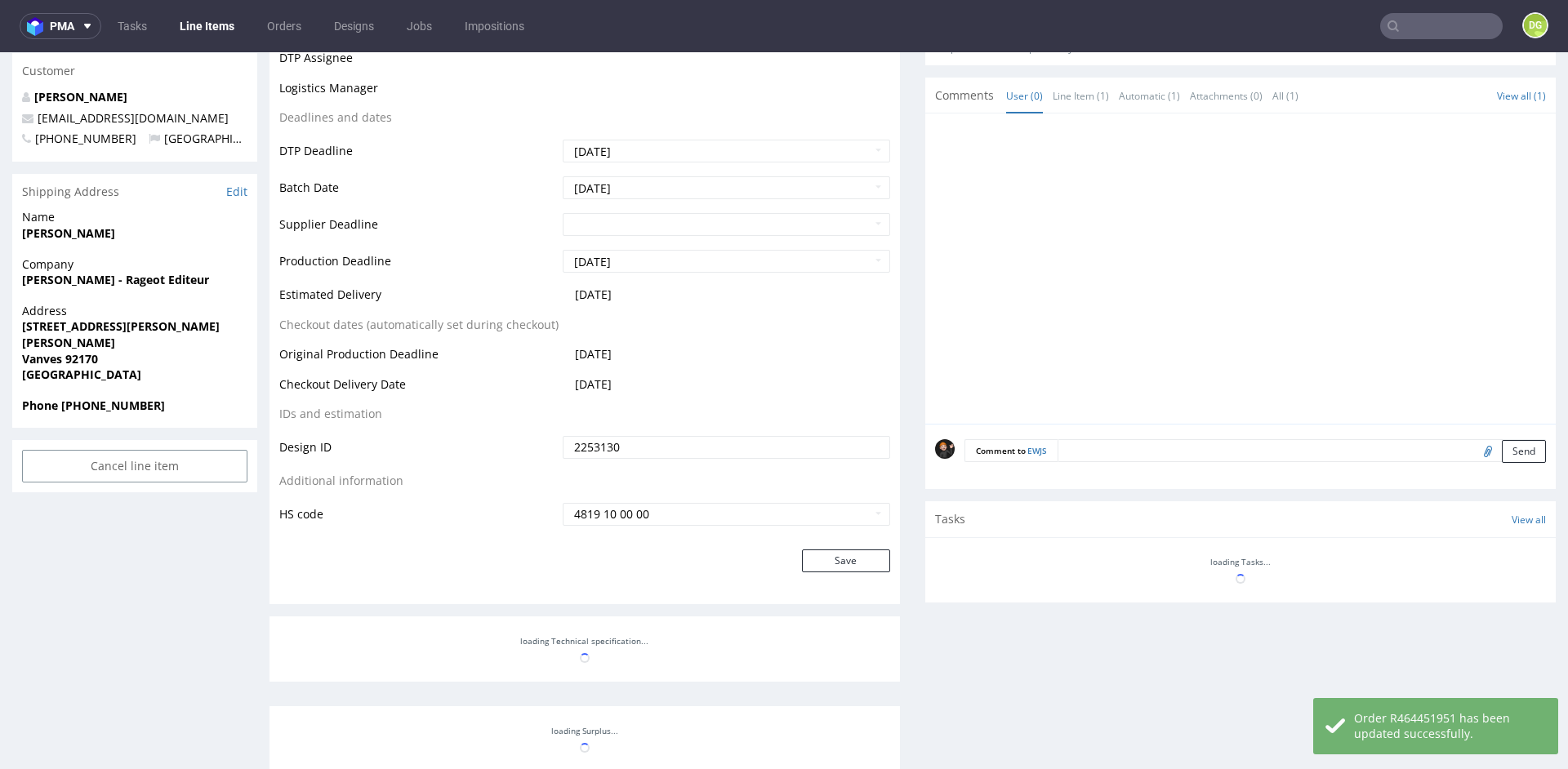
scroll to position [555, 0]
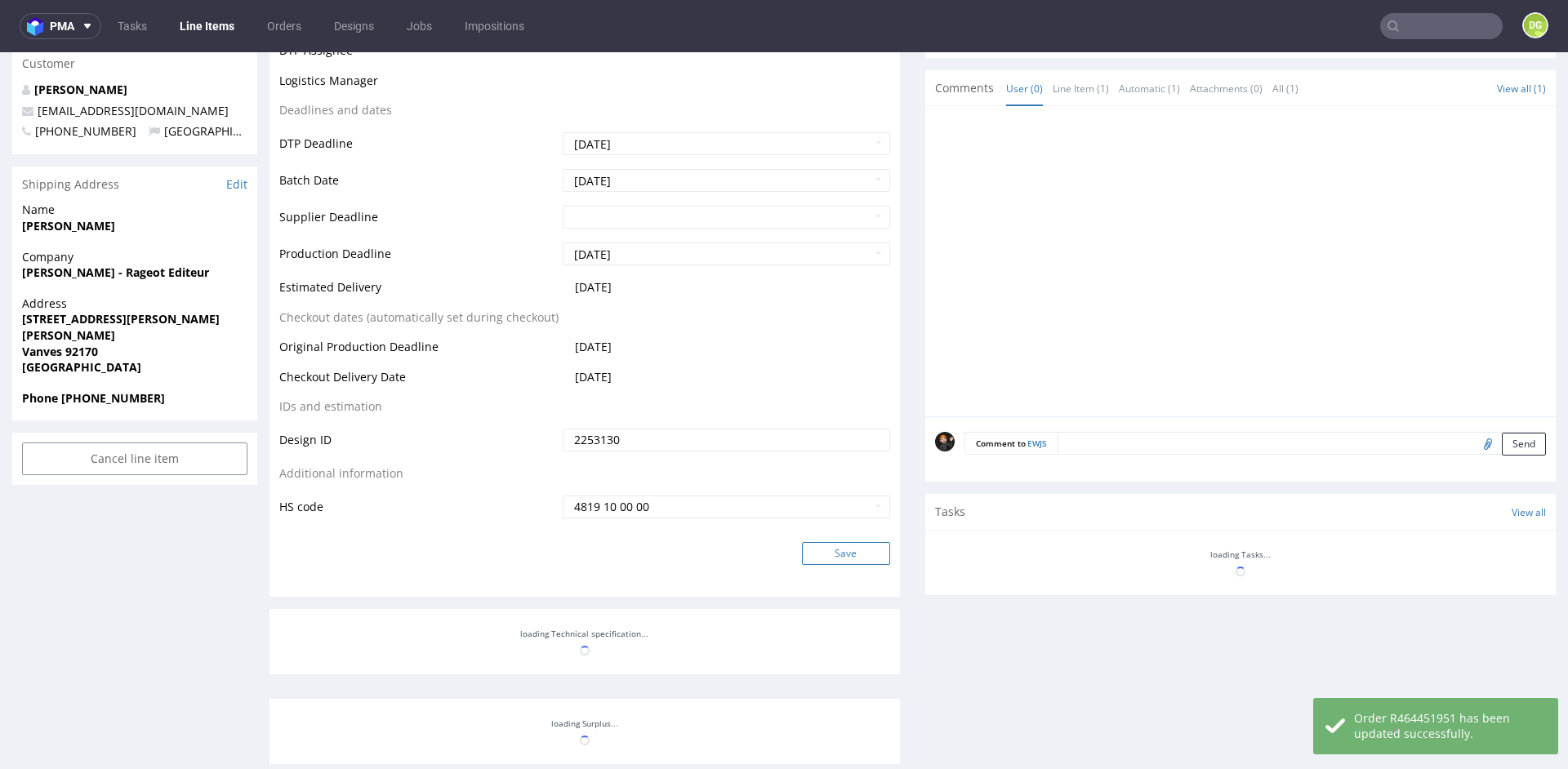
click at [858, 565] on button "Save" at bounding box center [845, 553] width 88 height 23
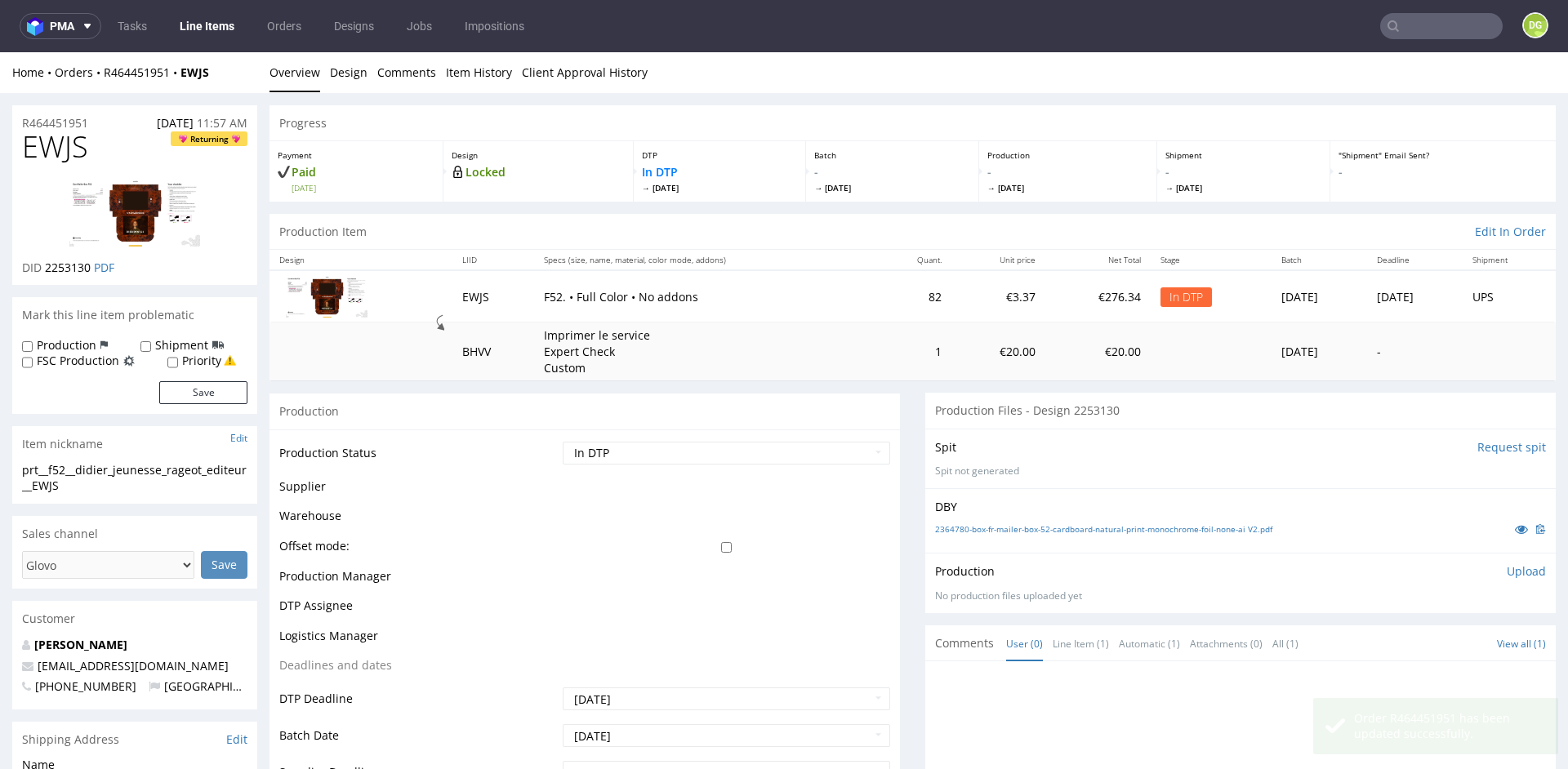
scroll to position [0, 0]
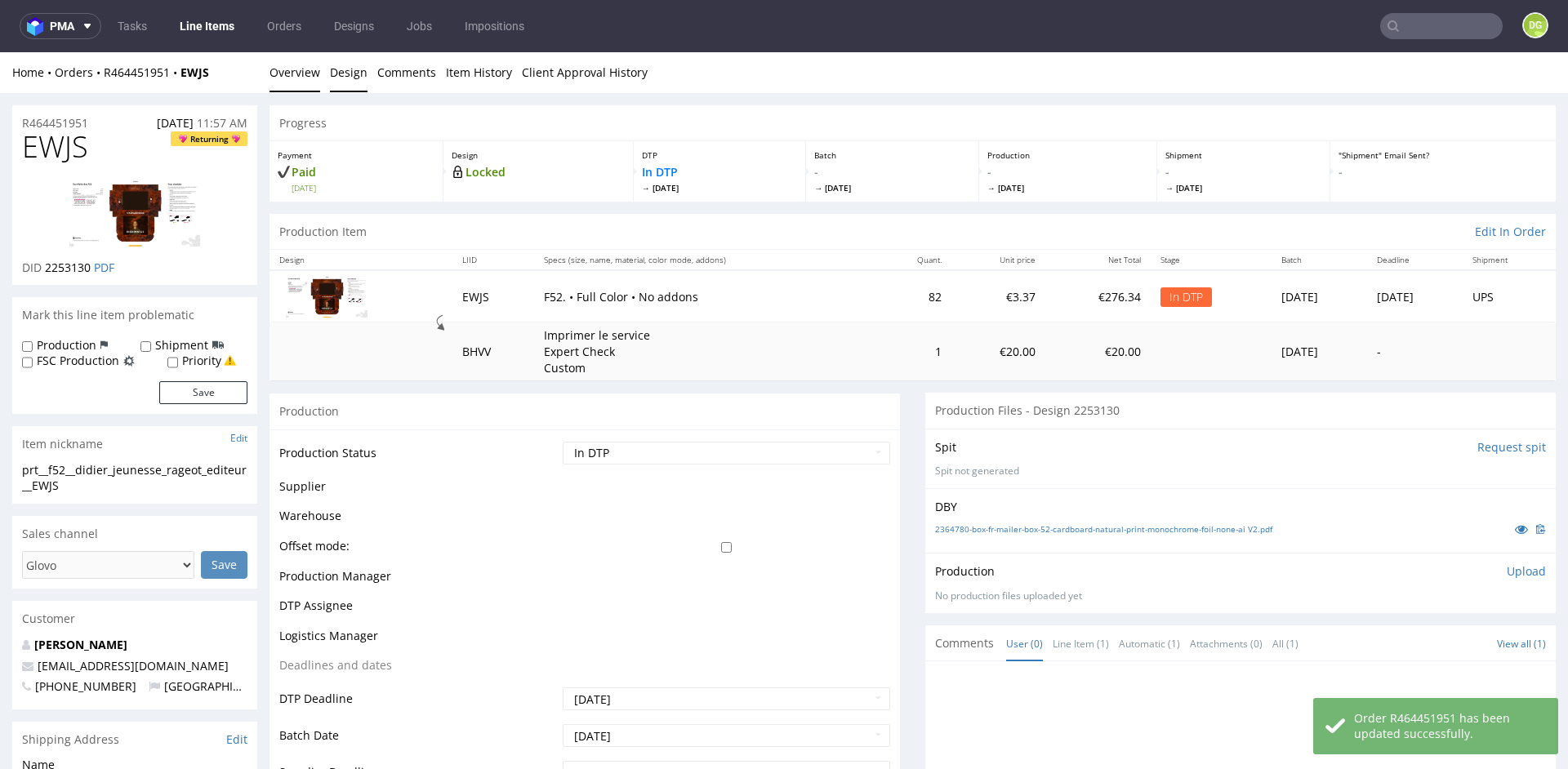
click at [341, 72] on link "Design" at bounding box center [348, 72] width 38 height 40
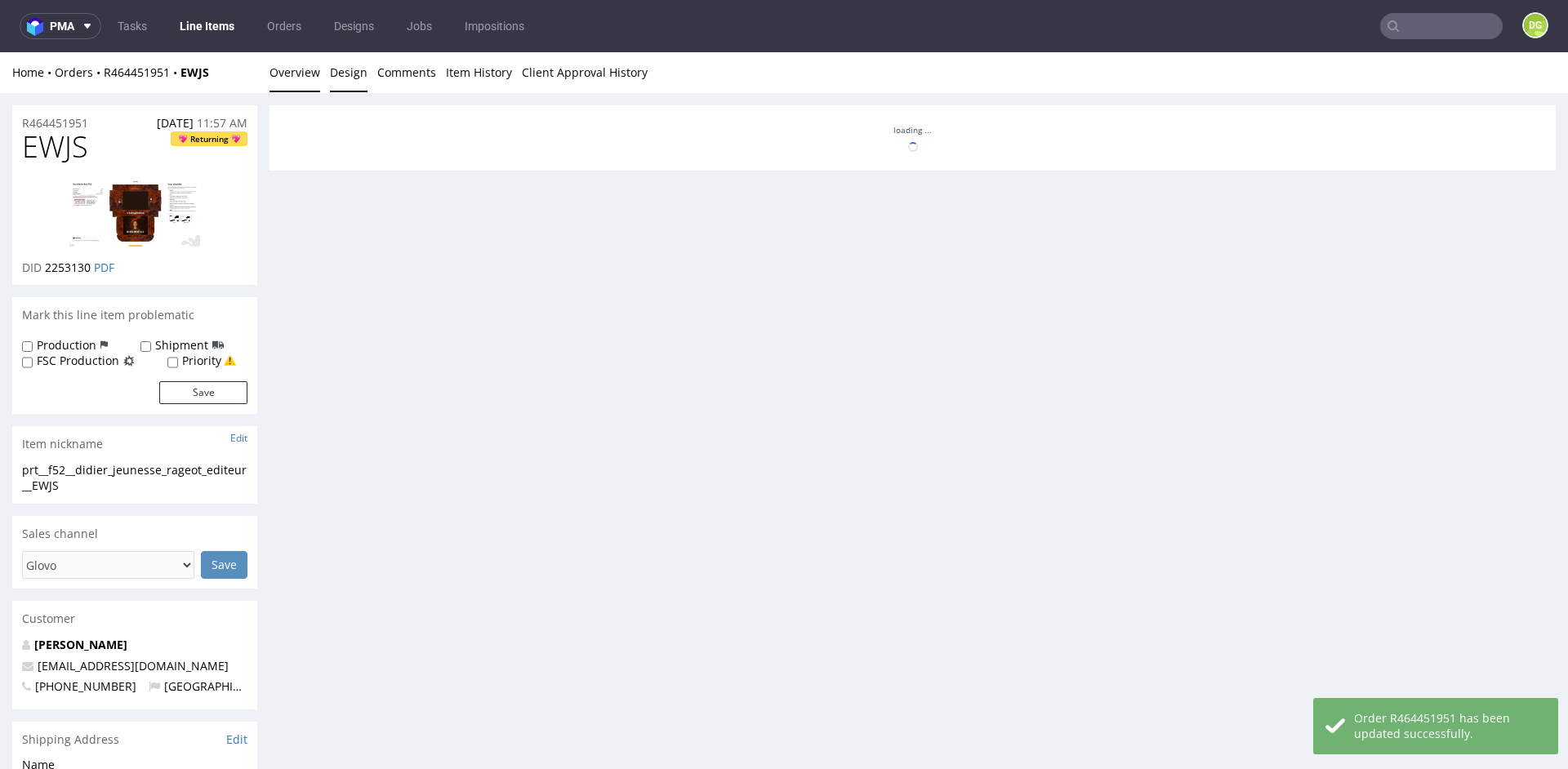
click at [297, 79] on link "Overview" at bounding box center [295, 72] width 51 height 40
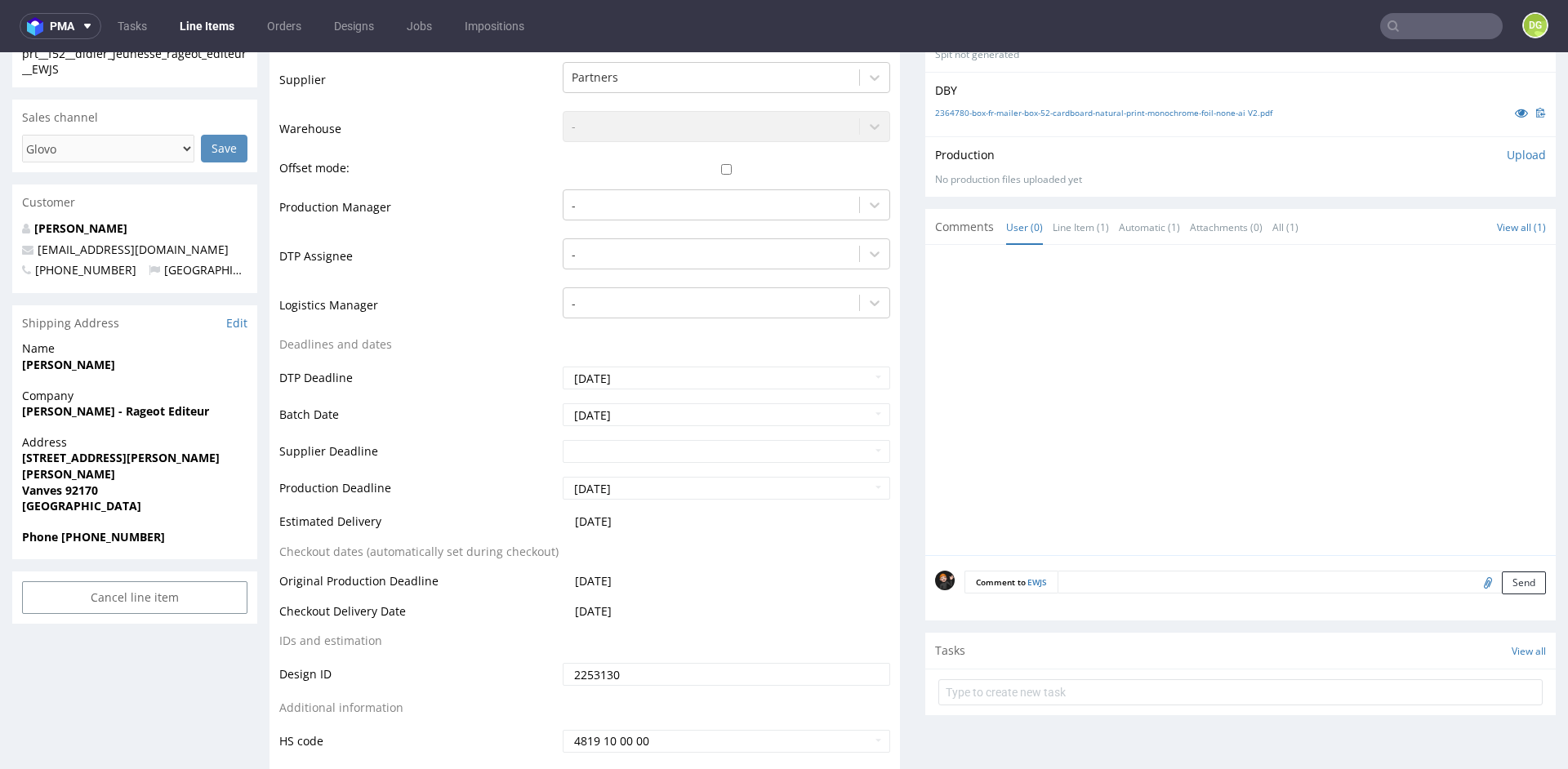
scroll to position [622, 0]
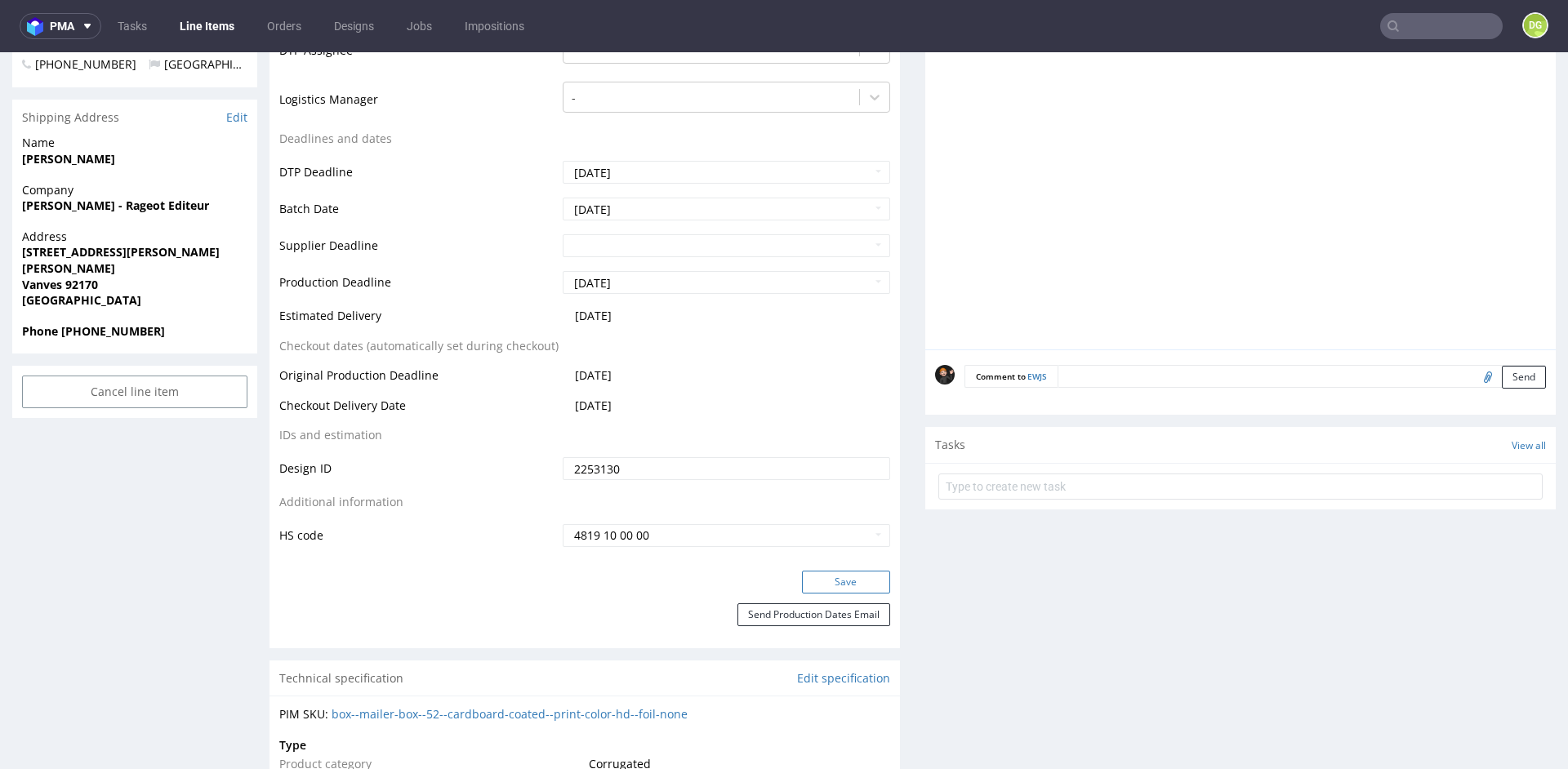
click at [862, 593] on button "Save" at bounding box center [845, 582] width 88 height 23
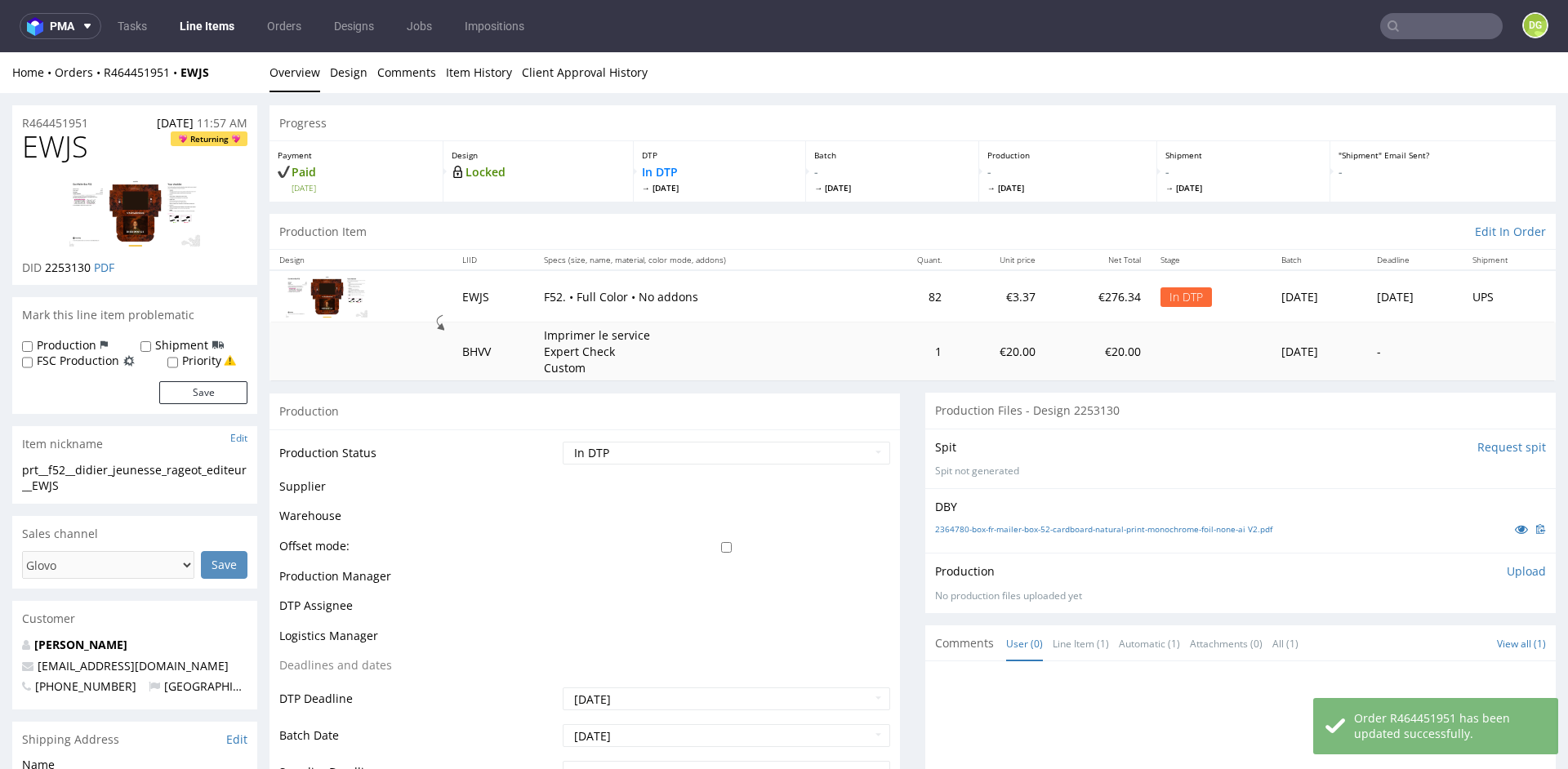
scroll to position [0, 0]
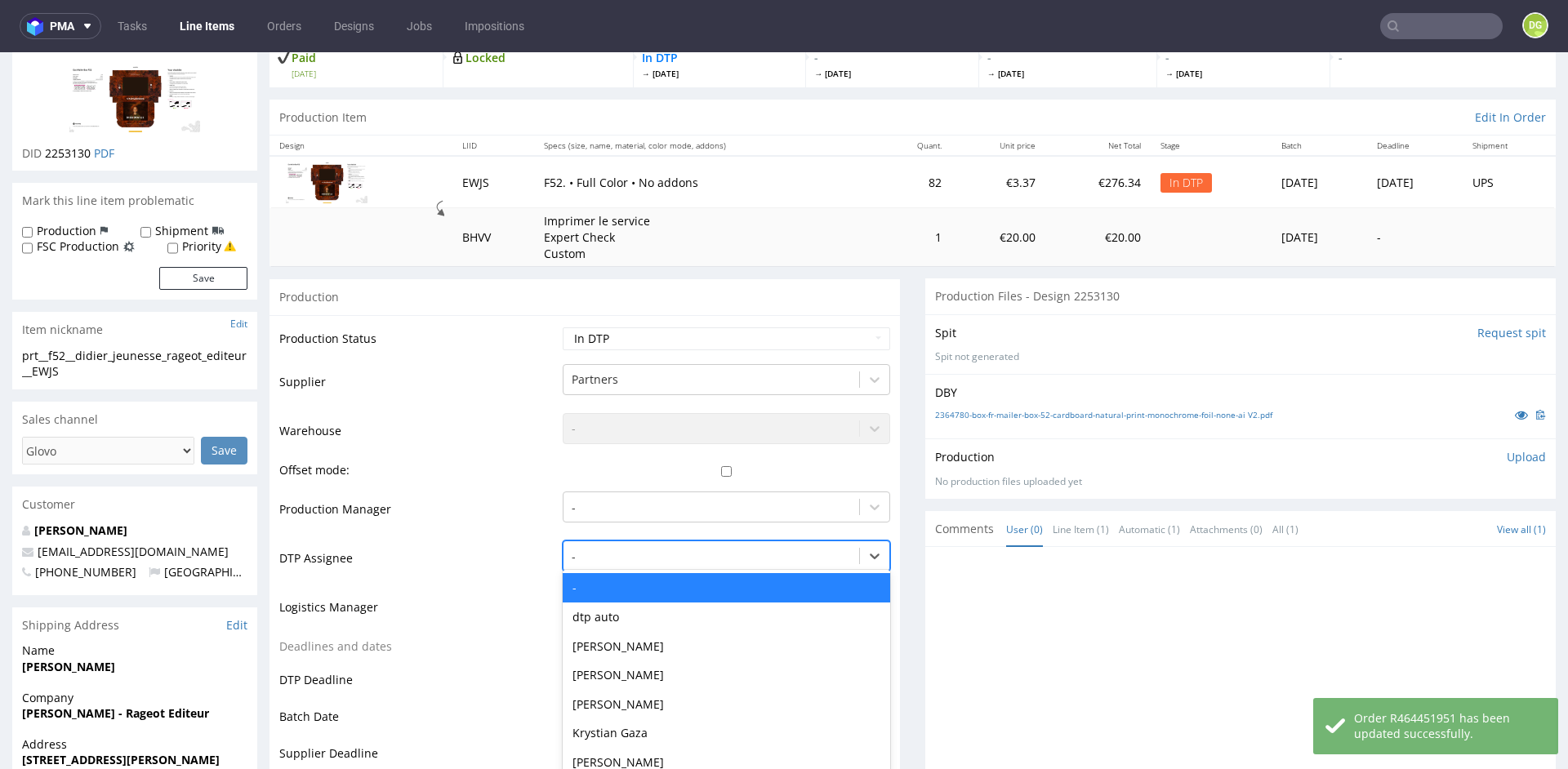
click at [588, 553] on div "- selected, 1 of 31. 31 results available. Use Up and Down to choose options, p…" at bounding box center [726, 552] width 328 height 23
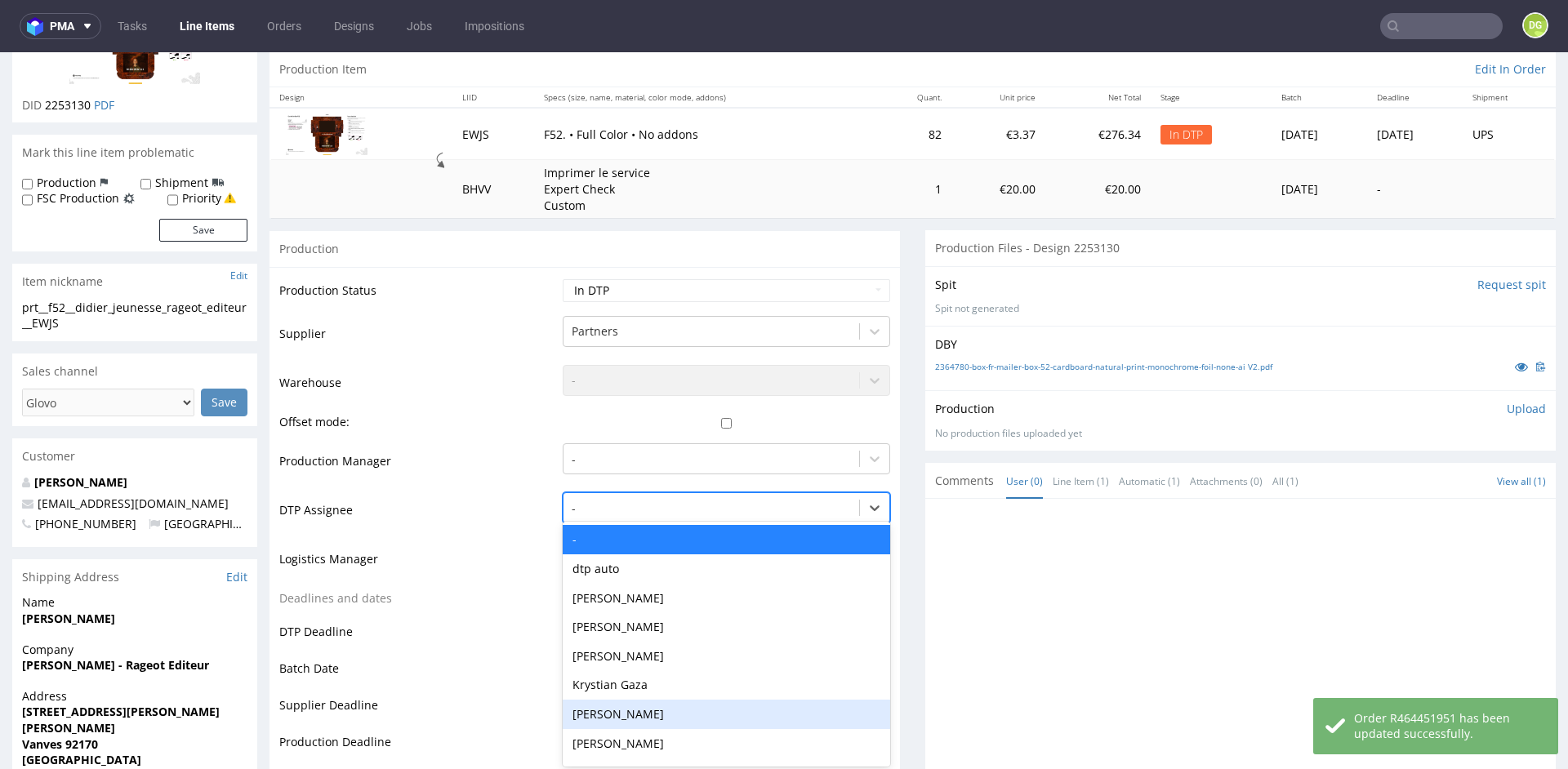
click at [625, 710] on div "[PERSON_NAME]" at bounding box center [726, 713] width 328 height 29
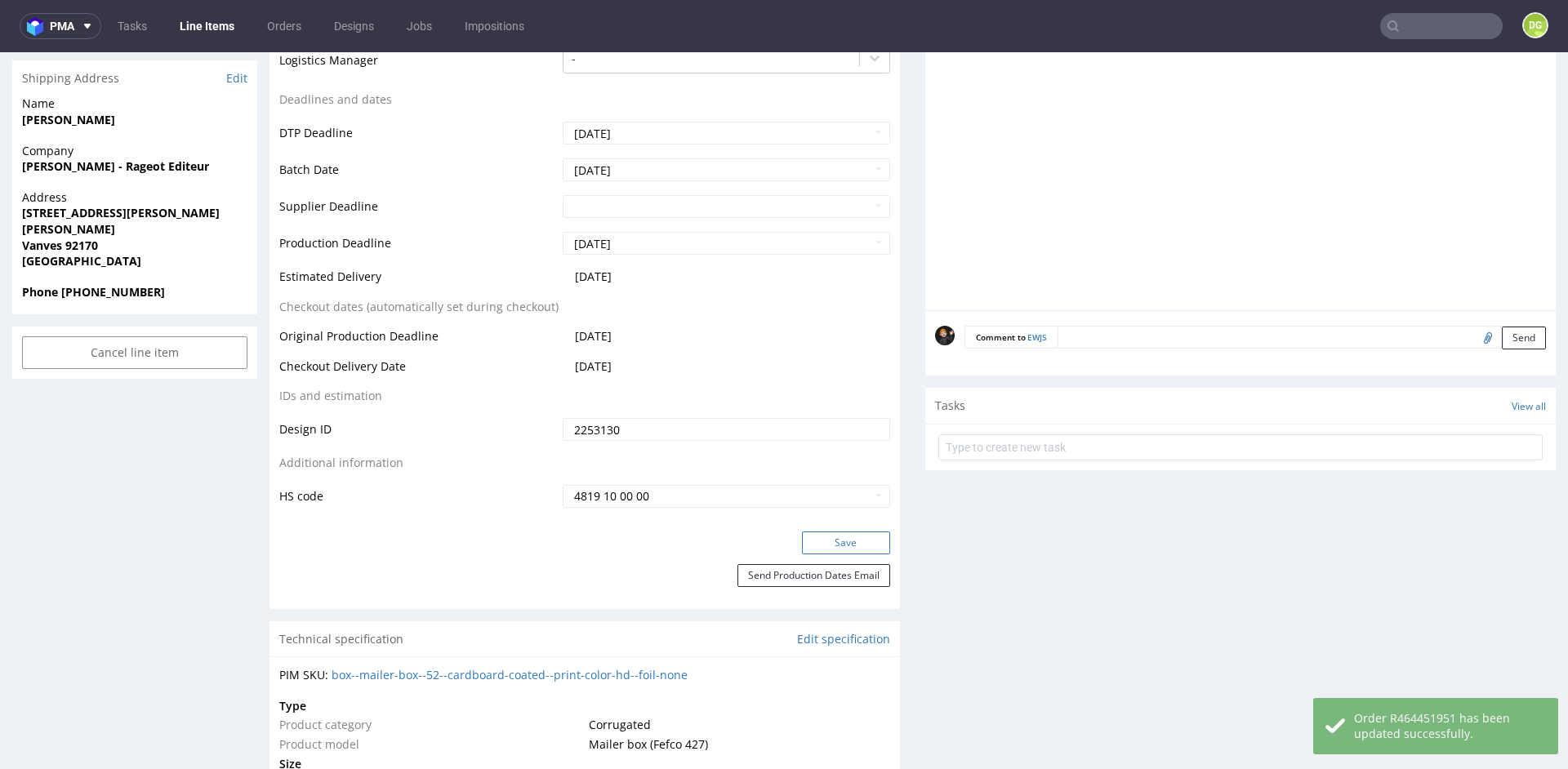
click at [841, 538] on button "Save" at bounding box center [845, 543] width 88 height 23
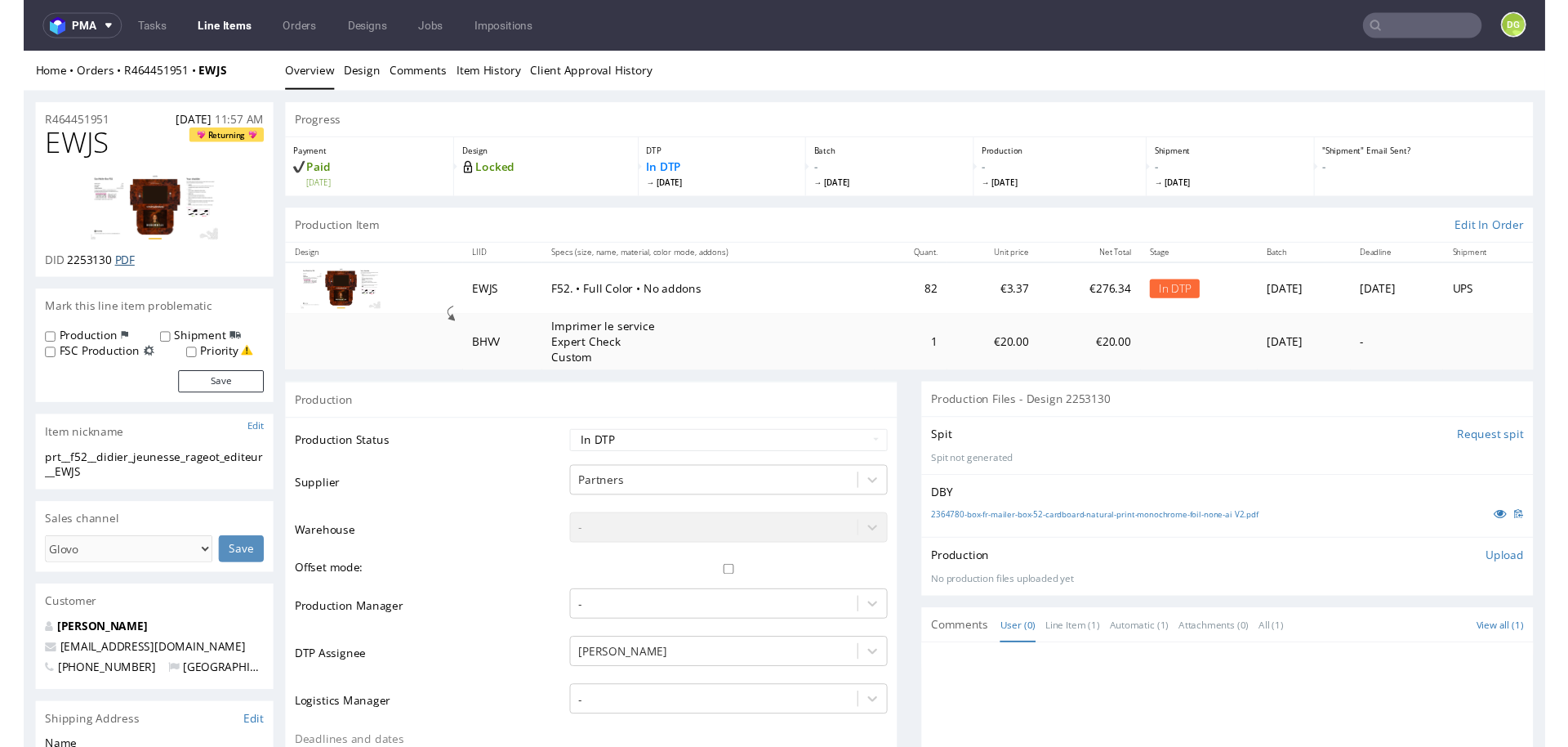
scroll to position [3, 0]
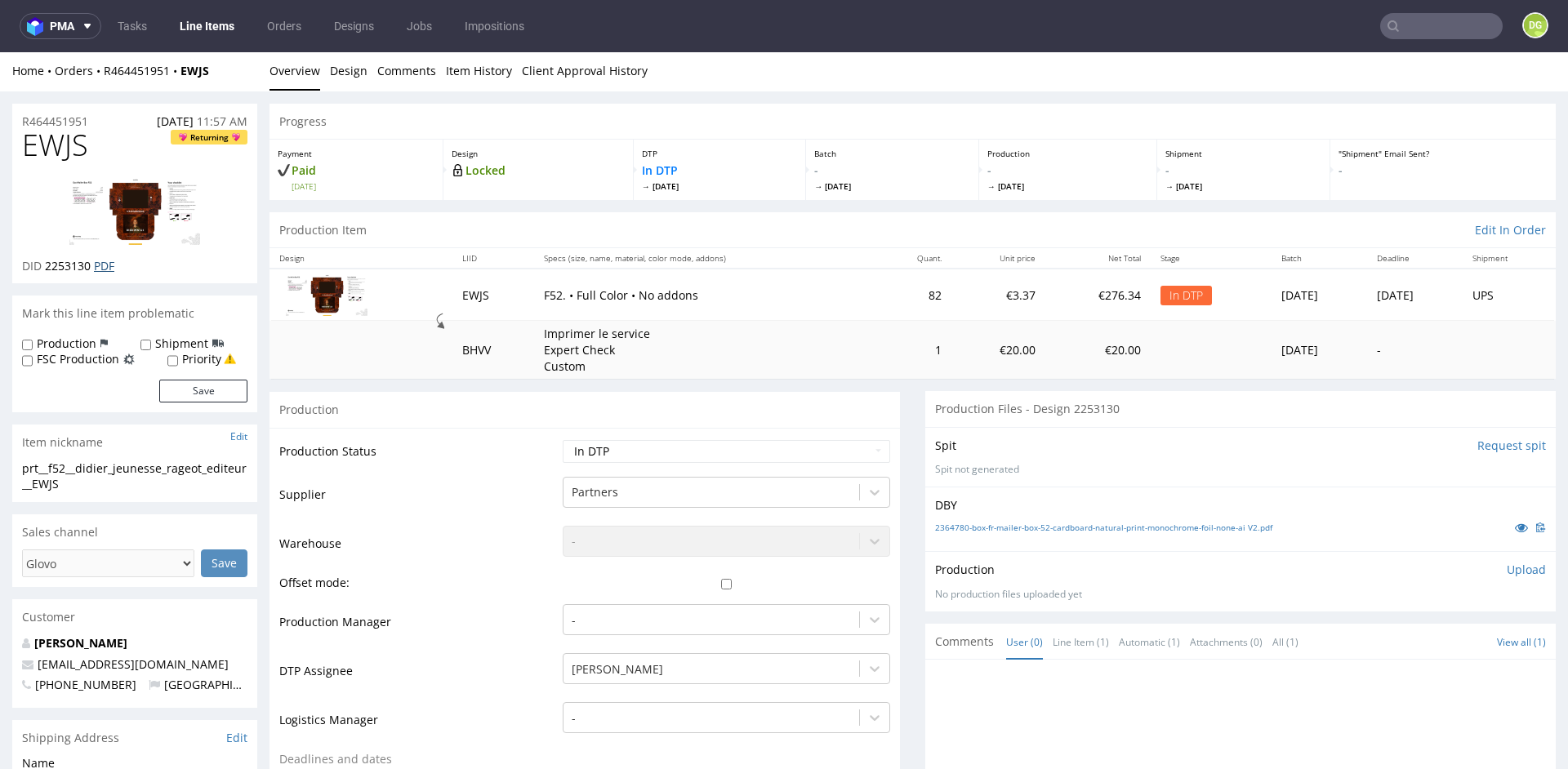
click at [111, 263] on link "PDF" at bounding box center [104, 265] width 21 height 15
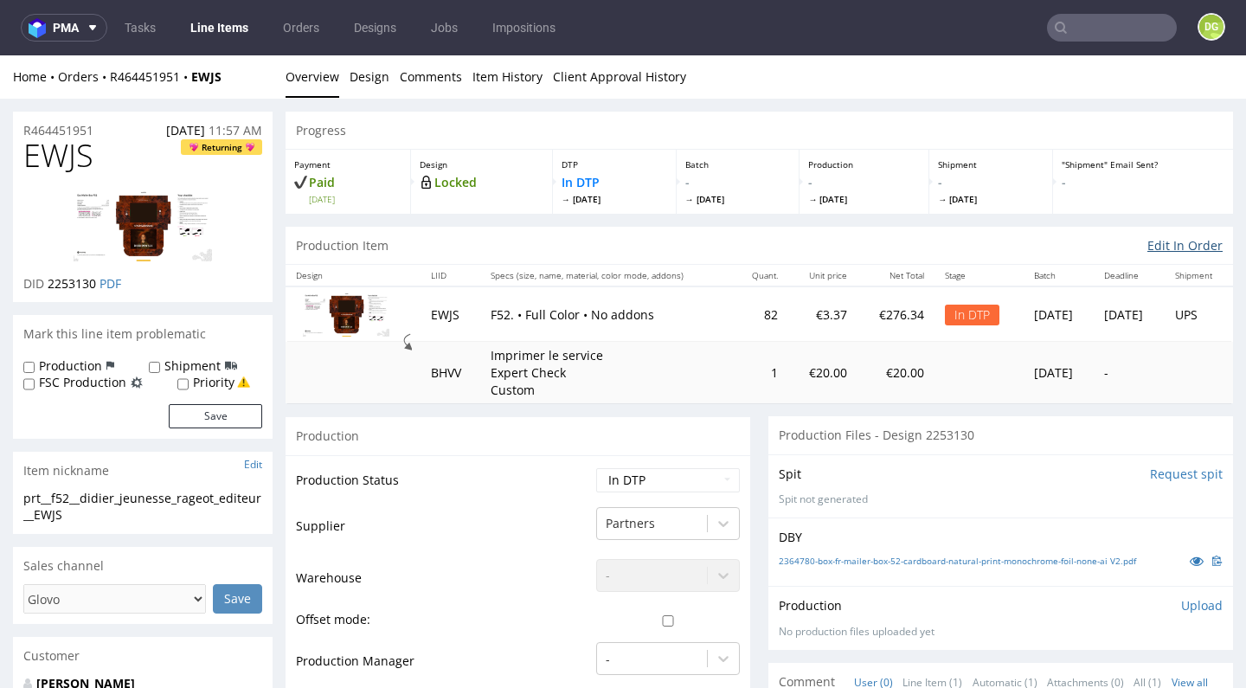
scroll to position [0, 0]
select select "dtp_ca_needed"
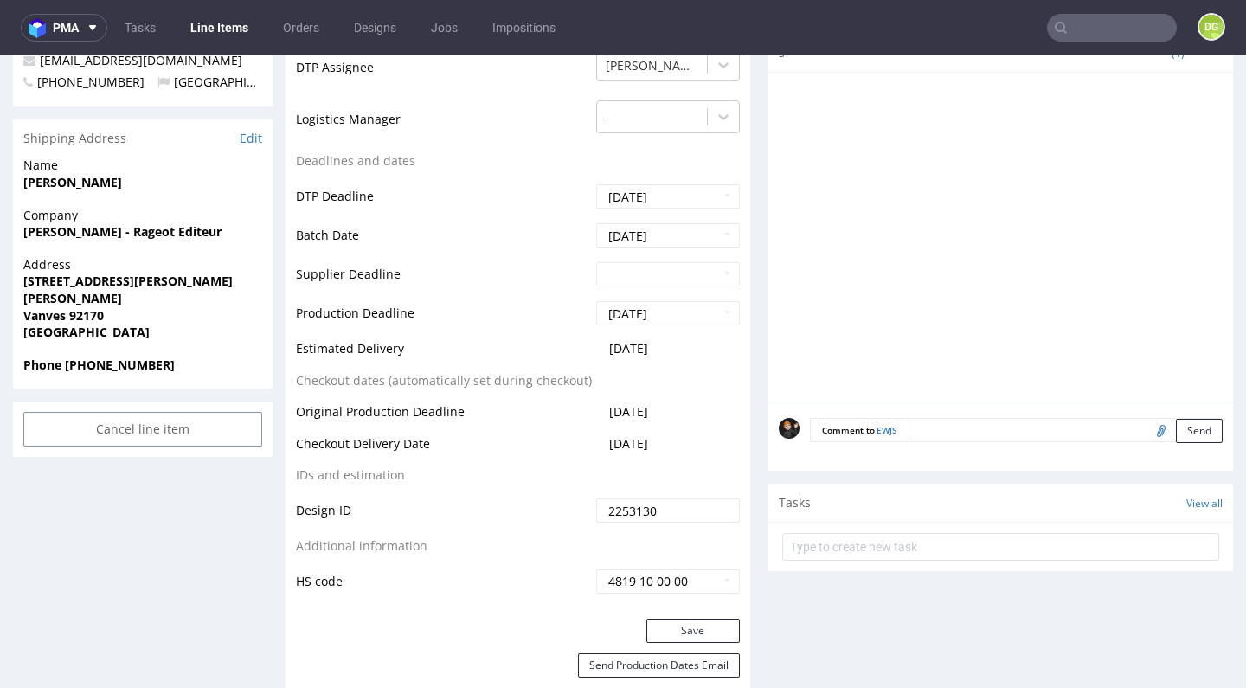
scroll to position [837, 0]
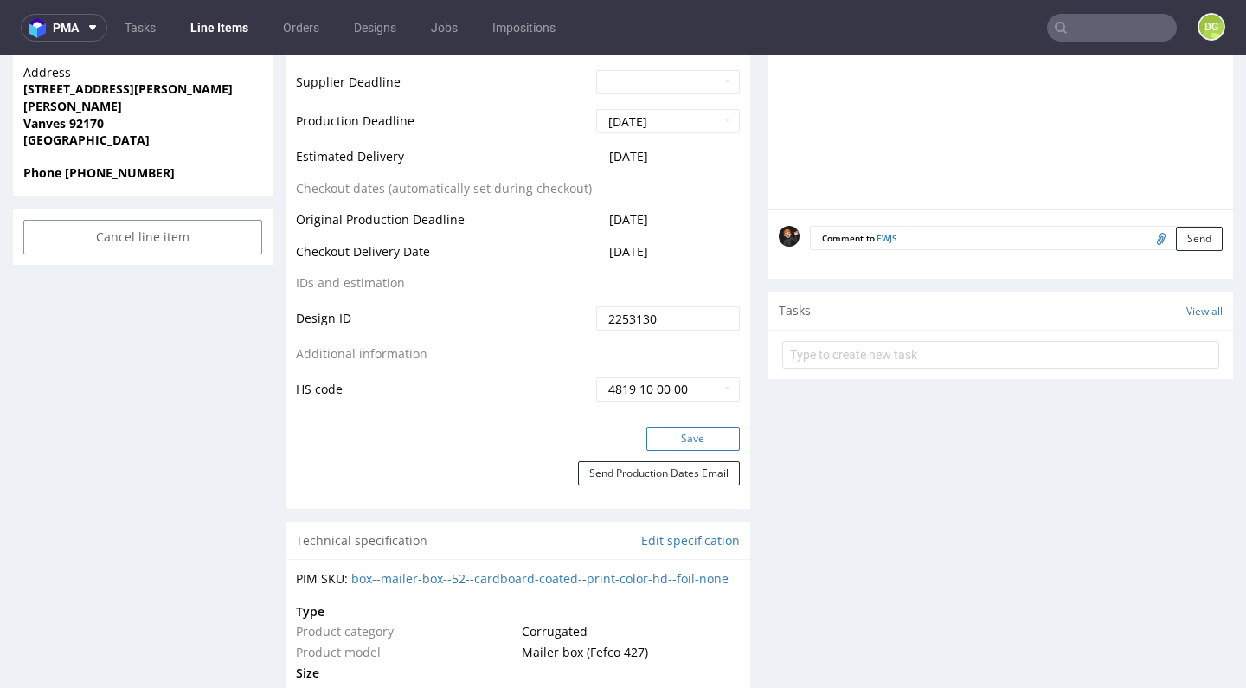
click at [680, 437] on button "Save" at bounding box center [692, 438] width 93 height 24
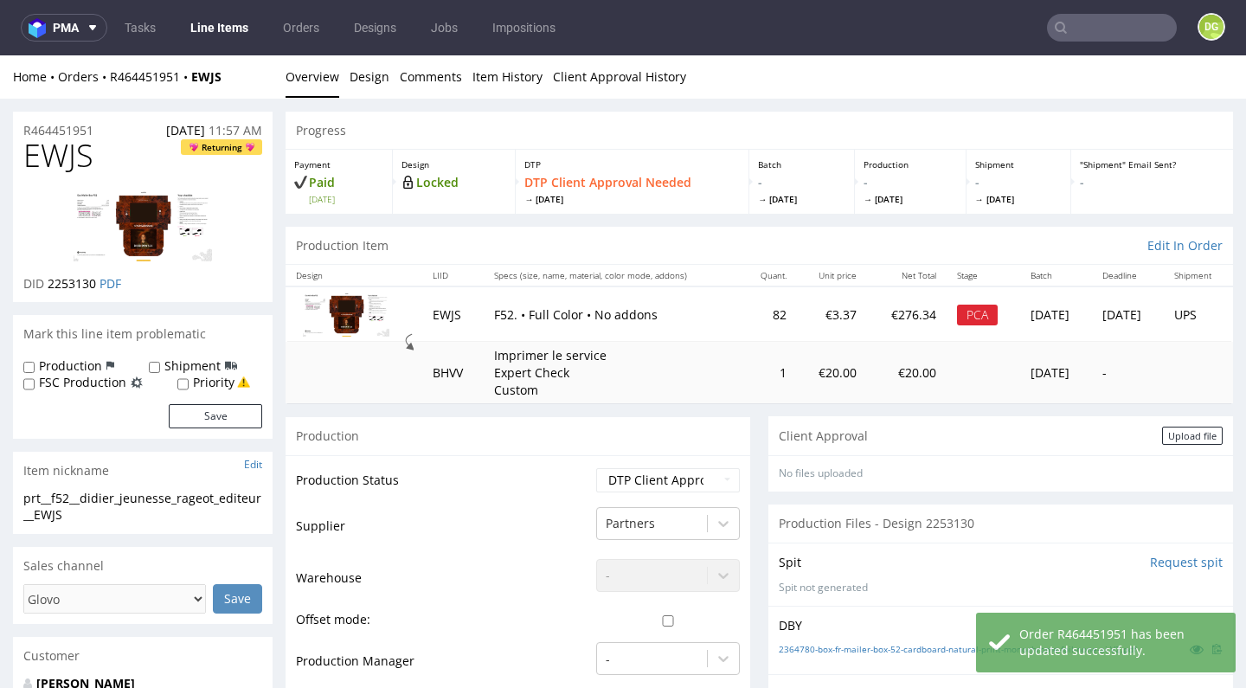
scroll to position [0, 0]
drag, startPoint x: 1179, startPoint y: 431, endPoint x: 1133, endPoint y: 441, distance: 47.0
click at [1179, 431] on div "Upload file" at bounding box center [1192, 435] width 61 height 18
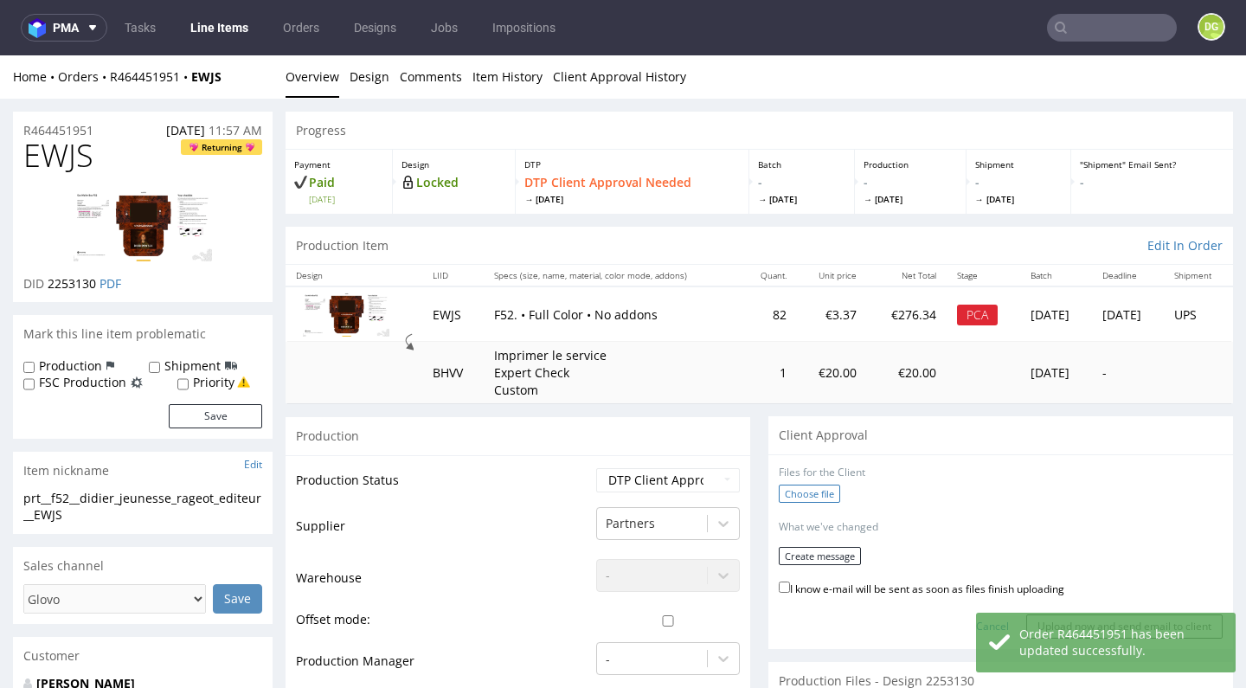
click at [826, 487] on label "Choose file" at bounding box center [808, 493] width 61 height 18
click at [0, 55] on input "Choose file" at bounding box center [0, 55] width 0 height 0
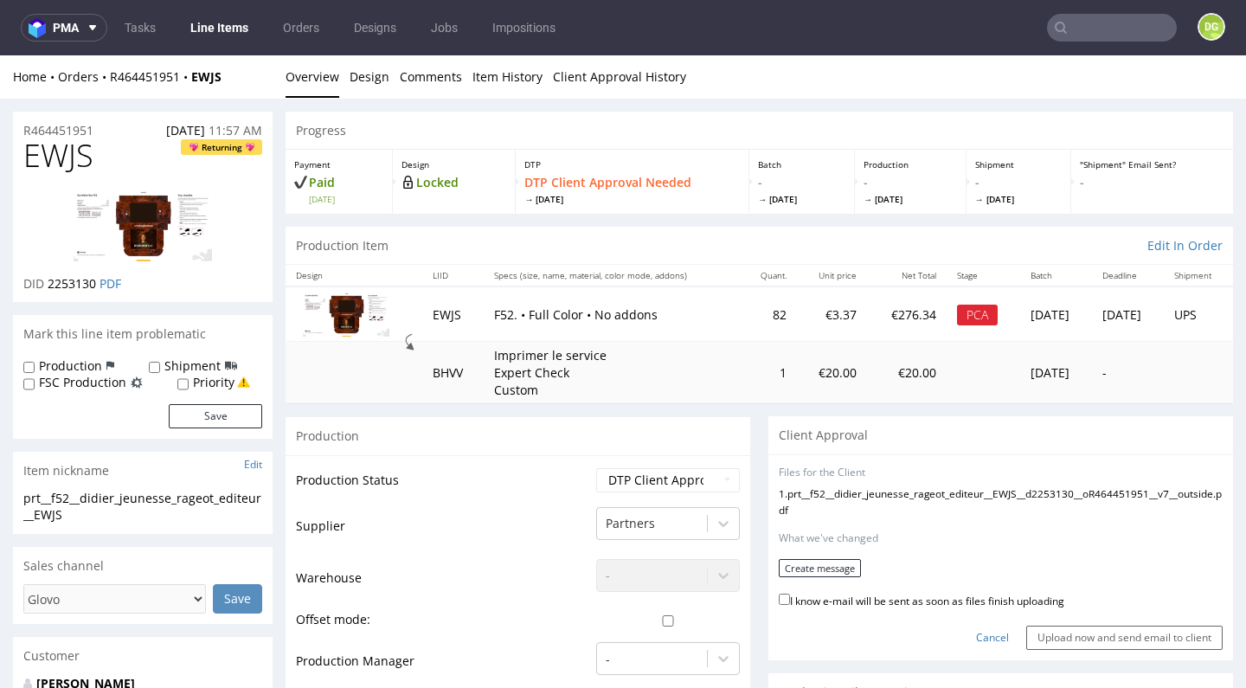
click at [880, 609] on label "I know e-mail will be sent as soon as files finish uploading" at bounding box center [920, 599] width 285 height 19
click at [790, 605] on input "I know e-mail will be sent as soon as files finish uploading" at bounding box center [783, 598] width 11 height 11
checkbox input "true"
click at [827, 574] on button "Create message" at bounding box center [819, 568] width 82 height 18
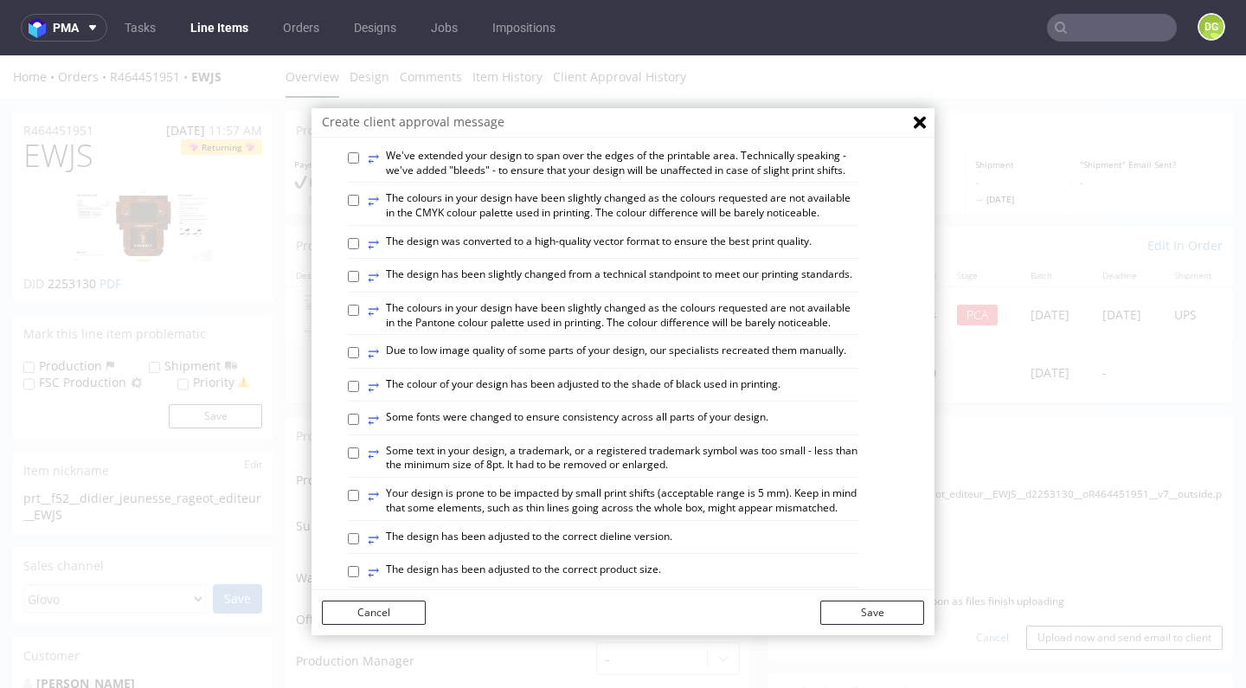
scroll to position [127, 0]
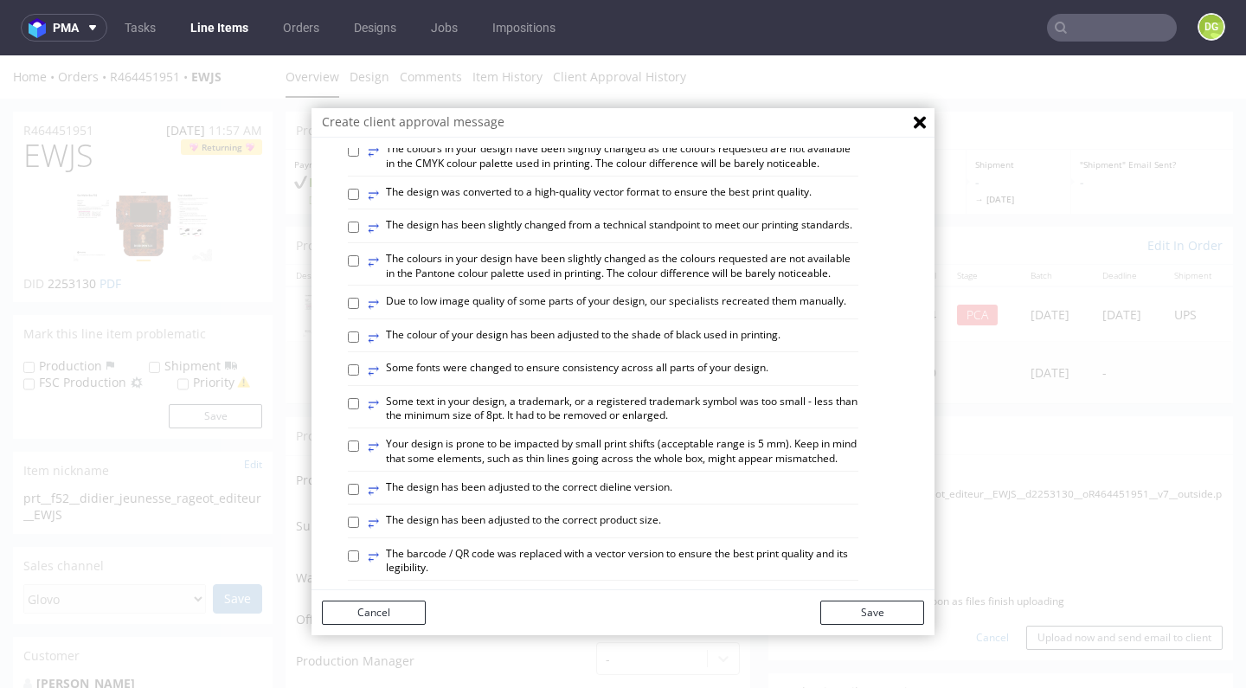
click at [502, 513] on label "⥂ The design has been adjusted to the correct product size." at bounding box center [514, 522] width 293 height 19
click at [359, 516] on input "⥂ The design has been adjusted to the correct product size." at bounding box center [353, 521] width 11 height 11
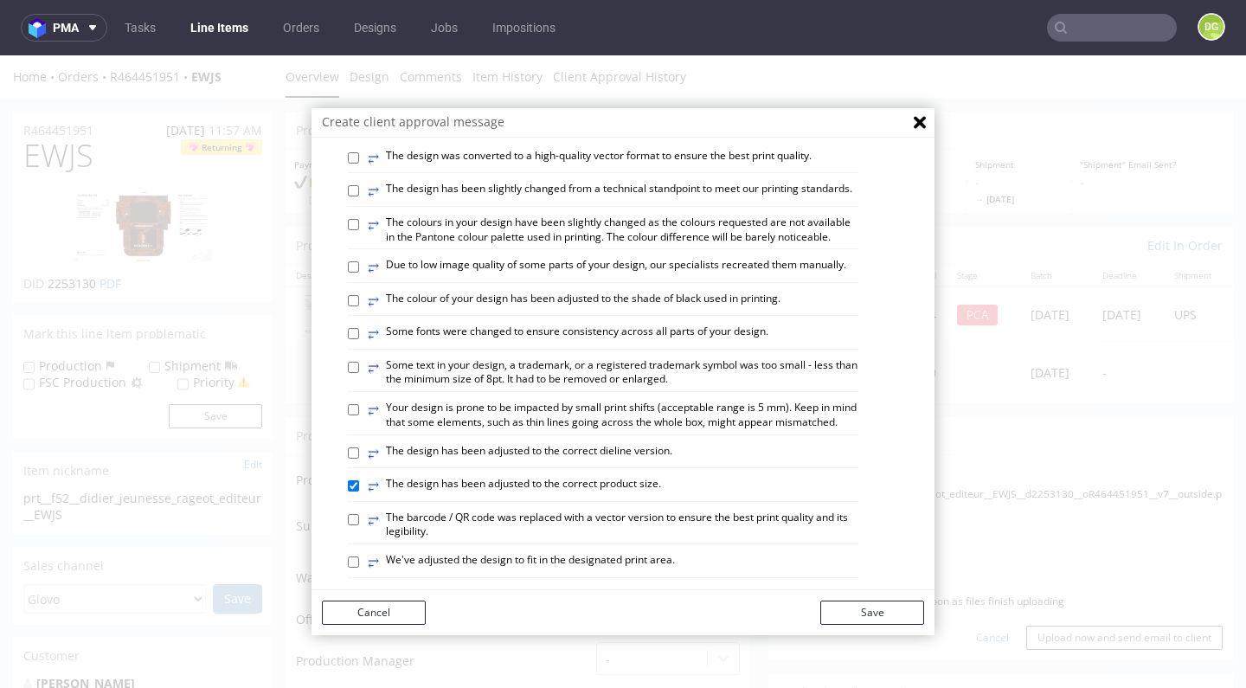
scroll to position [181, 0]
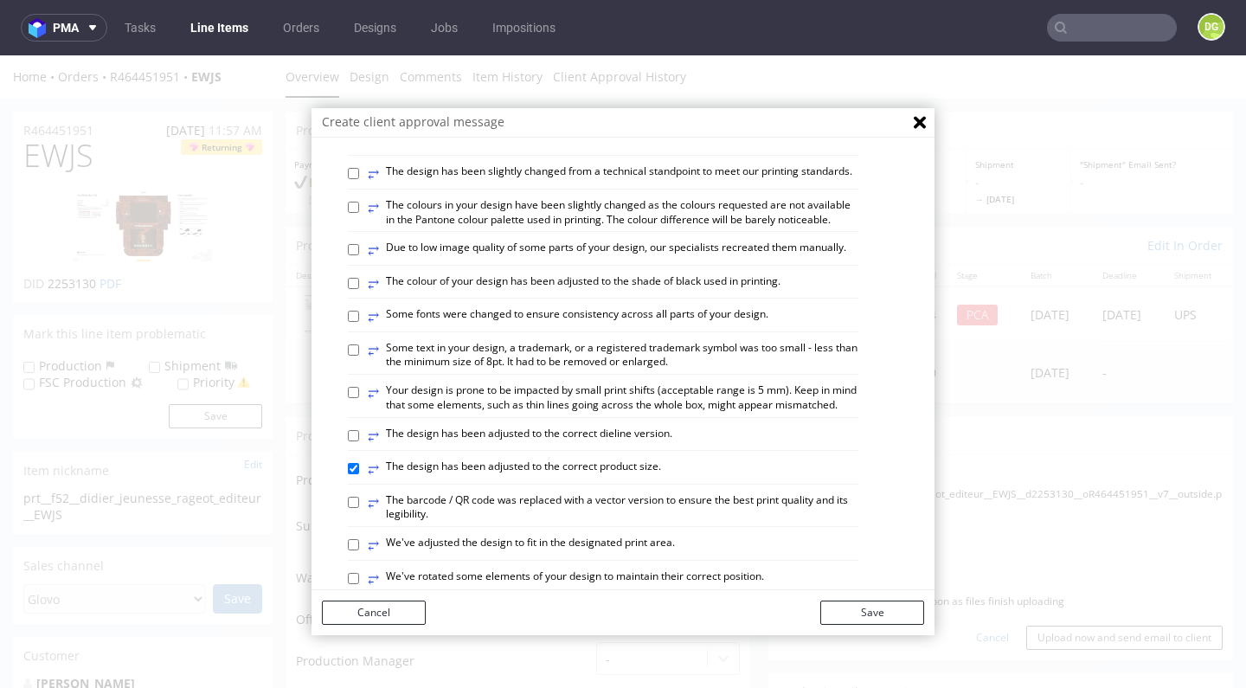
click at [575, 459] on label "⥂ The design has been adjusted to the correct product size." at bounding box center [514, 468] width 293 height 19
click at [359, 463] on input "⥂ The design has been adjusted to the correct product size." at bounding box center [353, 468] width 11 height 11
checkbox input "false"
click at [575, 426] on label "⥂ The design has been adjusted to the correct dieline version." at bounding box center [520, 435] width 304 height 19
click at [359, 430] on input "⥂ The design has been adjusted to the correct dieline version." at bounding box center [353, 435] width 11 height 11
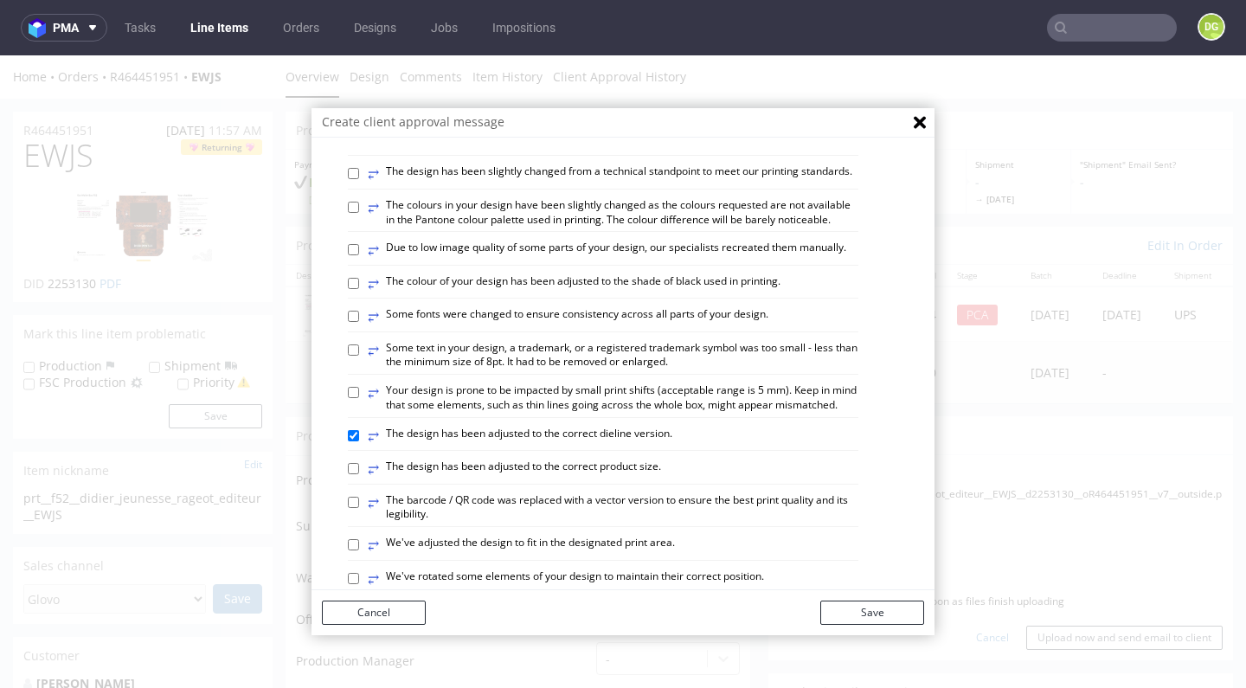
checkbox input "true"
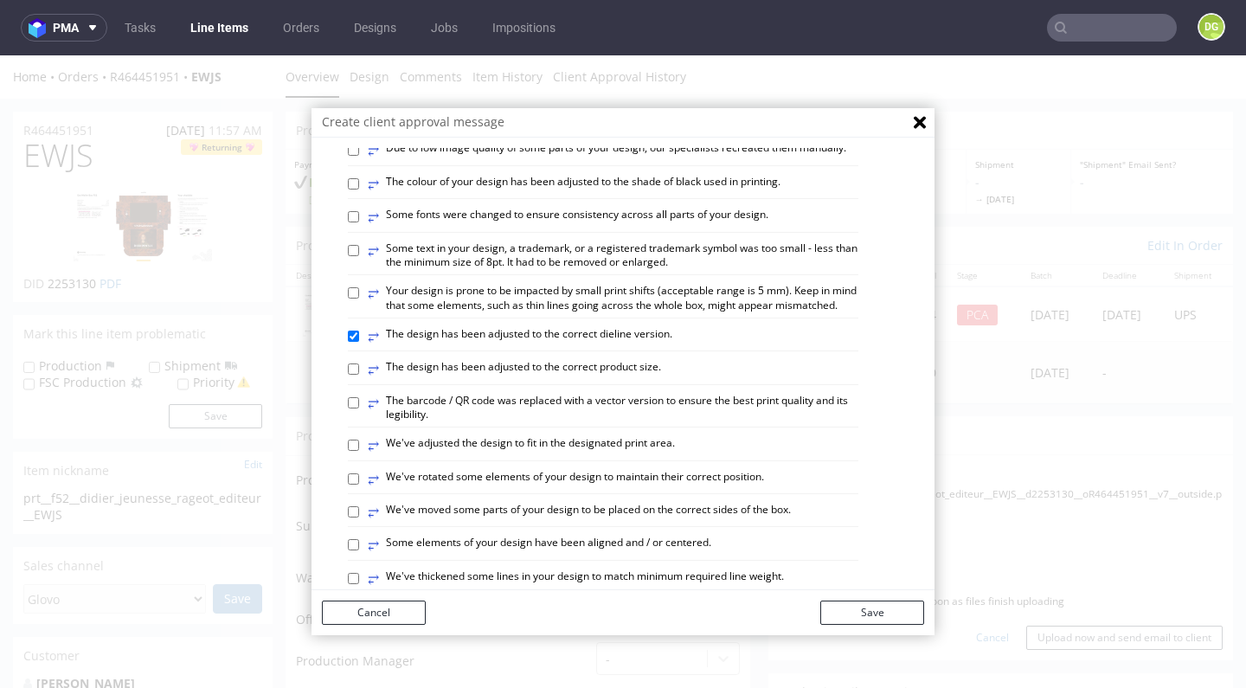
scroll to position [282, 0]
click at [592, 434] on label "⥂ We've adjusted the design to fit in the designated print area." at bounding box center [521, 443] width 307 height 19
click at [359, 438] on input "⥂ We've adjusted the design to fit in the designated print area." at bounding box center [353, 443] width 11 height 11
checkbox input "true"
click at [604, 534] on label "⥂ Some elements of your design have been aligned and / or centered." at bounding box center [539, 543] width 343 height 19
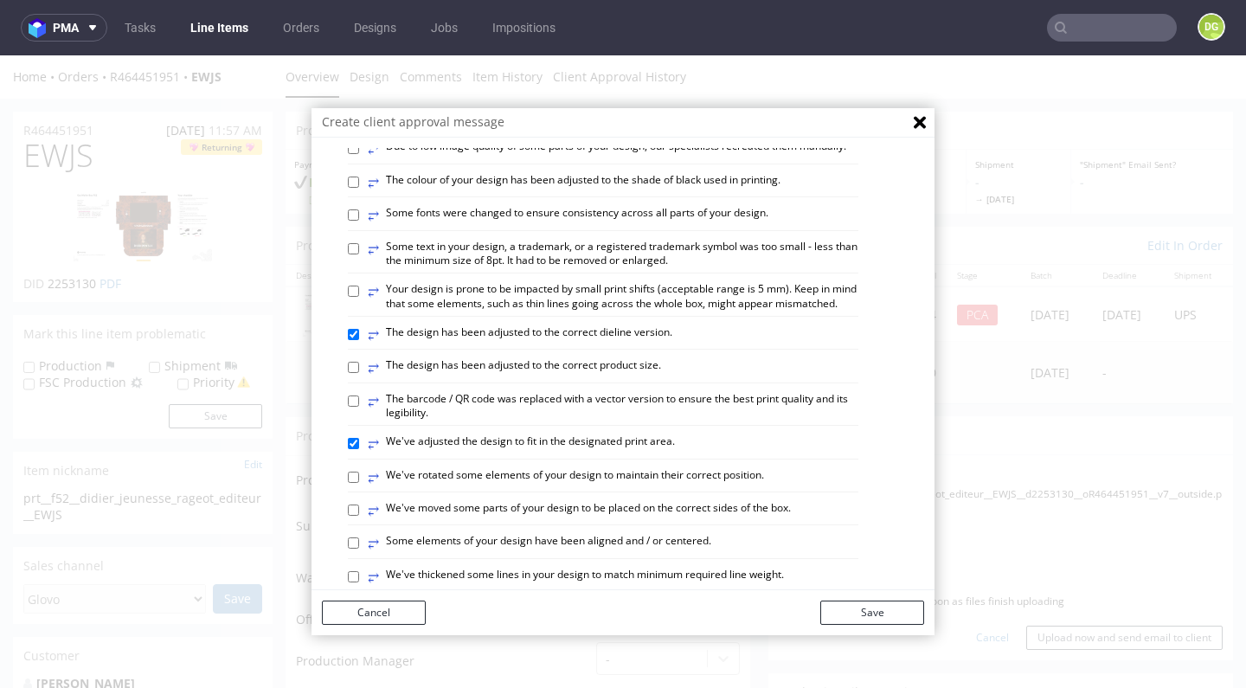
click at [359, 537] on input "⥂ Some elements of your design have been aligned and / or centered." at bounding box center [353, 542] width 11 height 11
checkbox input "true"
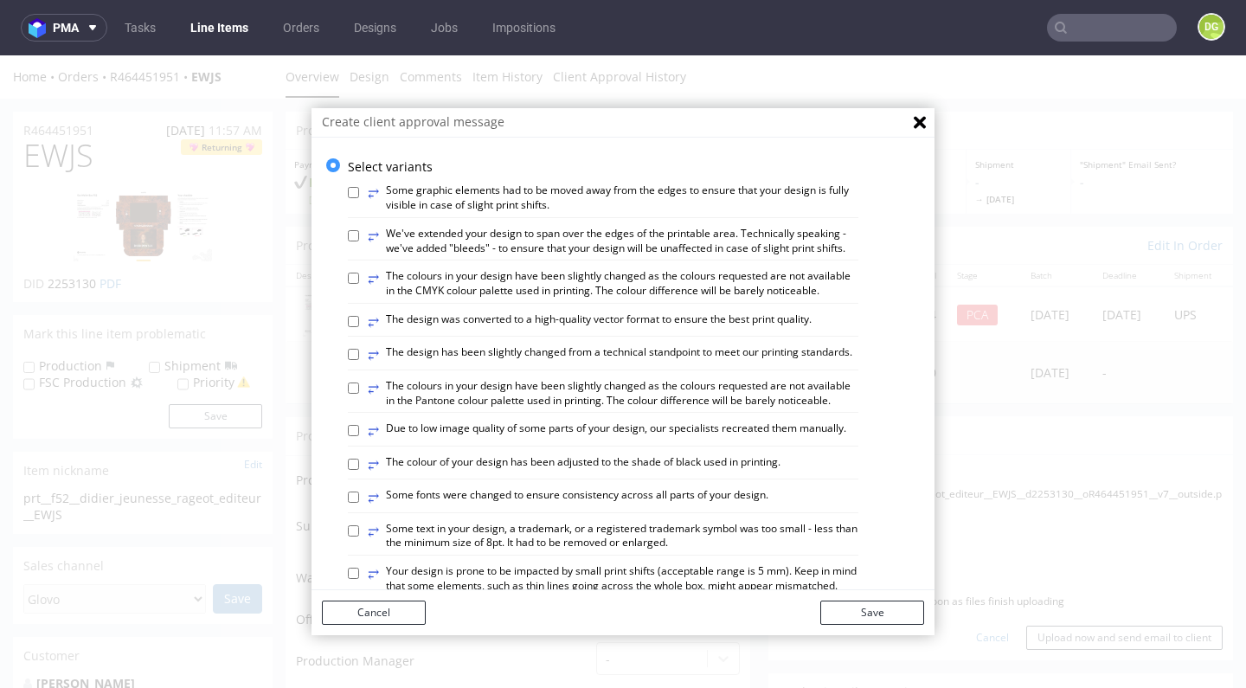
scroll to position [0, 0]
click at [473, 345] on label "⥂ The design has been slightly changed from a technical standpoint to meet our …" at bounding box center [610, 354] width 484 height 19
click at [359, 349] on input "⥂ The design has been slightly changed from a technical standpoint to meet our …" at bounding box center [353, 354] width 11 height 11
checkbox input "true"
click at [436, 245] on label "⥂ We've extended your design to span over the edges of the printable area. Tech…" at bounding box center [613, 241] width 490 height 29
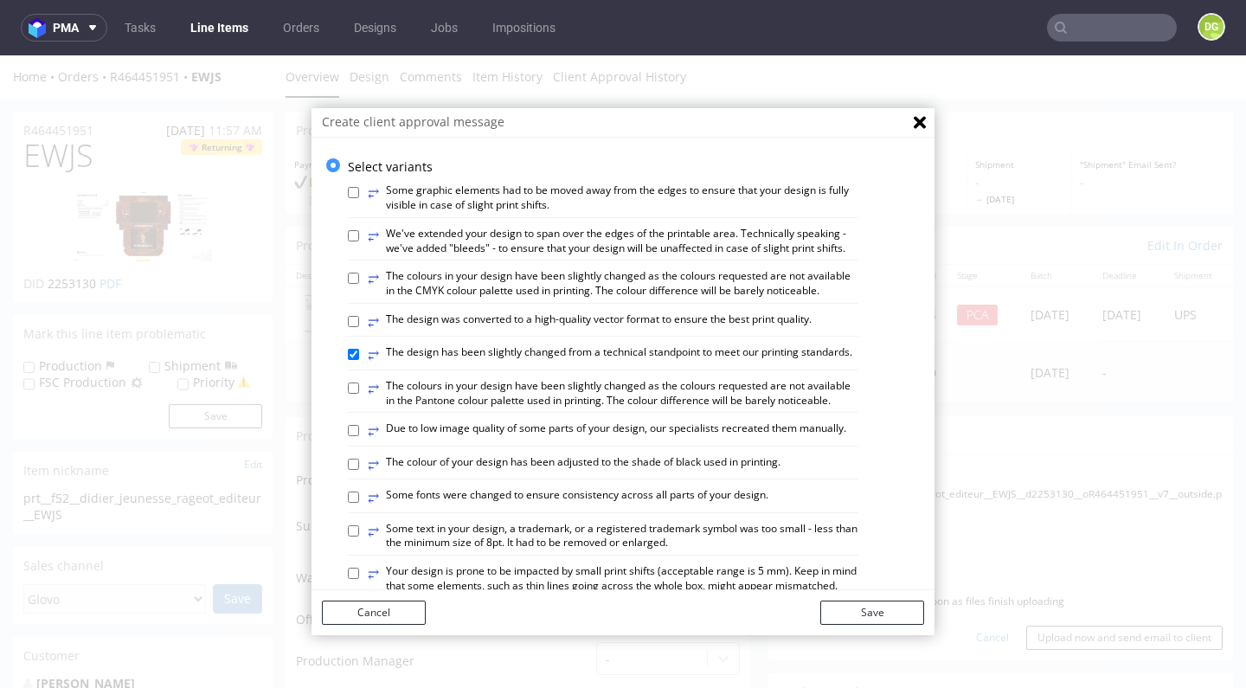
click at [359, 241] on input "⥂ We've extended your design to span over the edges of the printable area. Tech…" at bounding box center [353, 235] width 11 height 11
checkbox input "true"
click at [845, 616] on button "Save" at bounding box center [872, 612] width 104 height 24
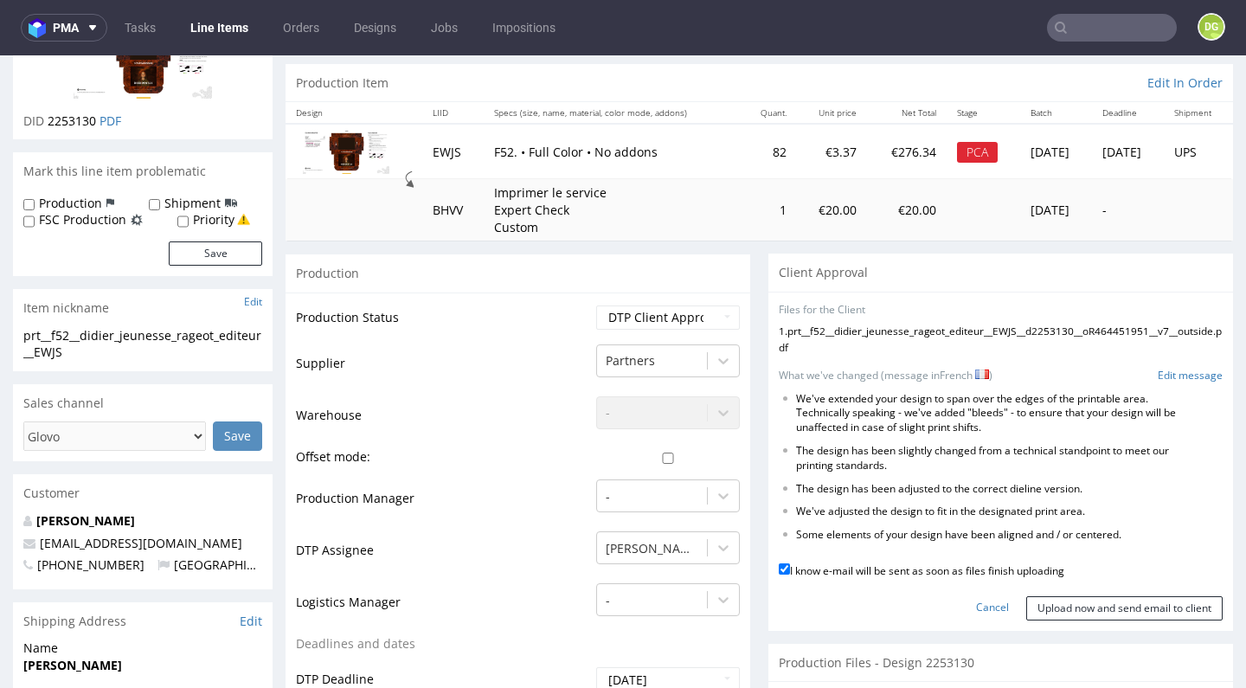
scroll to position [175, 0]
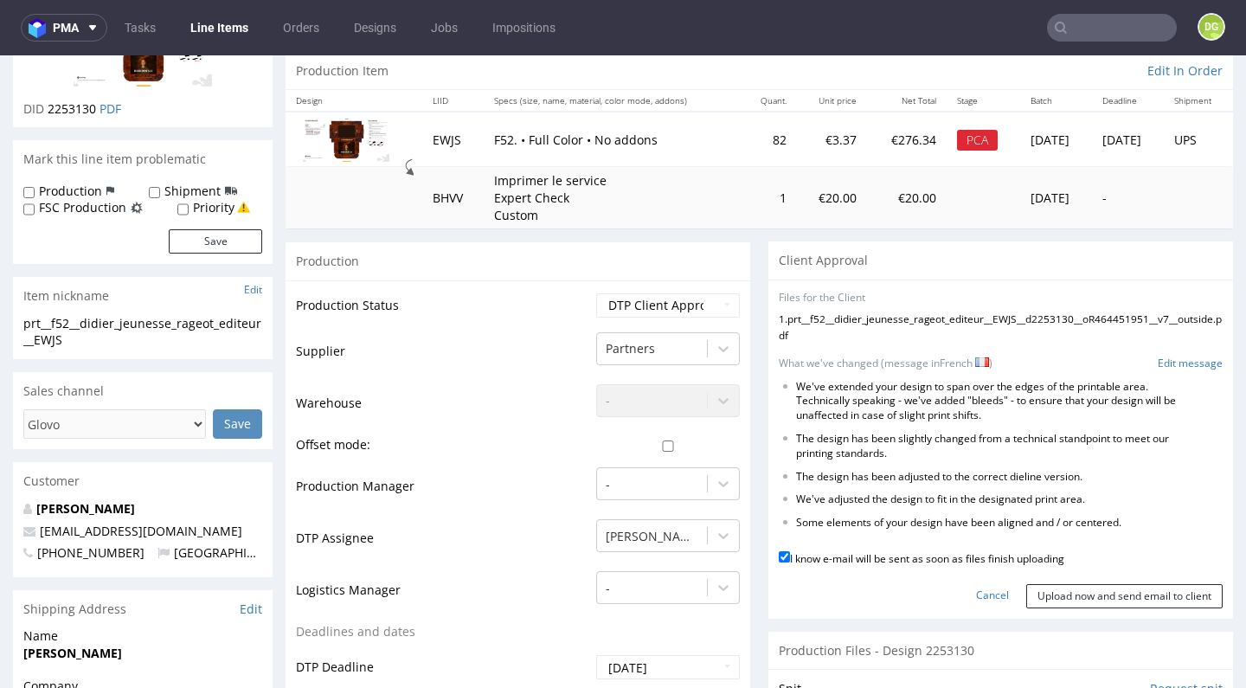
click at [1089, 614] on div "No files uploaded Files for the Client 1 . prt__f52__didier_jeunesse_rageot_edi…" at bounding box center [1000, 448] width 464 height 339
click at [1091, 601] on input "Upload now and send email to client" at bounding box center [1124, 596] width 196 height 24
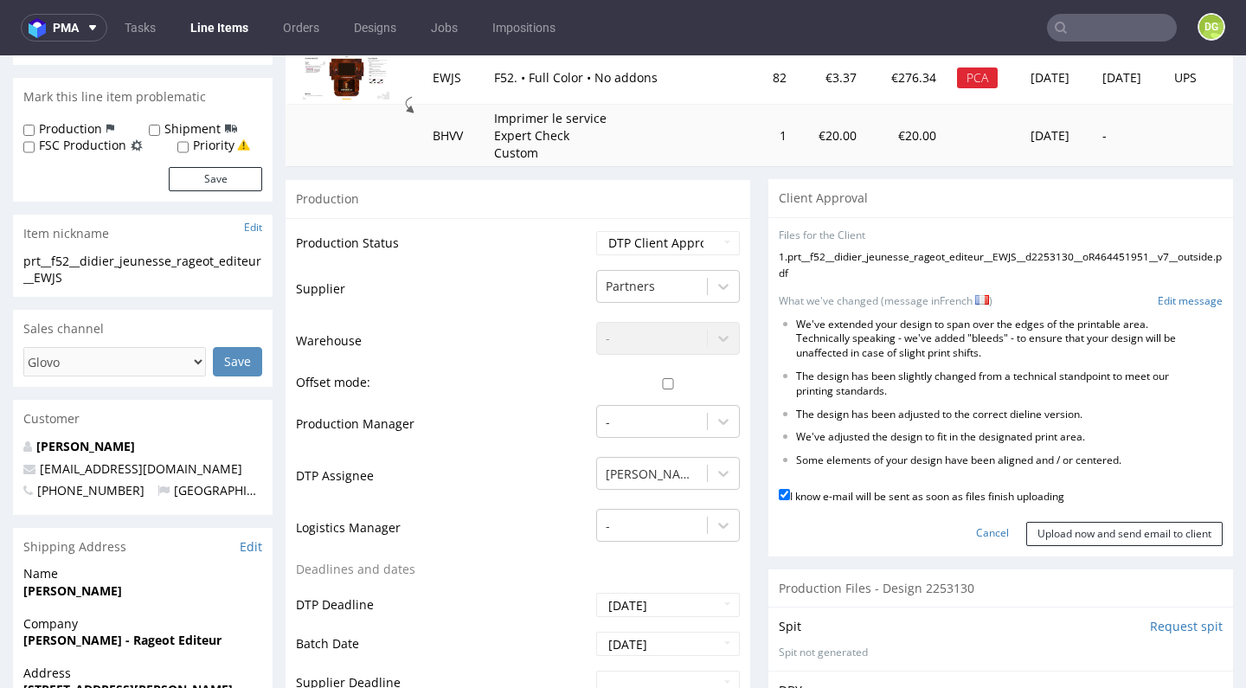
scroll to position [238, 0]
click at [1086, 540] on input "Upload now and send email to client" at bounding box center [1124, 533] width 196 height 24
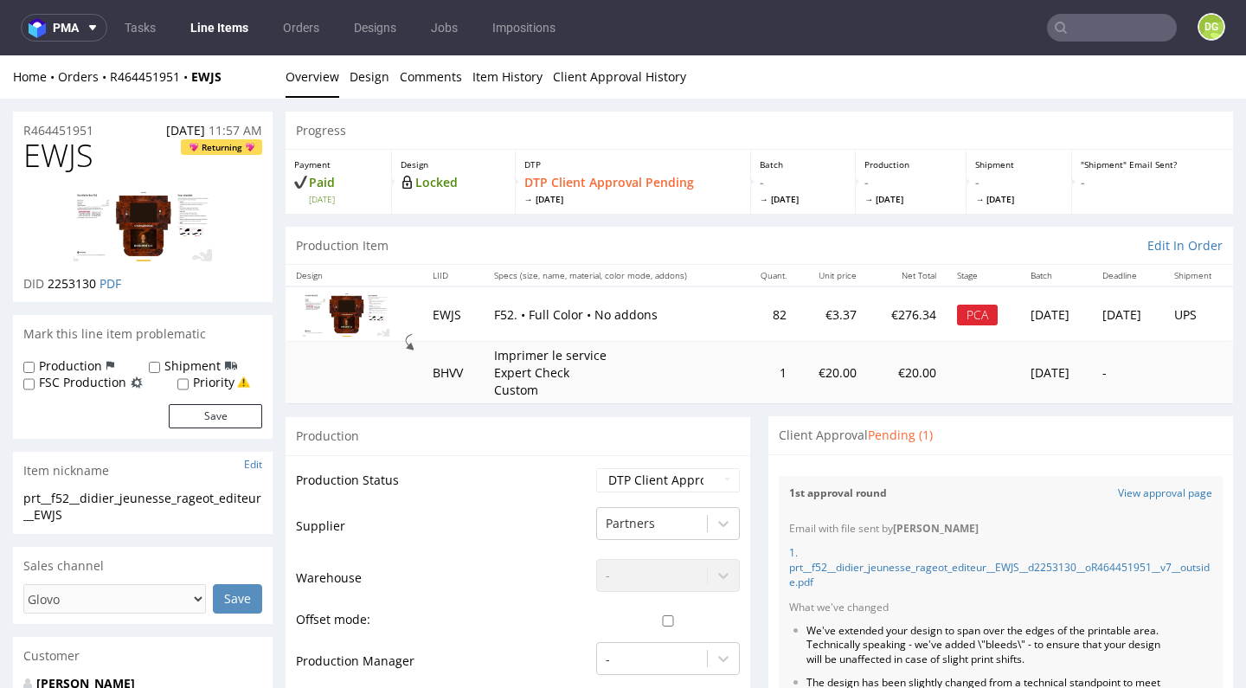
scroll to position [0, 0]
click at [213, 28] on link "Line Items" at bounding box center [219, 28] width 79 height 28
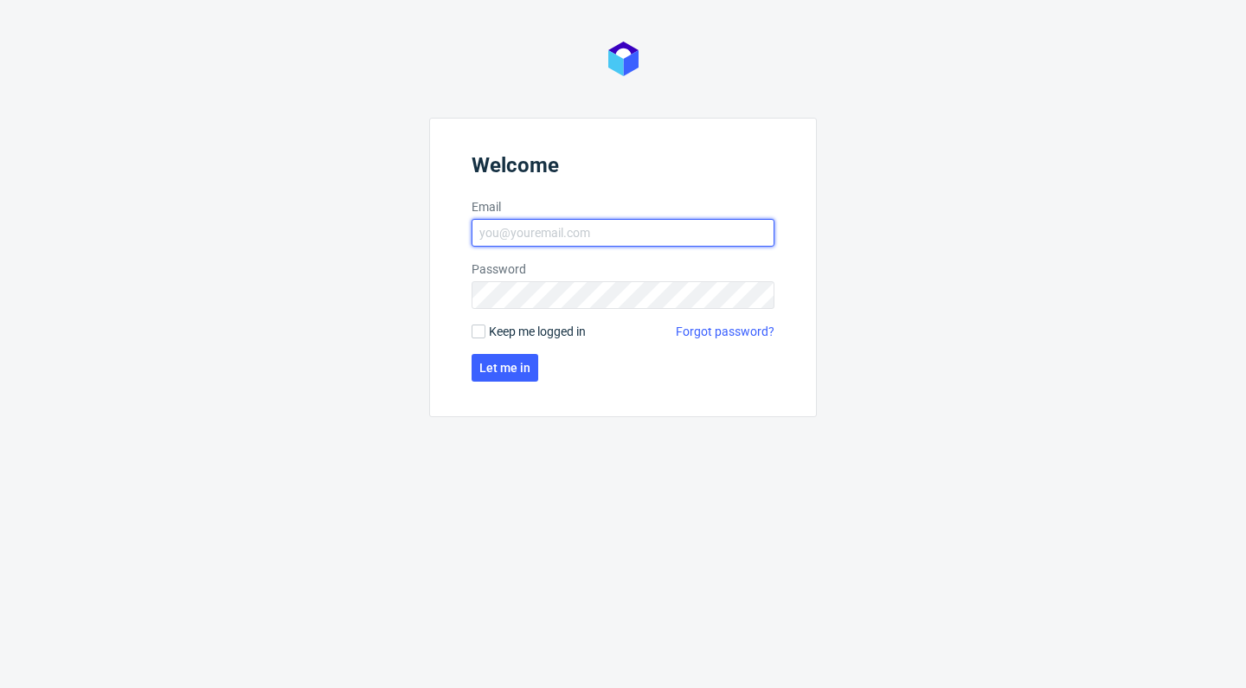
type input "[EMAIL_ADDRESS][DOMAIN_NAME]"
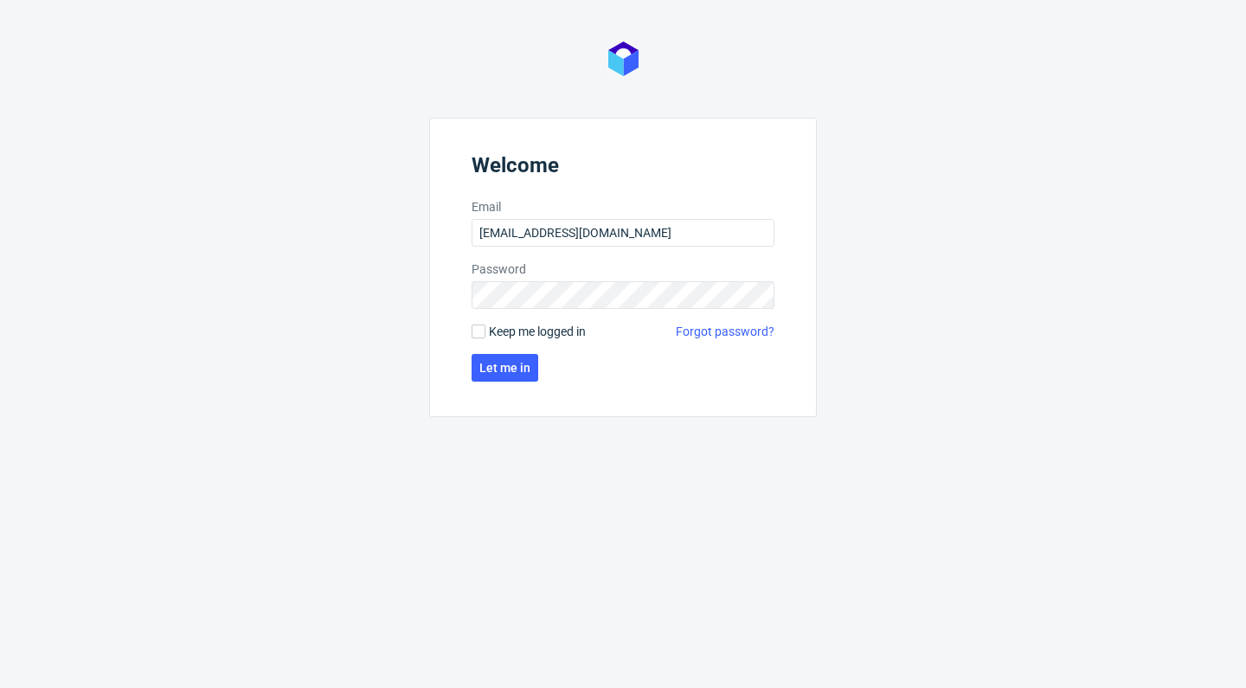
drag, startPoint x: 547, startPoint y: 336, endPoint x: 541, endPoint y: 346, distance: 11.3
click at [547, 336] on span "Keep me logged in" at bounding box center [537, 331] width 97 height 17
click at [485, 336] on input "Keep me logged in" at bounding box center [478, 331] width 14 height 14
checkbox input "true"
click at [516, 368] on span "Let me in" at bounding box center [504, 368] width 51 height 12
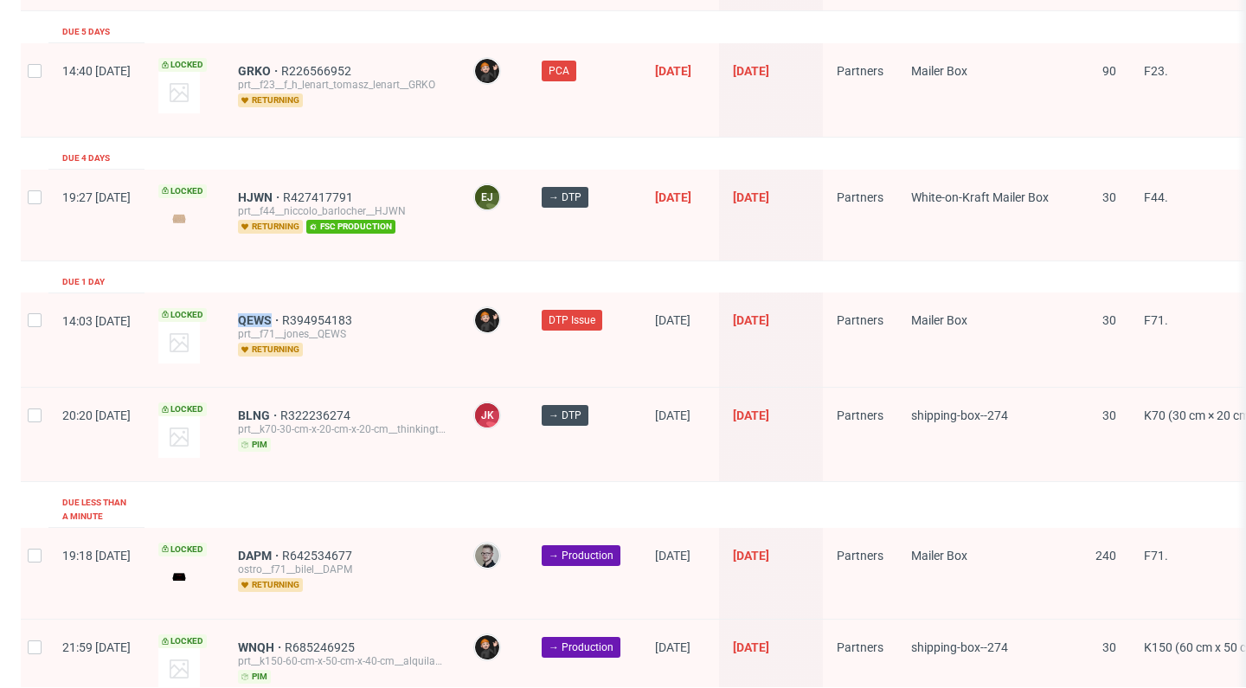
scroll to position [2858, 0]
drag, startPoint x: 1130, startPoint y: 656, endPoint x: 1114, endPoint y: 653, distance: 16.6
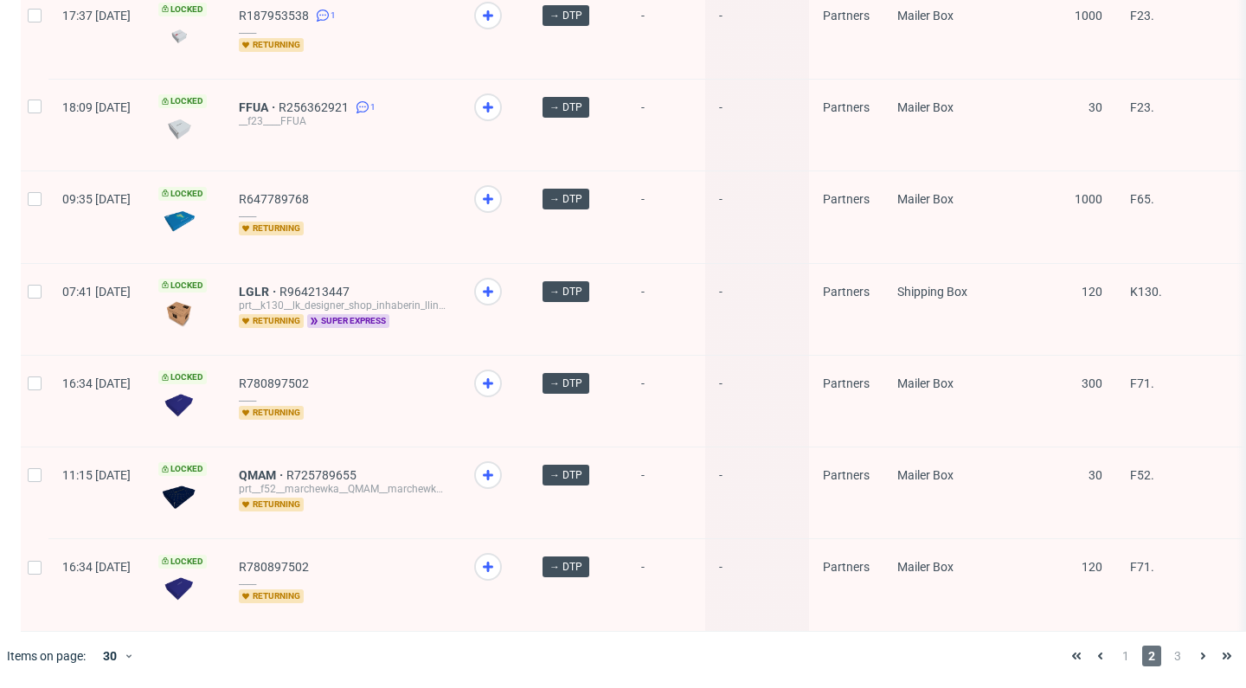
scroll to position [104, 0]
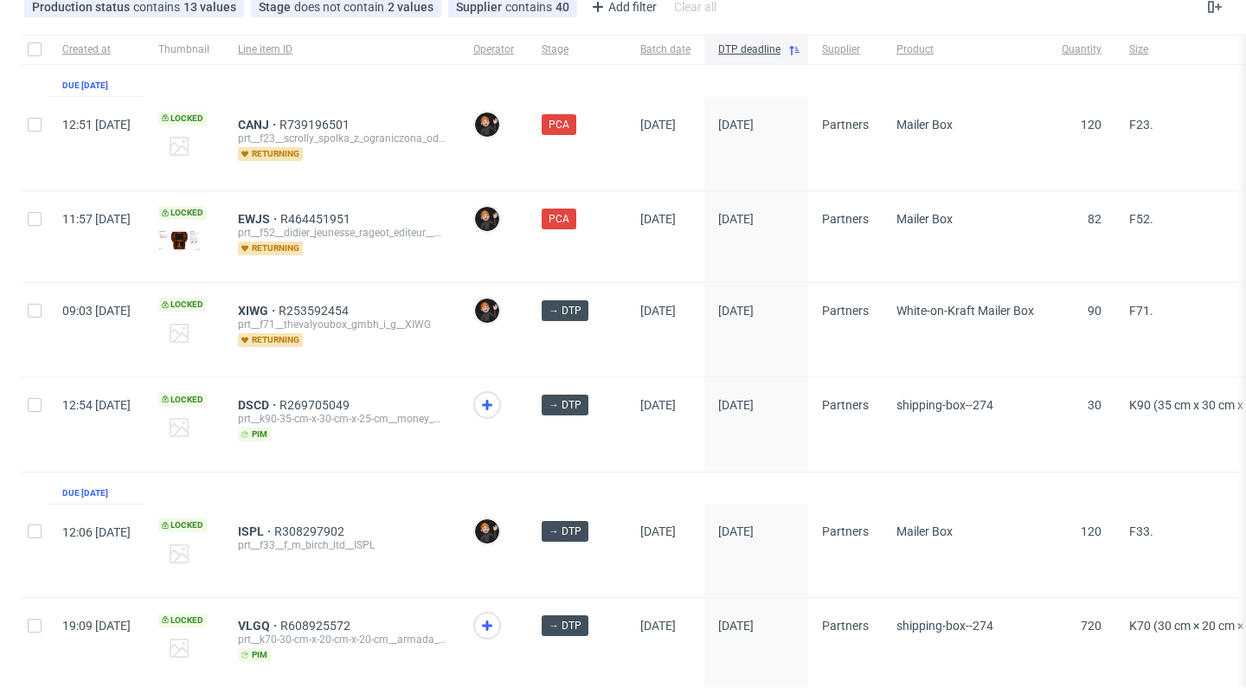
click at [429, 380] on div "DSCD R269705049 prt__k90-35-cm-x-30-cm-x-25-cm__money_monster_sl__DSCD pim" at bounding box center [341, 423] width 235 height 93
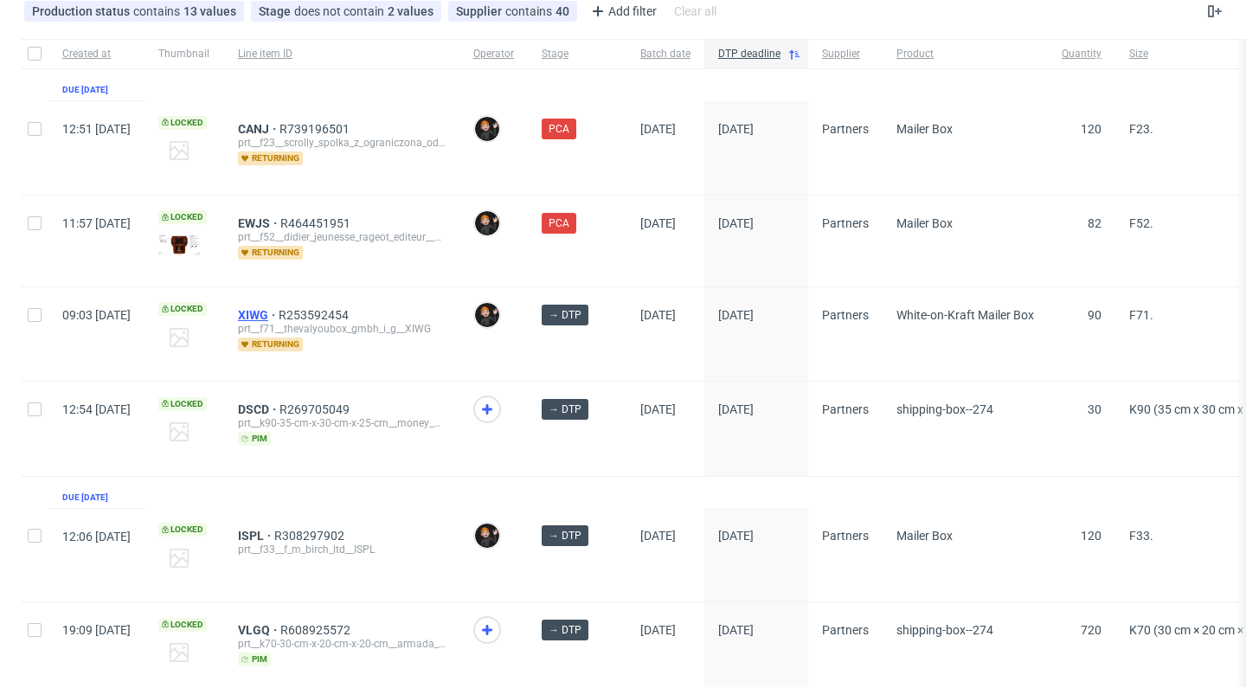
click at [279, 312] on span "XIWG" at bounding box center [258, 315] width 41 height 14
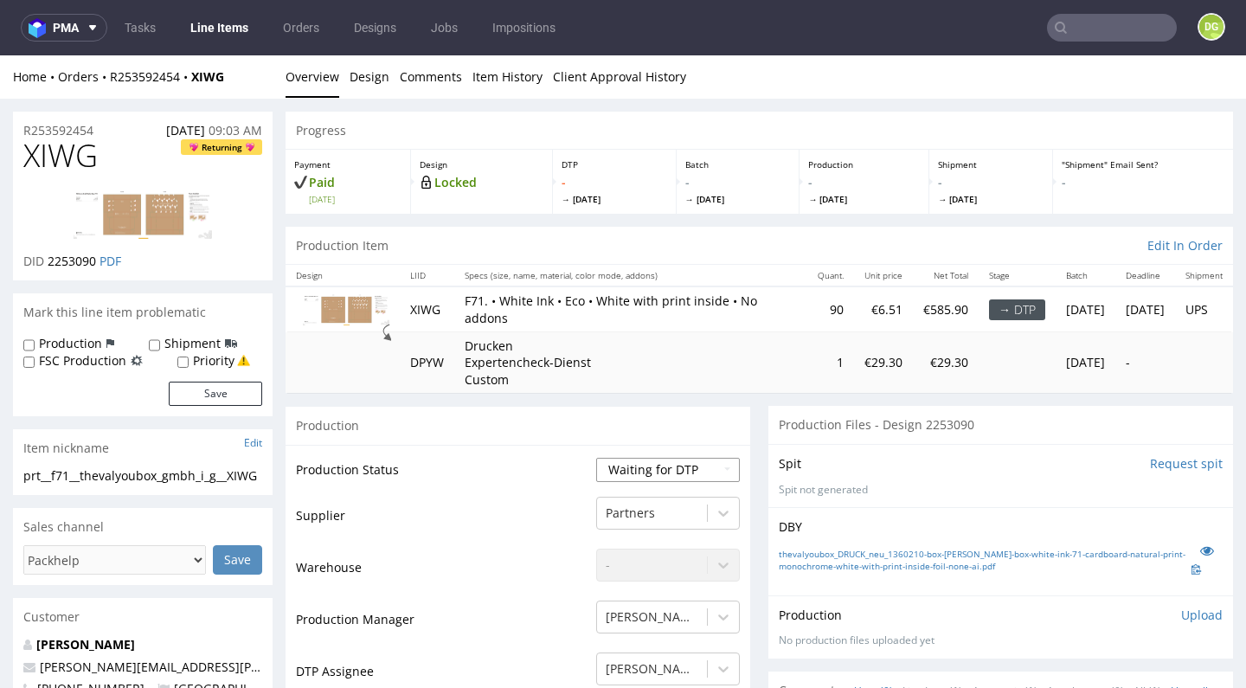
select select "dtp_in_process"
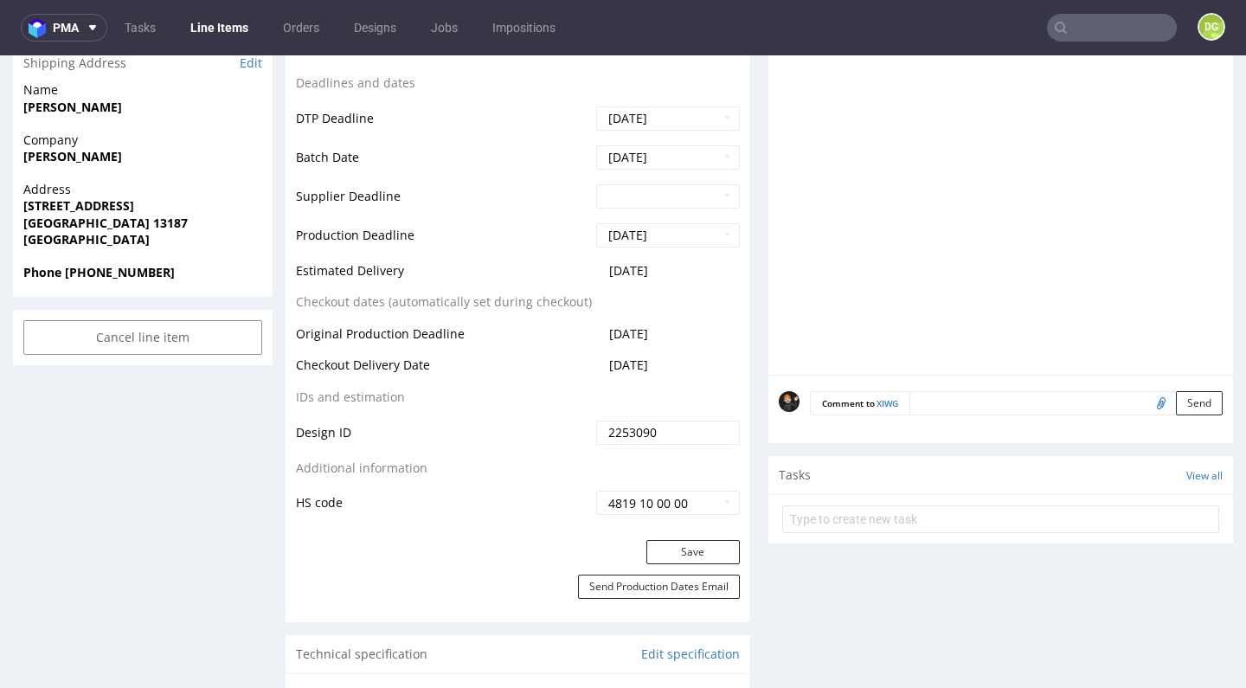
drag, startPoint x: 693, startPoint y: 598, endPoint x: 625, endPoint y: 579, distance: 70.1
click at [692, 564] on button "Save" at bounding box center [692, 552] width 93 height 24
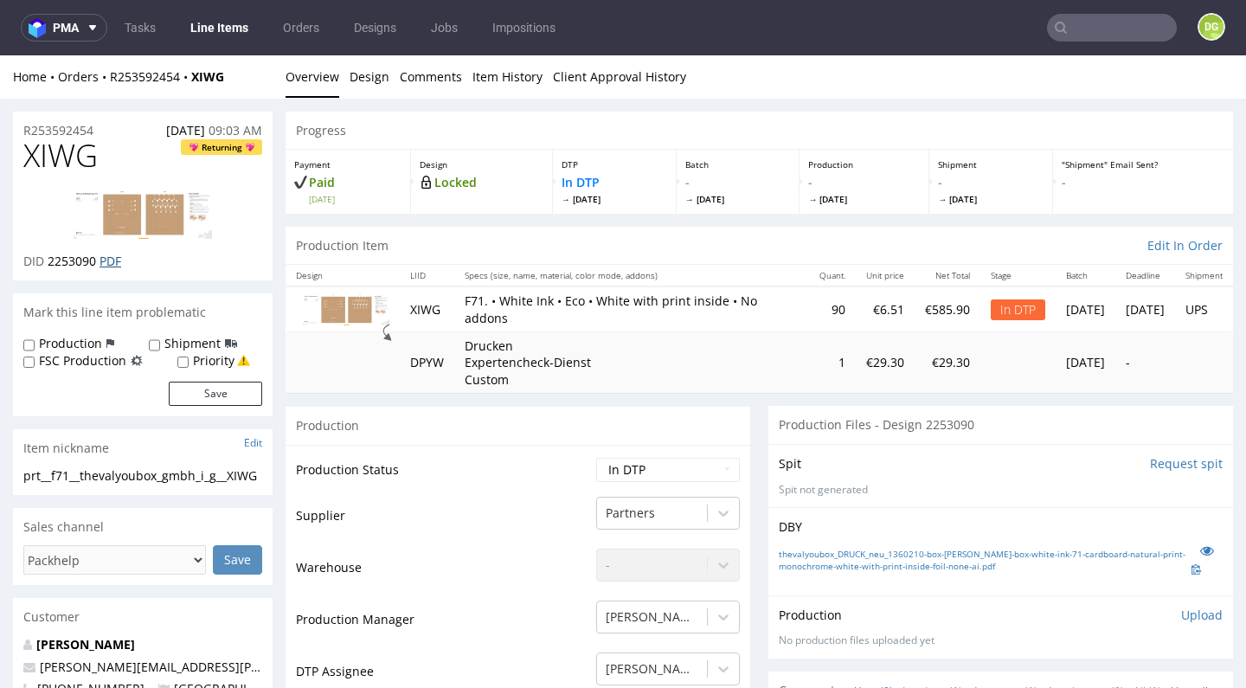
click at [107, 260] on link "PDF" at bounding box center [110, 261] width 22 height 16
click at [820, 38] on nav "pma Tasks Line Items Orders Designs Jobs Impositions DG" at bounding box center [623, 27] width 1246 height 55
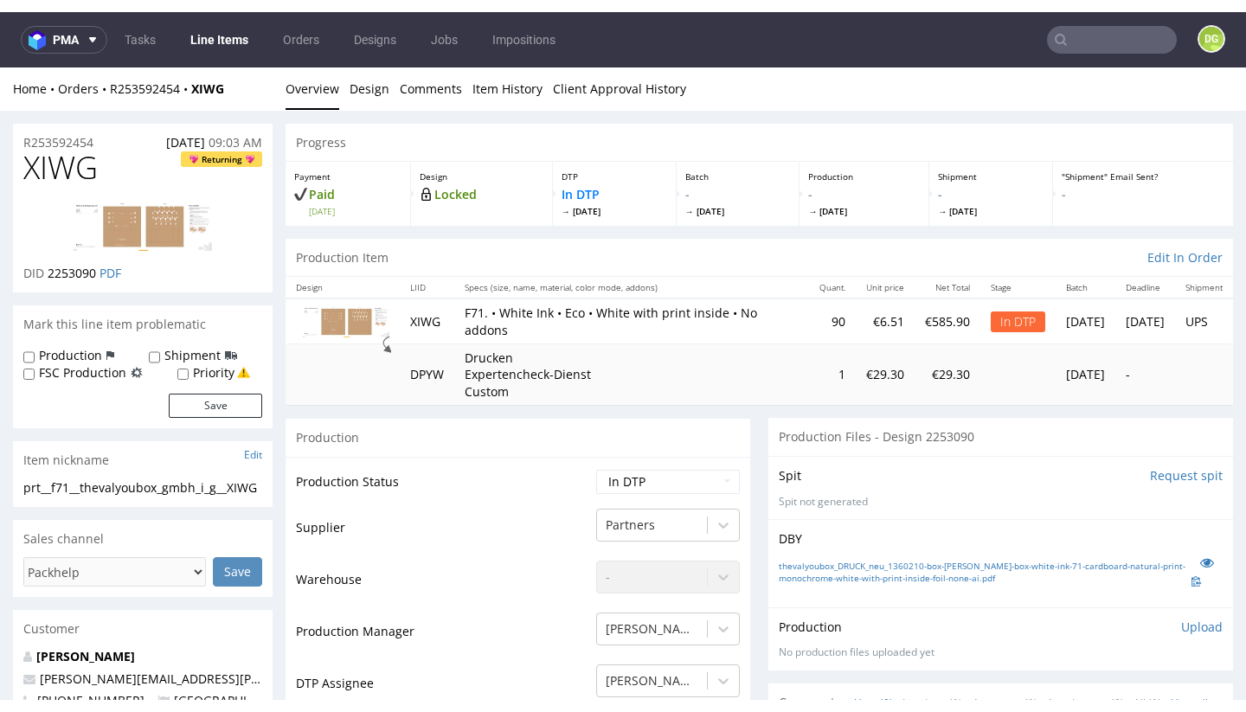
scroll to position [1, 0]
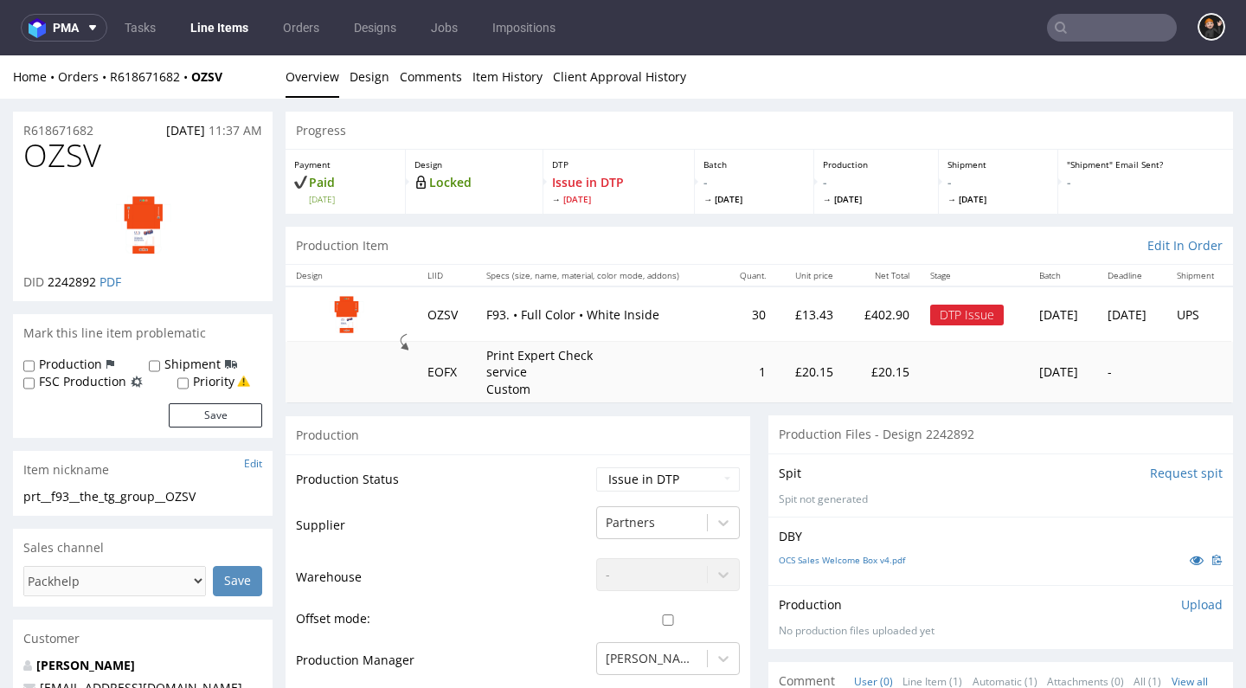
scroll to position [653, 0]
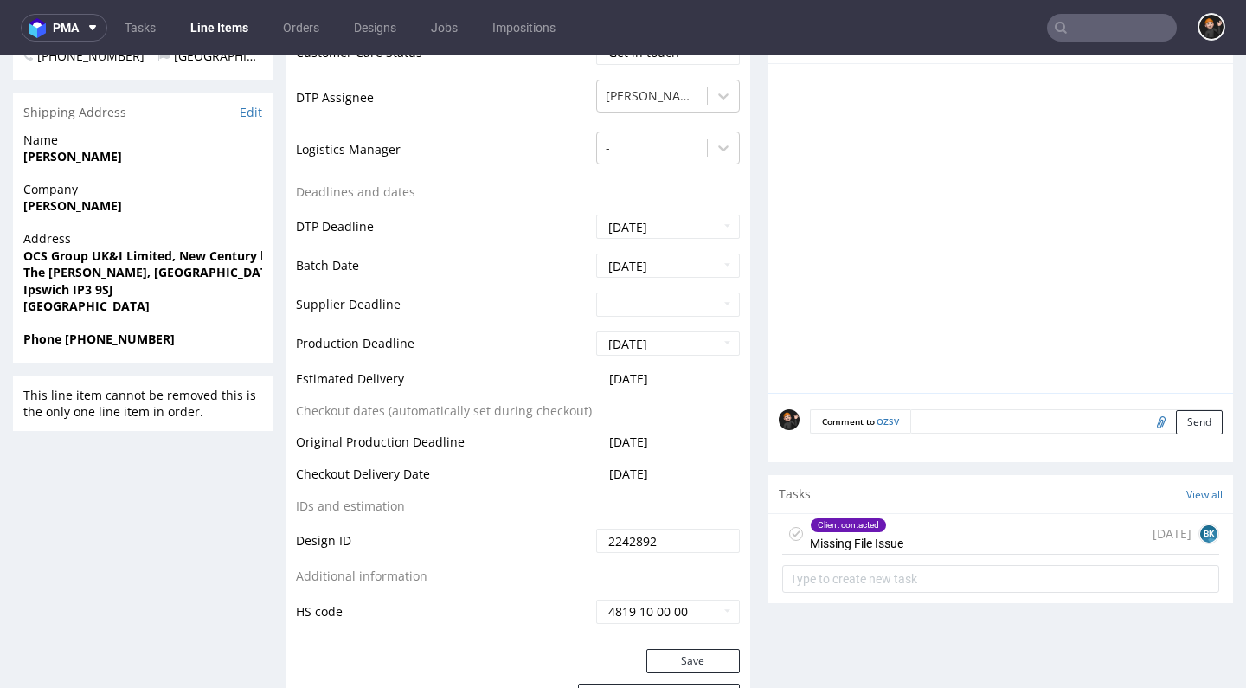
click at [919, 514] on div "Client contacted Missing File Issue [DATE] BK" at bounding box center [1000, 534] width 437 height 41
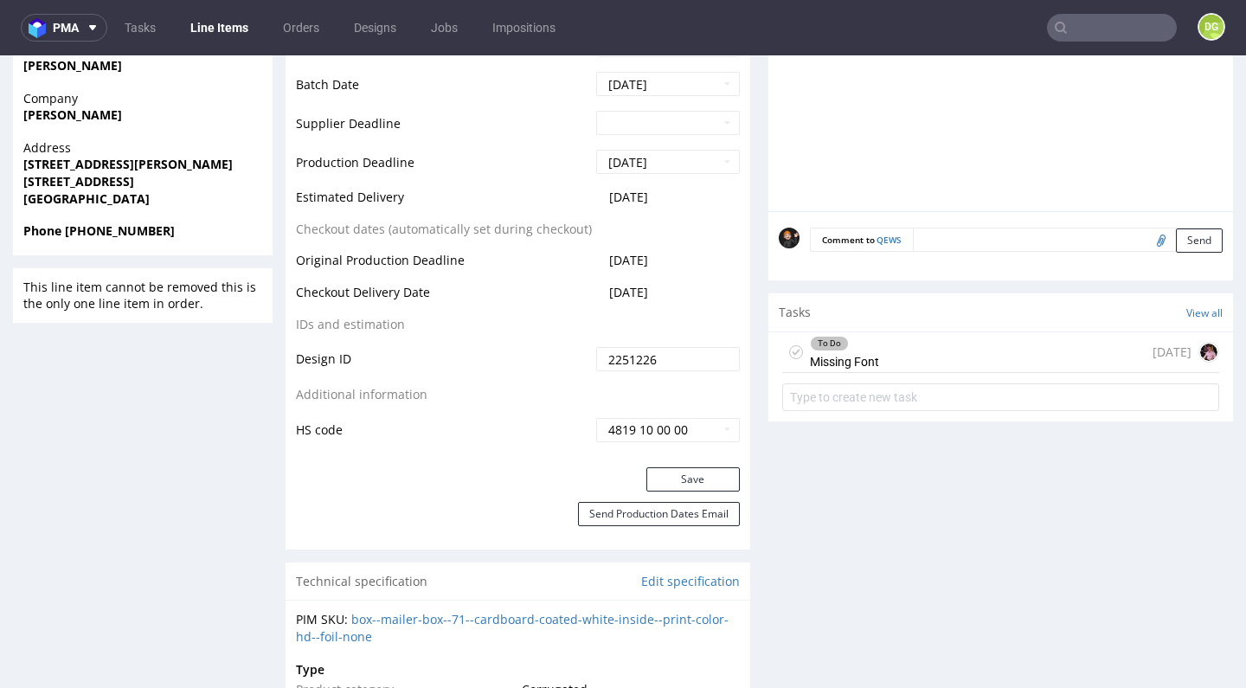
scroll to position [875, 0]
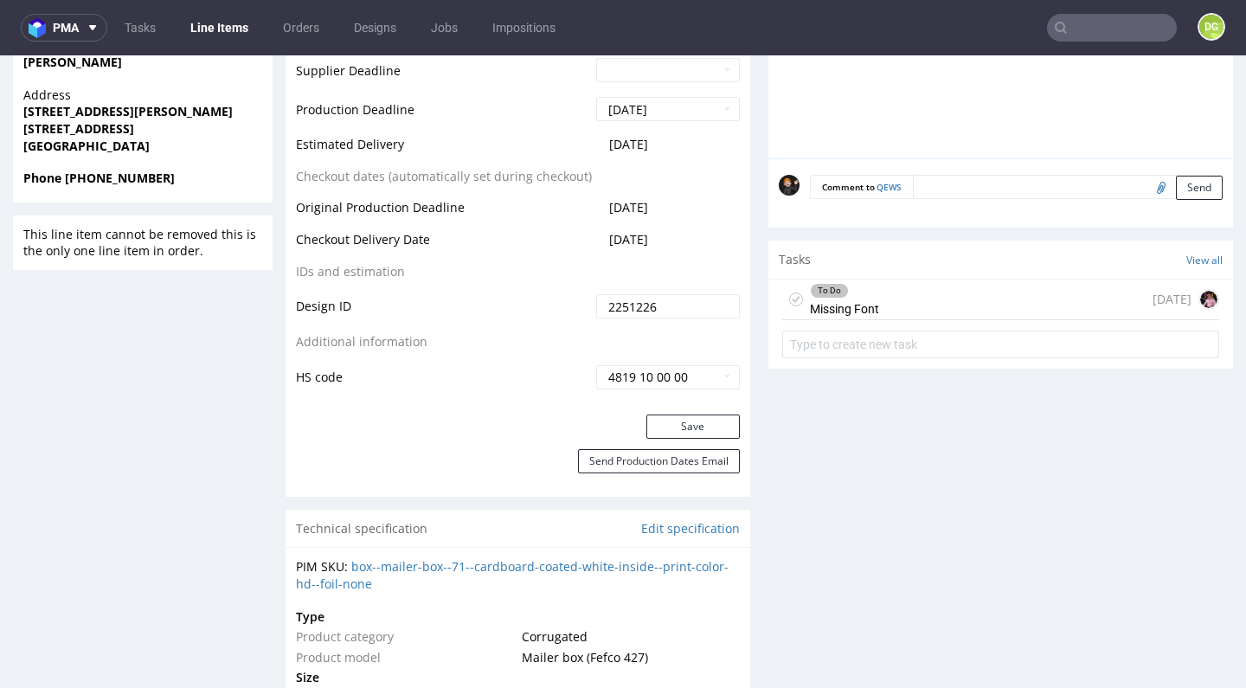
click at [864, 297] on div "To Do Missing Font" at bounding box center [844, 299] width 69 height 40
